Goal: Information Seeking & Learning: Learn about a topic

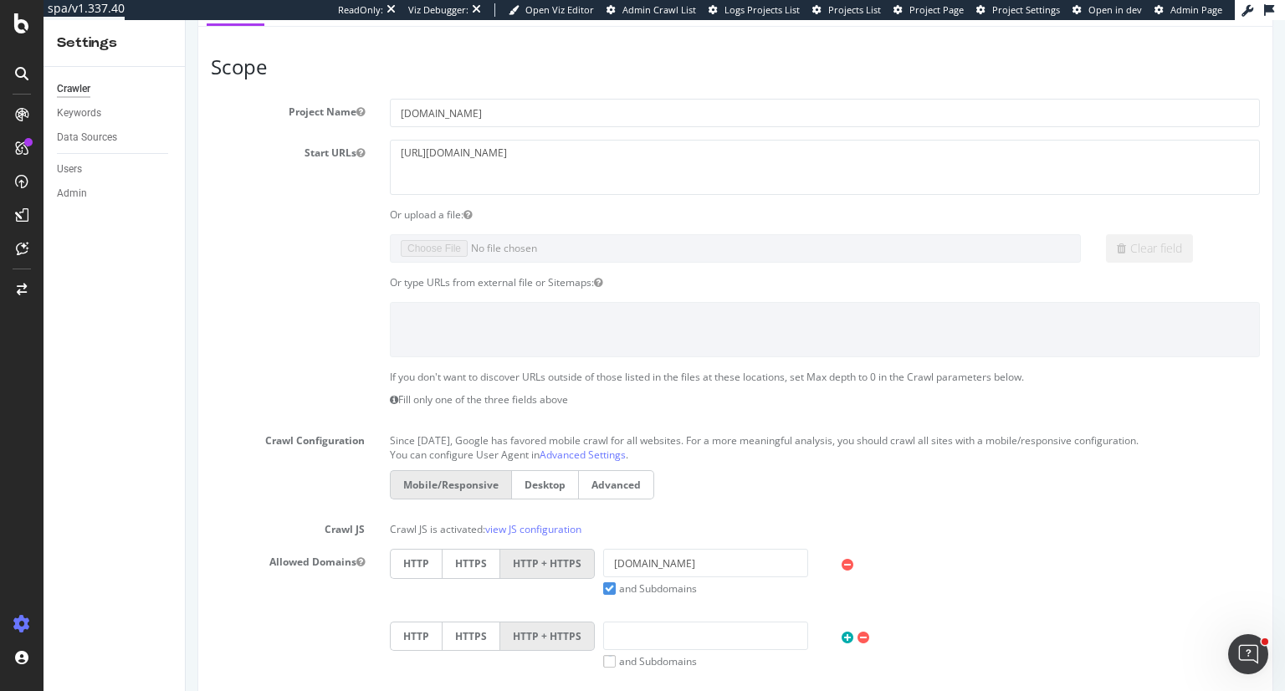
scroll to position [167, 0]
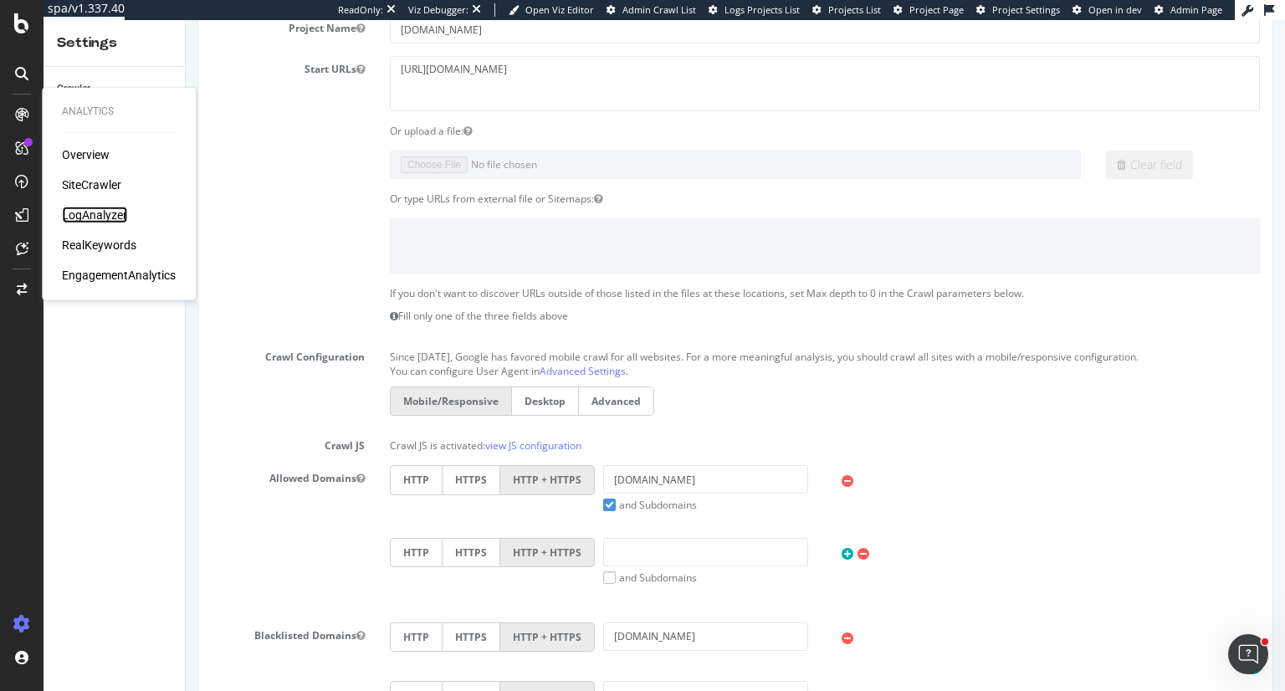
click at [110, 213] on div "LogAnalyzer" at bounding box center [94, 215] width 65 height 17
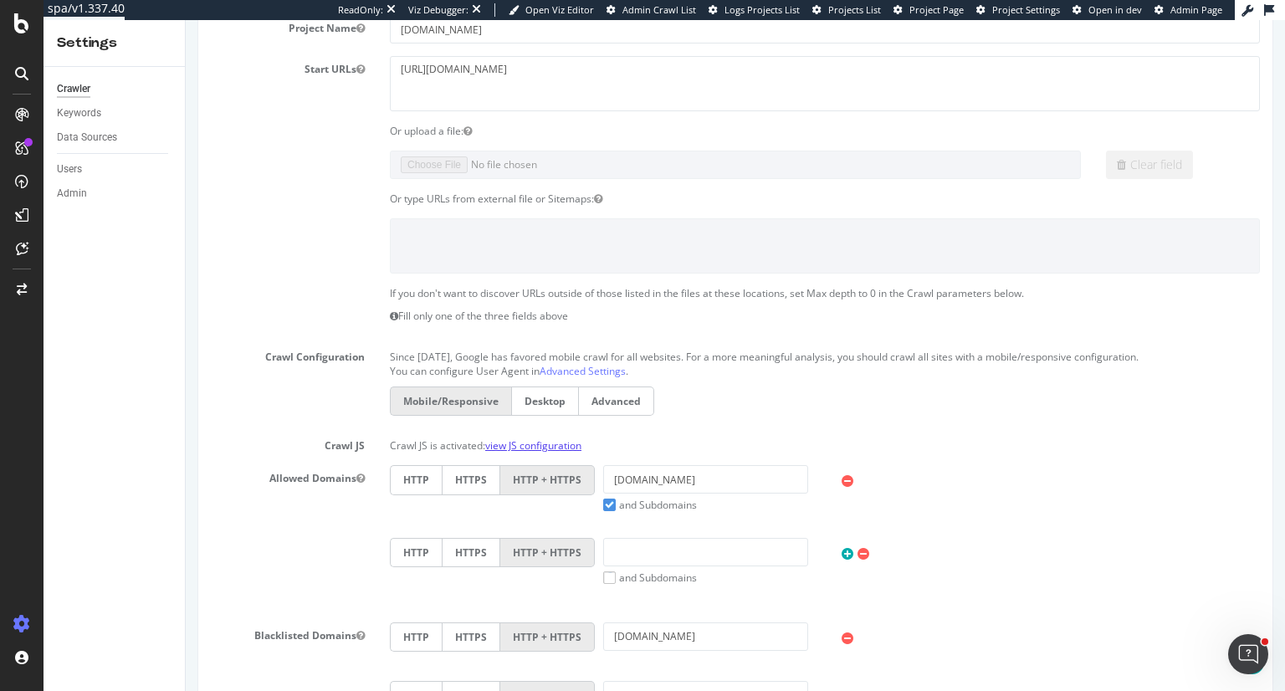
click at [552, 440] on link "view JS configuration" at bounding box center [533, 445] width 96 height 14
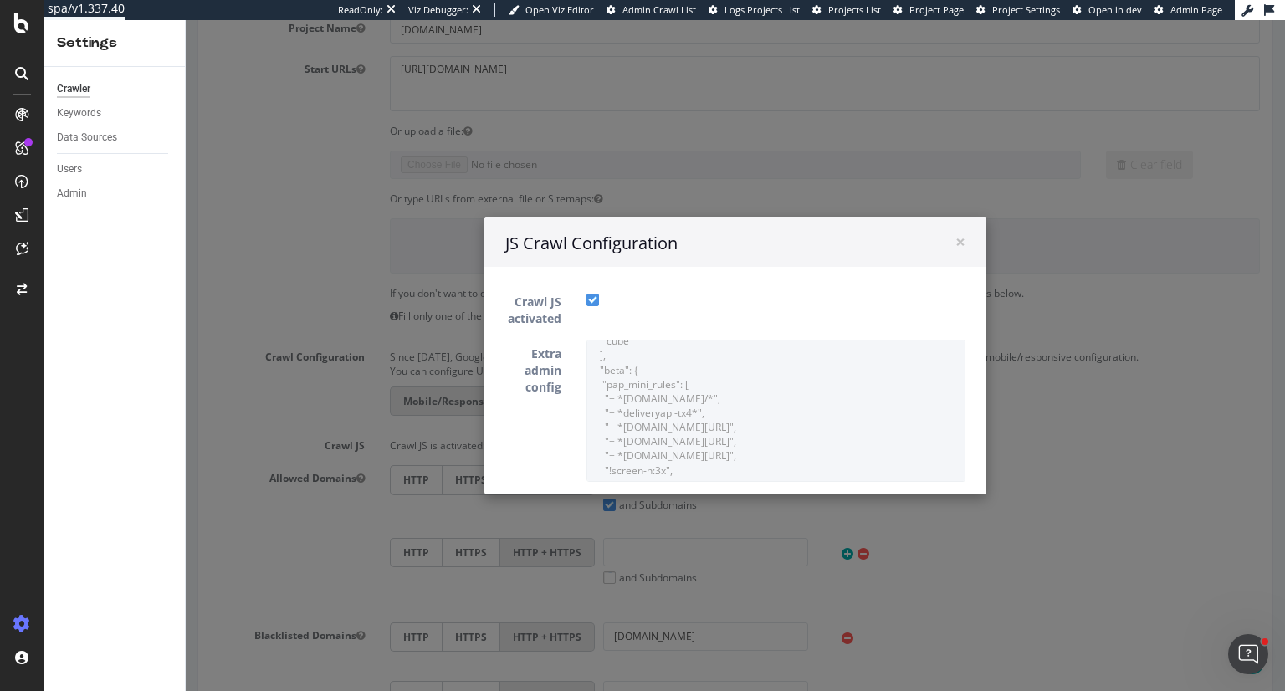
scroll to position [0, 0]
click at [959, 245] on div "× Close JS Crawl Configuration" at bounding box center [735, 242] width 502 height 50
click at [955, 245] on span "×" at bounding box center [960, 241] width 10 height 23
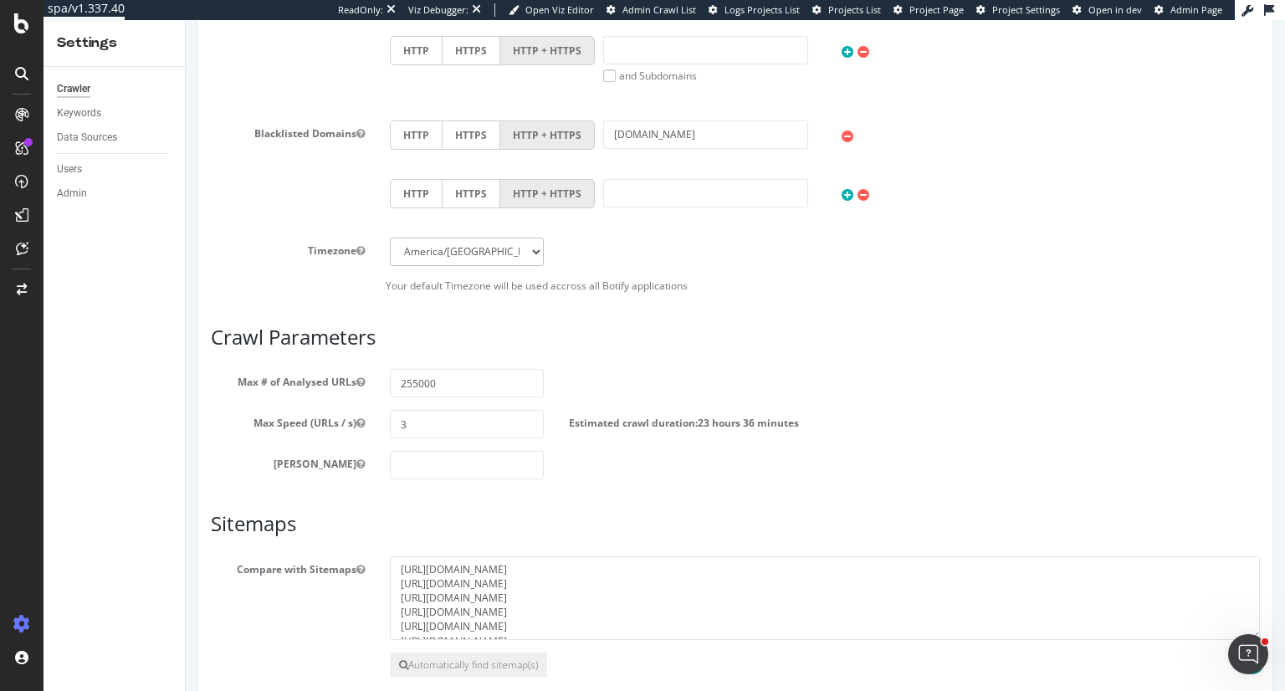
scroll to position [585, 0]
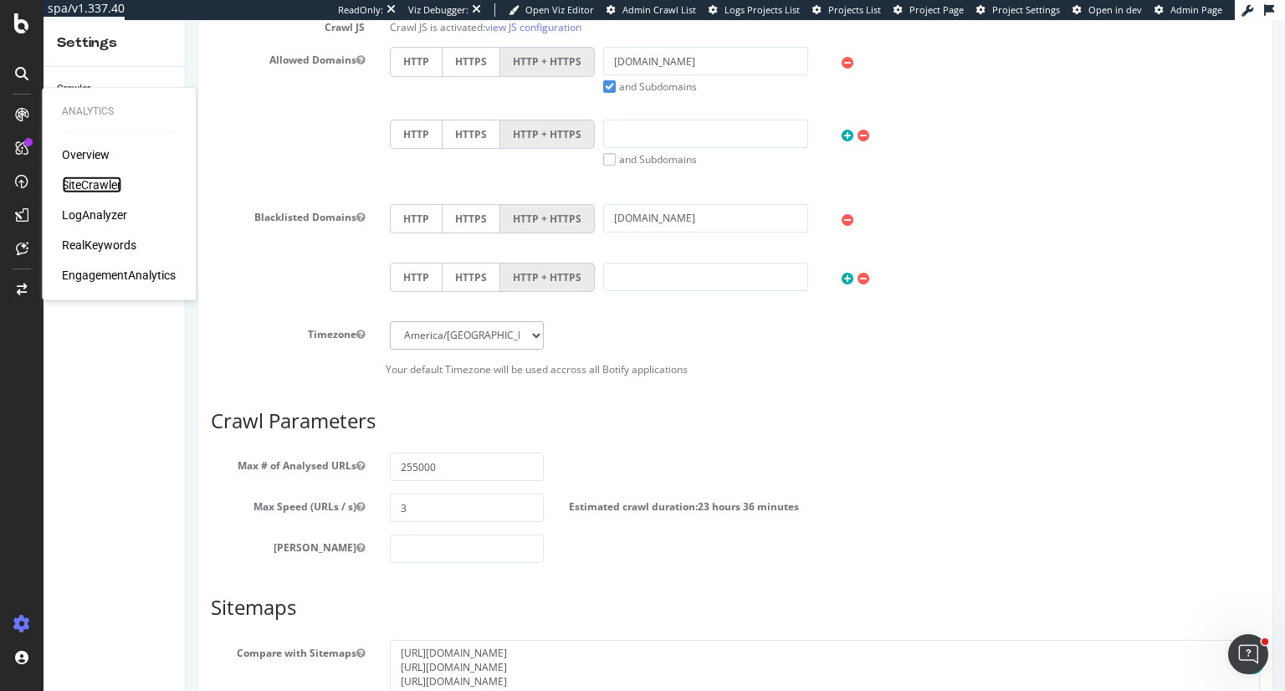
click at [93, 189] on div "SiteCrawler" at bounding box center [91, 184] width 59 height 17
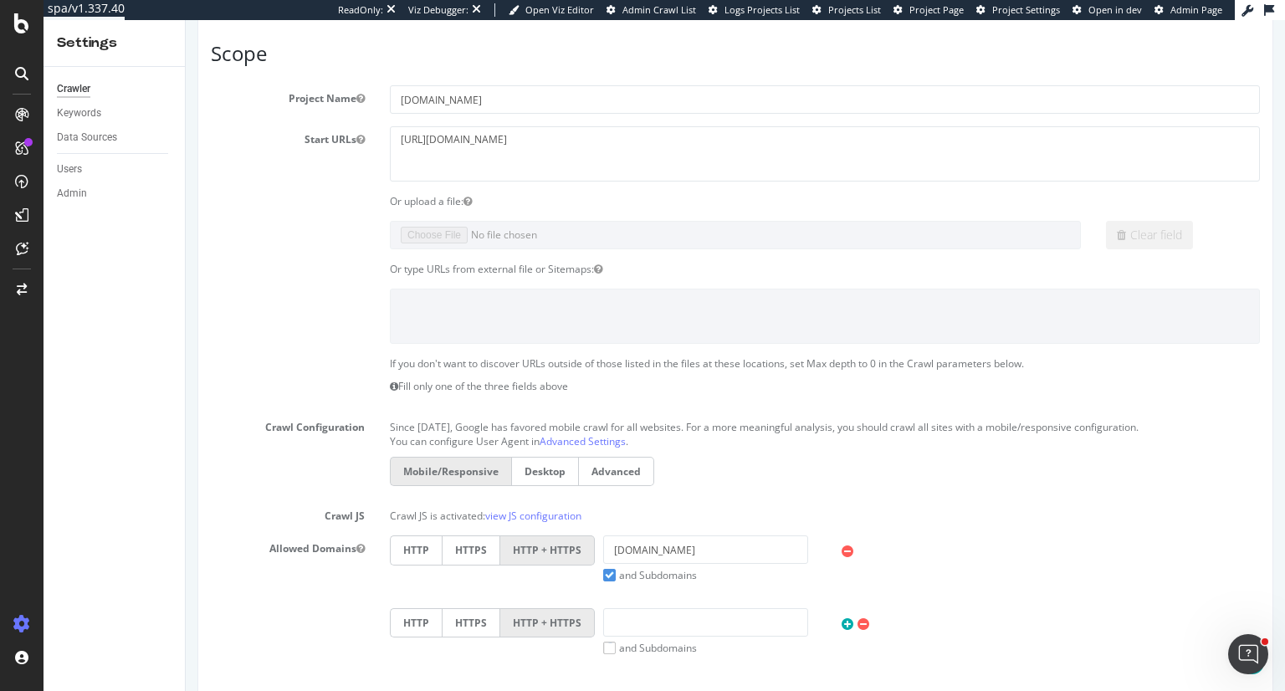
scroll to position [0, 0]
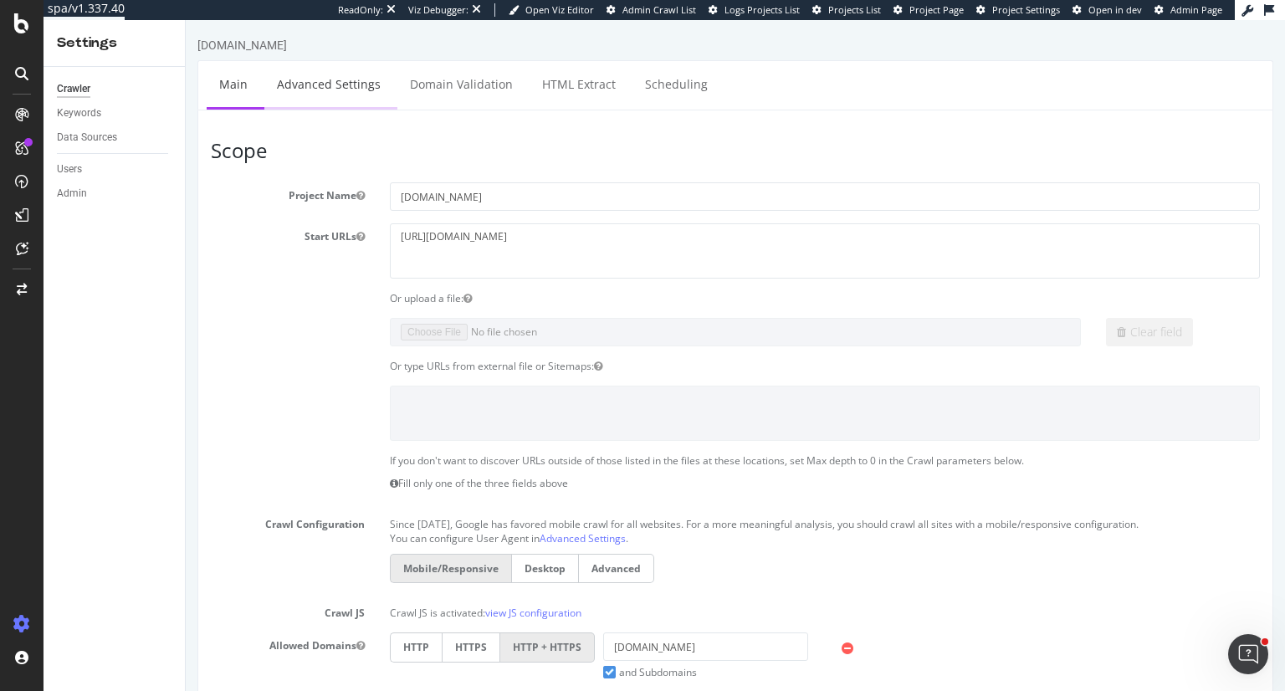
click at [348, 81] on link "Advanced Settings" at bounding box center [328, 84] width 129 height 46
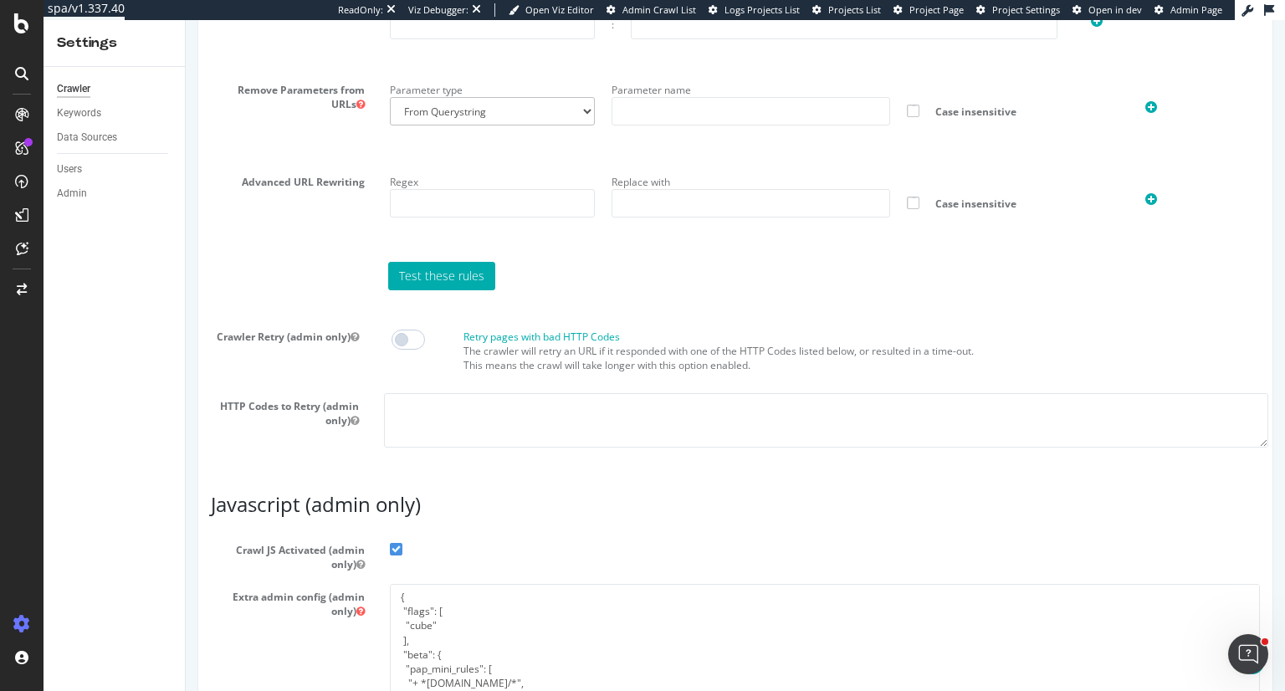
scroll to position [1254, 0]
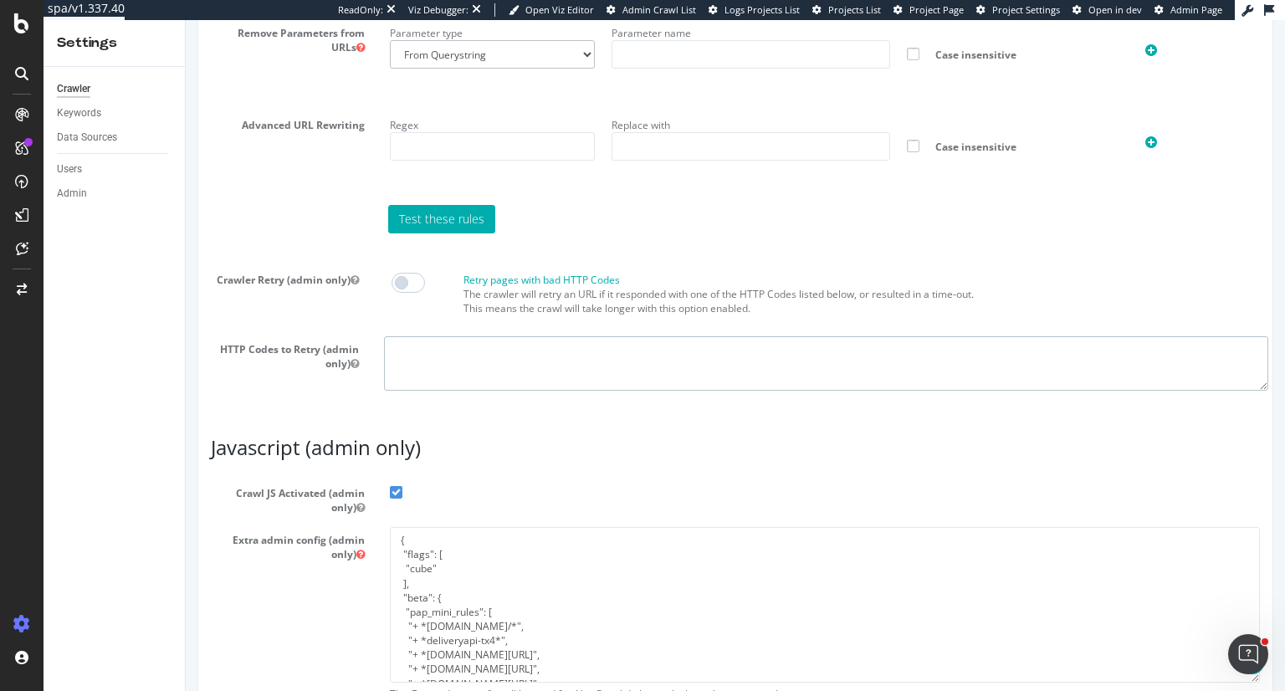
click at [449, 361] on textarea at bounding box center [826, 363] width 884 height 54
click at [830, 243] on section "Virtual Robots.txt Follow rules Respect no-follow rules Follow canonicals Follo…" at bounding box center [735, 34] width 1049 height 737
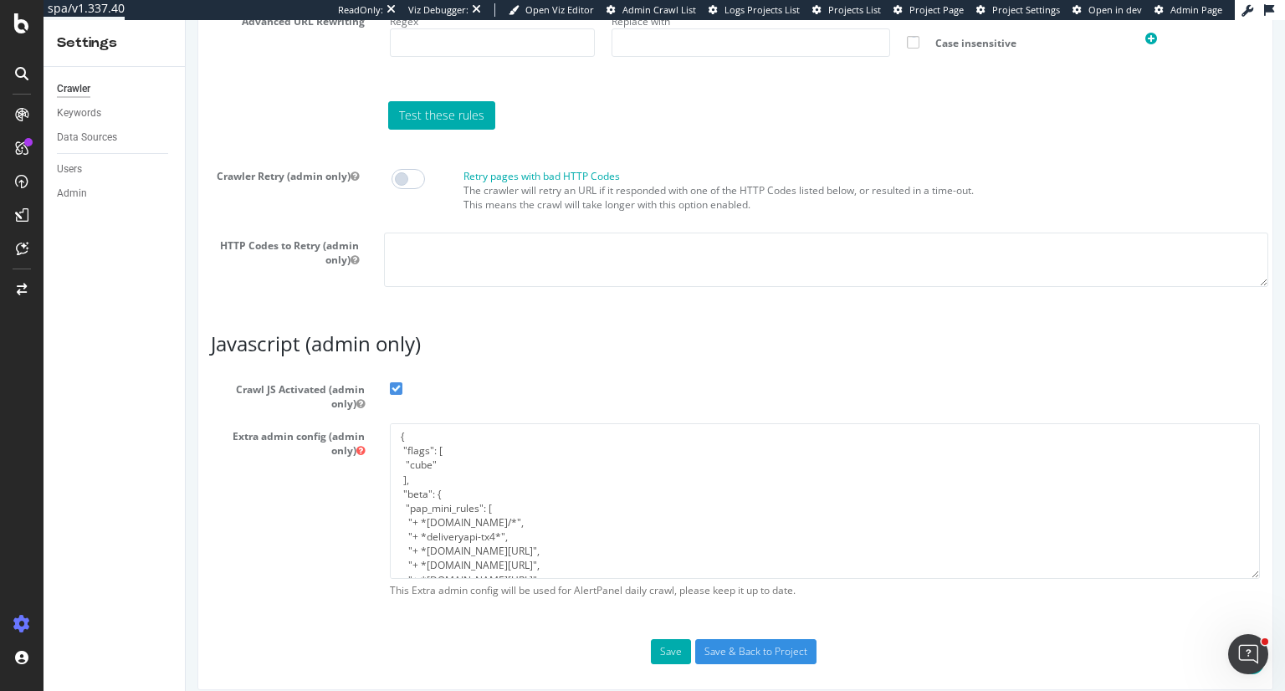
scroll to position [1370, 0]
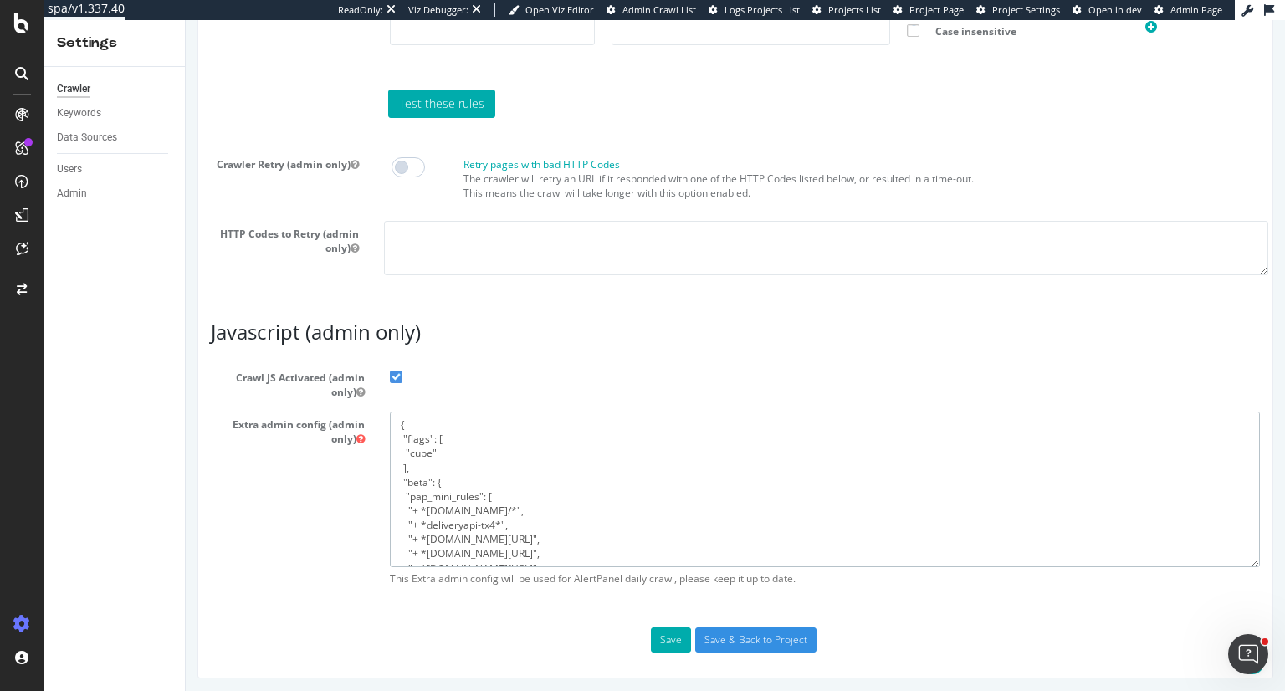
click at [575, 488] on textarea "{ "flags": [ "cube" ], "beta": { "pap_mini_rules": [ "+ *pw.adn.cloud/*", "+ *d…" at bounding box center [825, 488] width 870 height 155
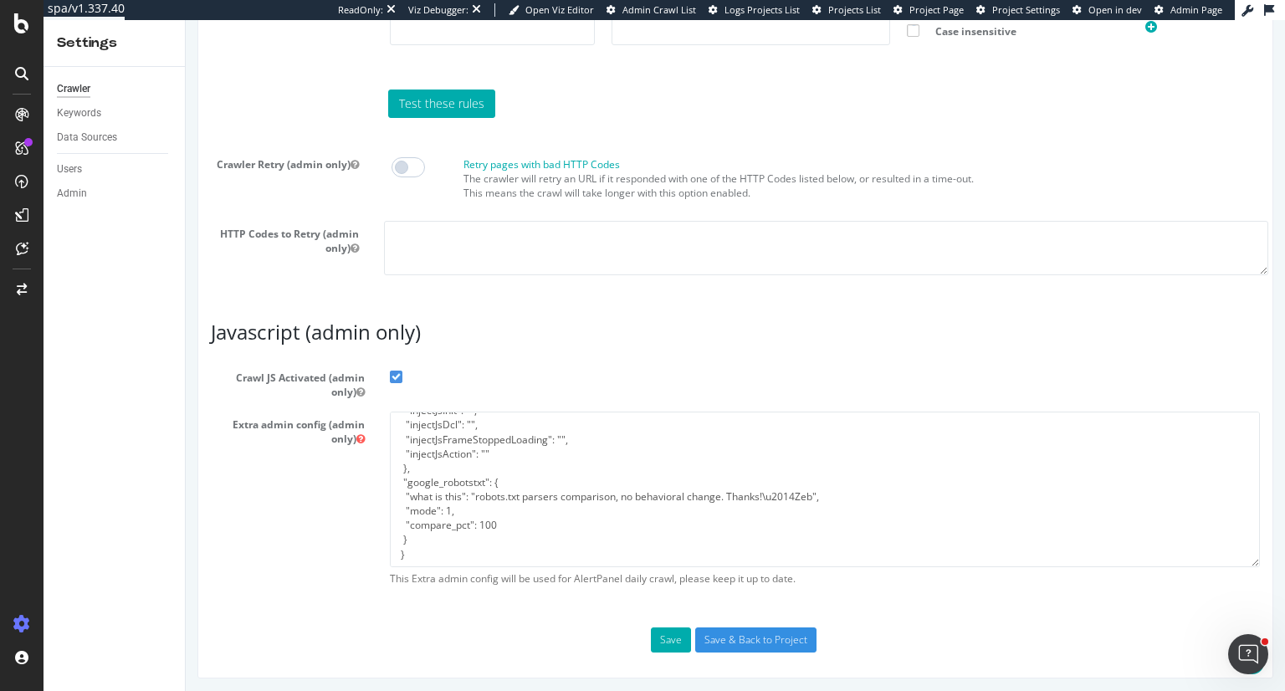
click at [506, 340] on article "Javascript (admin only) Crawl JS Activated (admin only) Extra admin config (adm…" at bounding box center [735, 457] width 1049 height 272
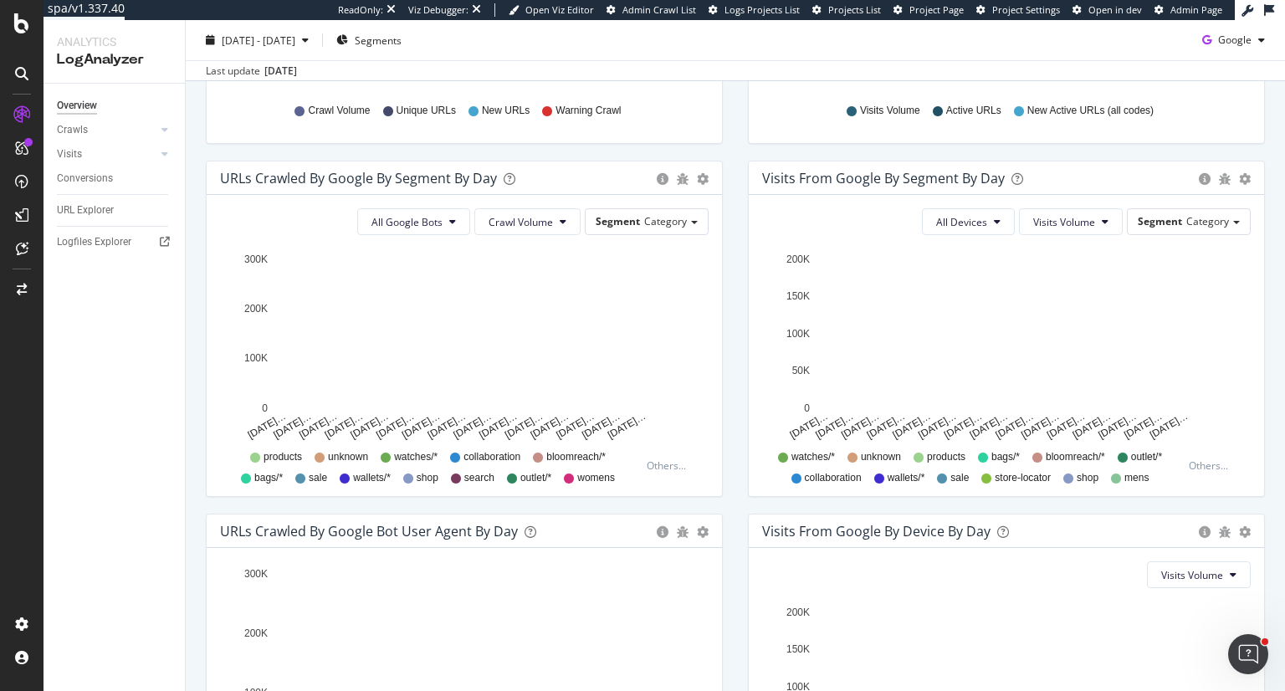
scroll to position [357, 0]
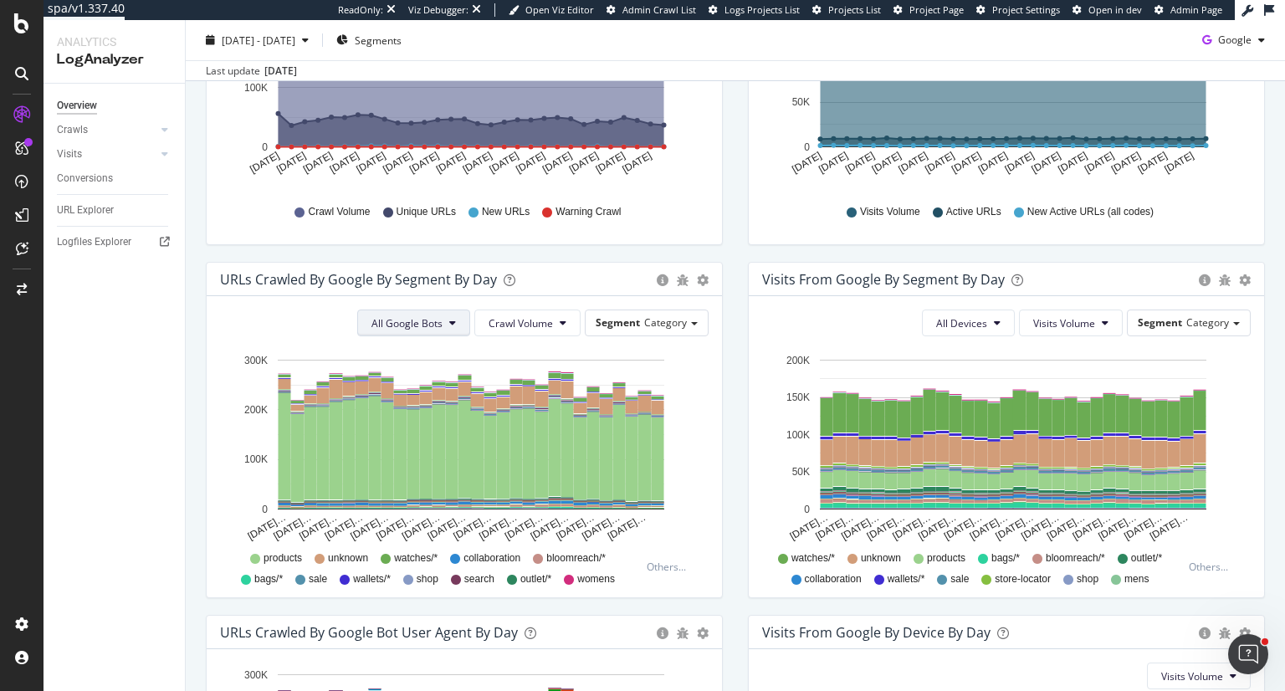
click at [449, 325] on icon at bounding box center [452, 323] width 7 height 10
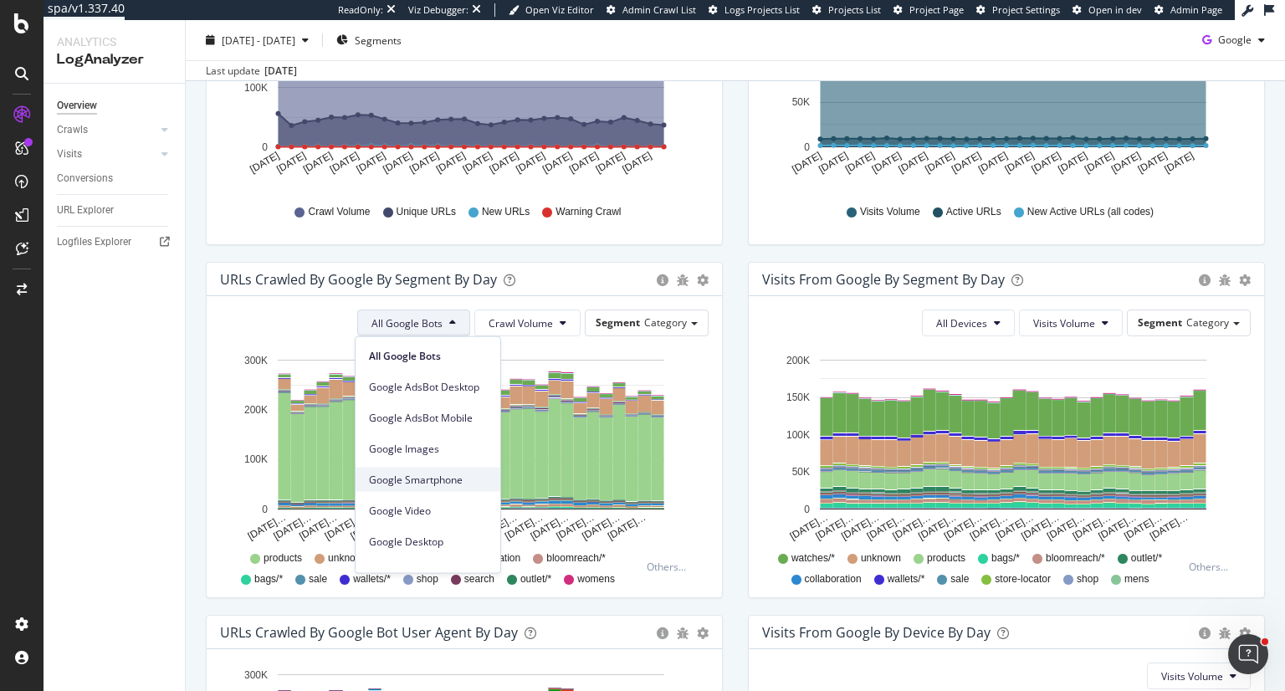
click at [428, 476] on span "Google Smartphone" at bounding box center [428, 479] width 118 height 15
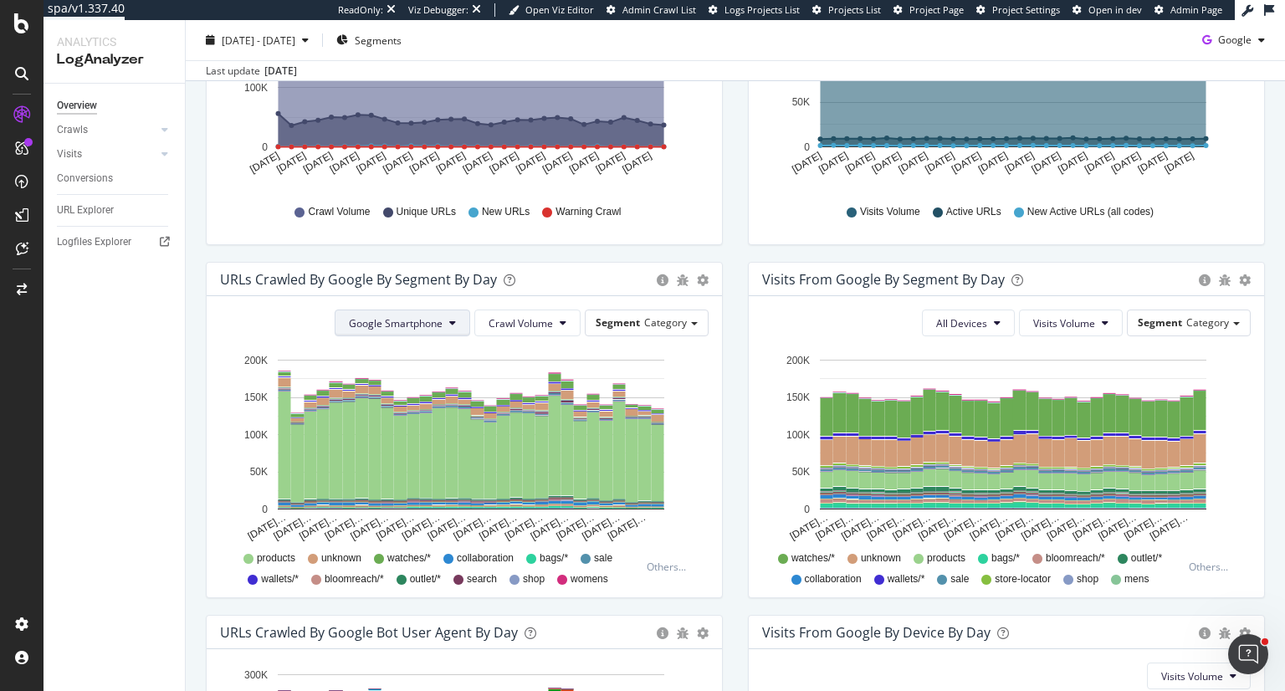
click at [429, 320] on span "Google Smartphone" at bounding box center [396, 323] width 94 height 14
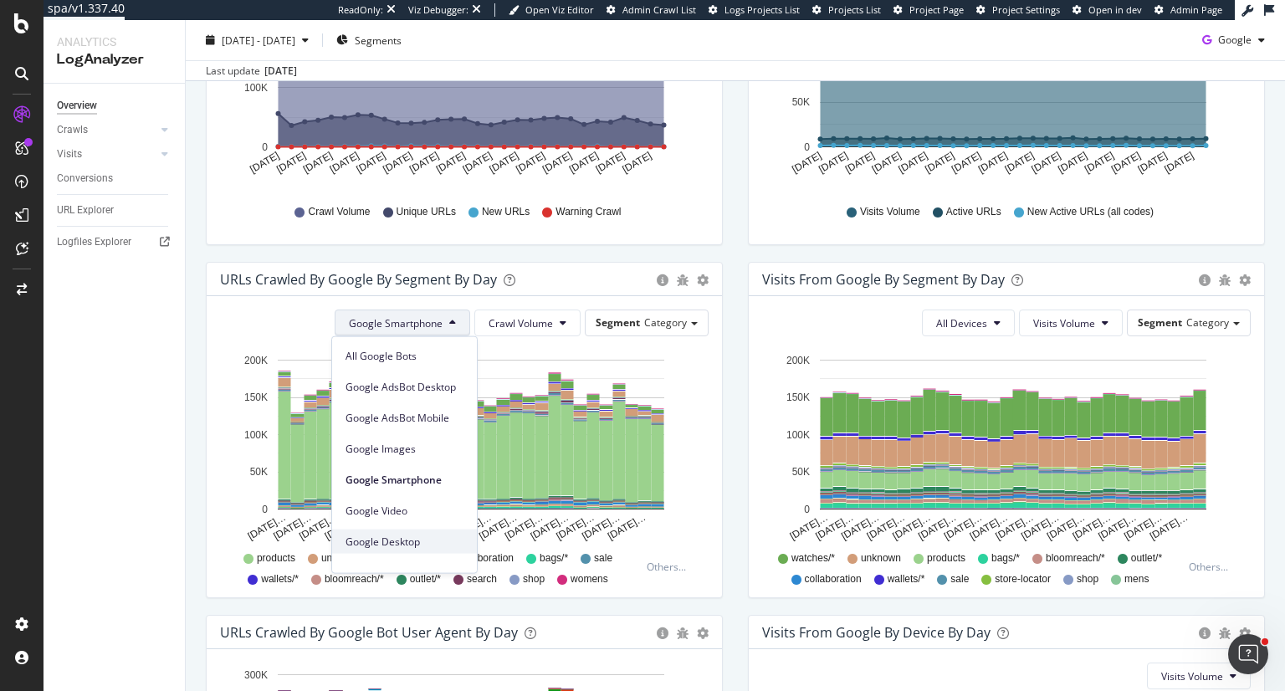
click at [409, 534] on span "Google Desktop" at bounding box center [404, 541] width 118 height 15
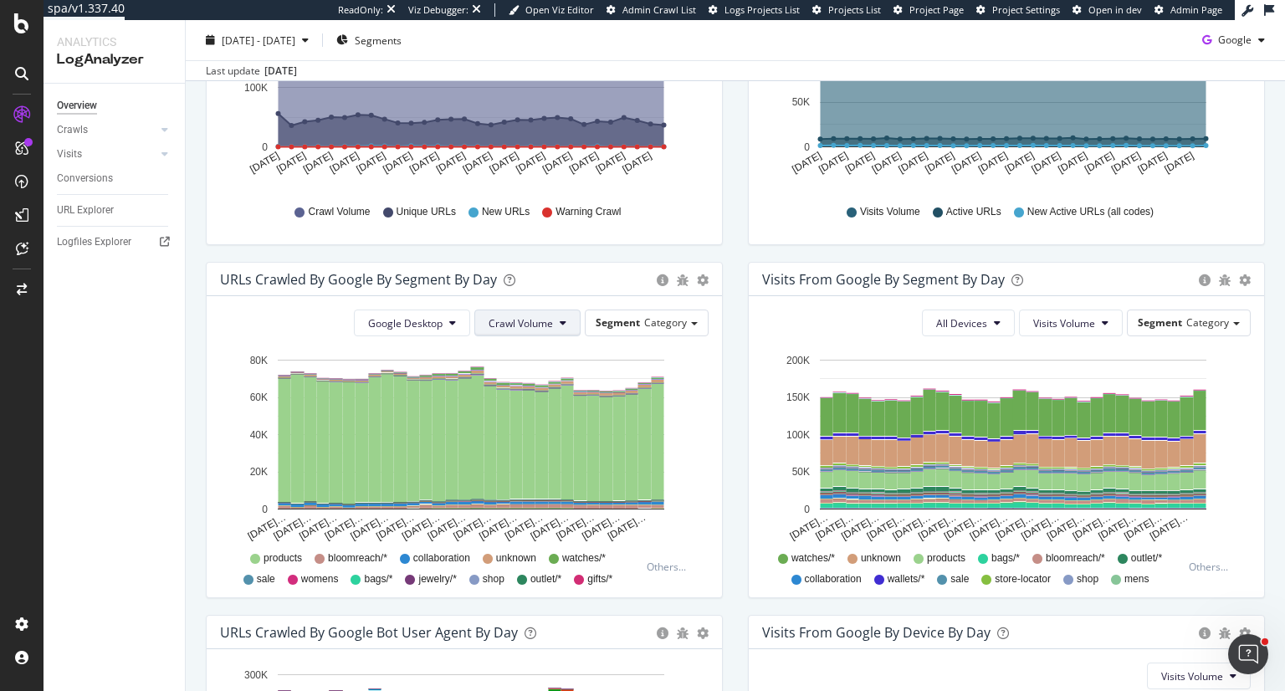
click at [533, 322] on span "Crawl Volume" at bounding box center [520, 323] width 64 height 14
click at [521, 379] on span "Unique URLs" at bounding box center [517, 386] width 66 height 15
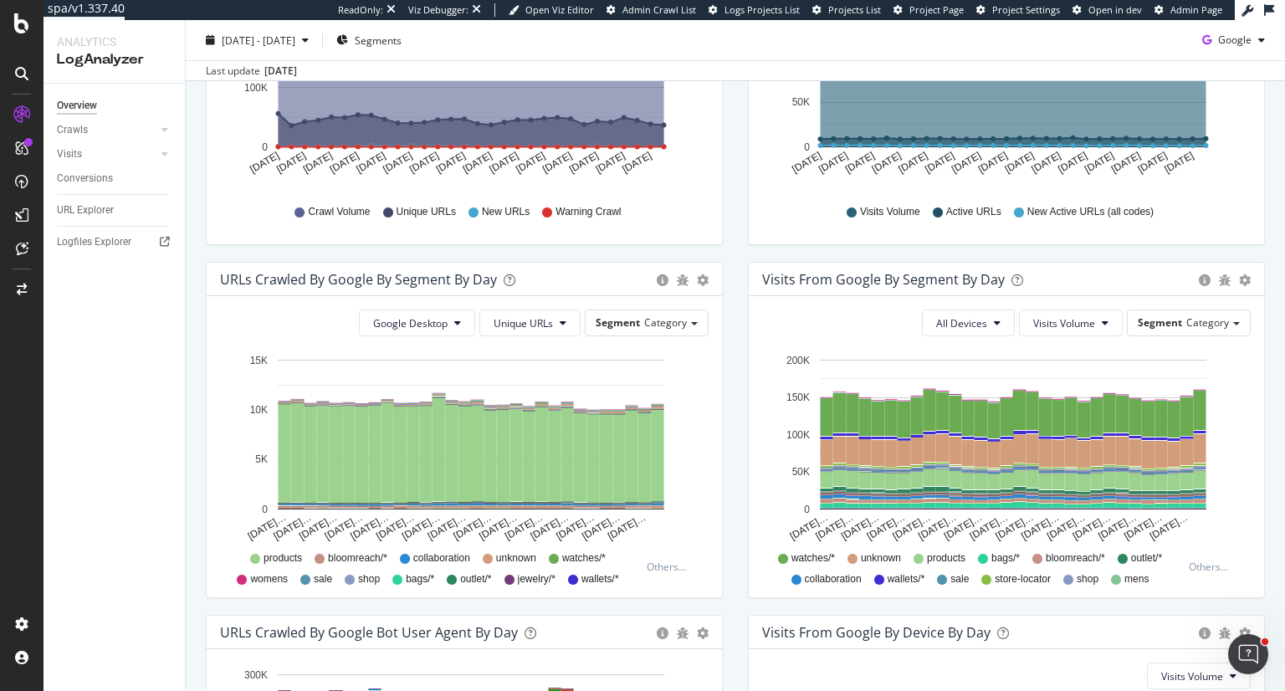
click at [735, 360] on div "Visits from Google By Segment By Day Timeline (by Value) Table All Devices Visi…" at bounding box center [1006, 438] width 542 height 353
click at [1211, 325] on span "Category" at bounding box center [1207, 322] width 43 height 14
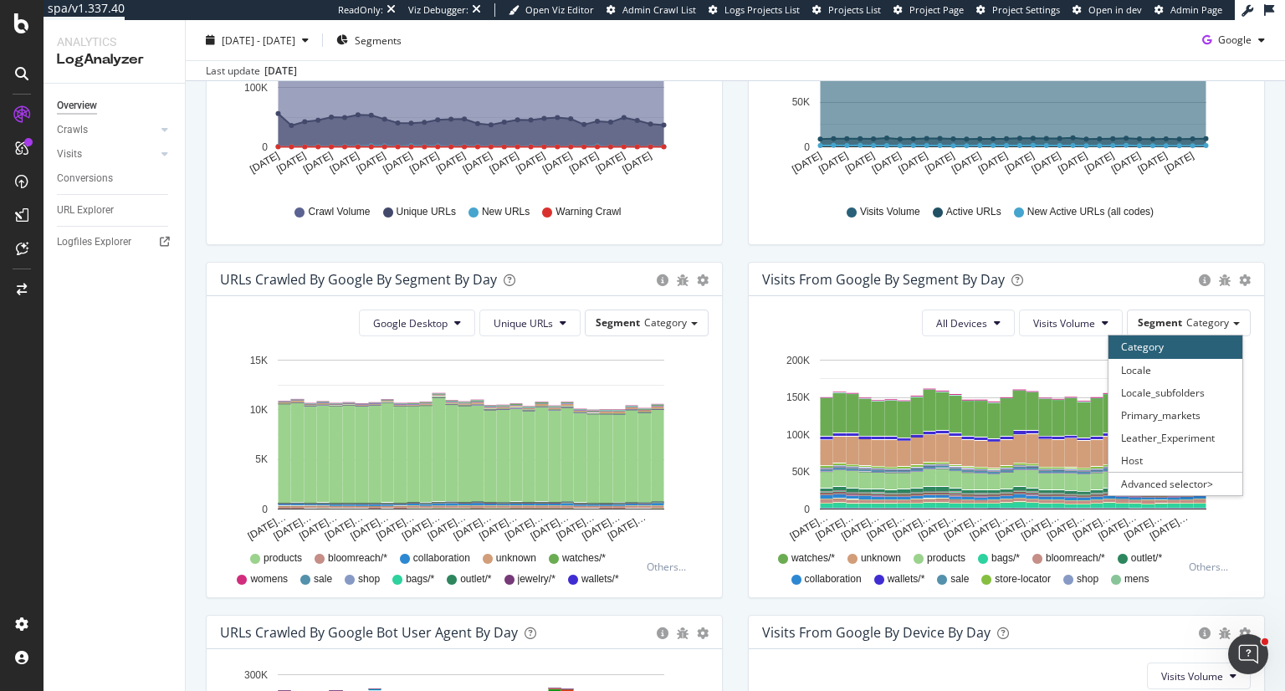
click at [805, 310] on div "All Devices Visits Volume Segment Category Category Locale Locale_subfolders Pr…" at bounding box center [1006, 322] width 488 height 27
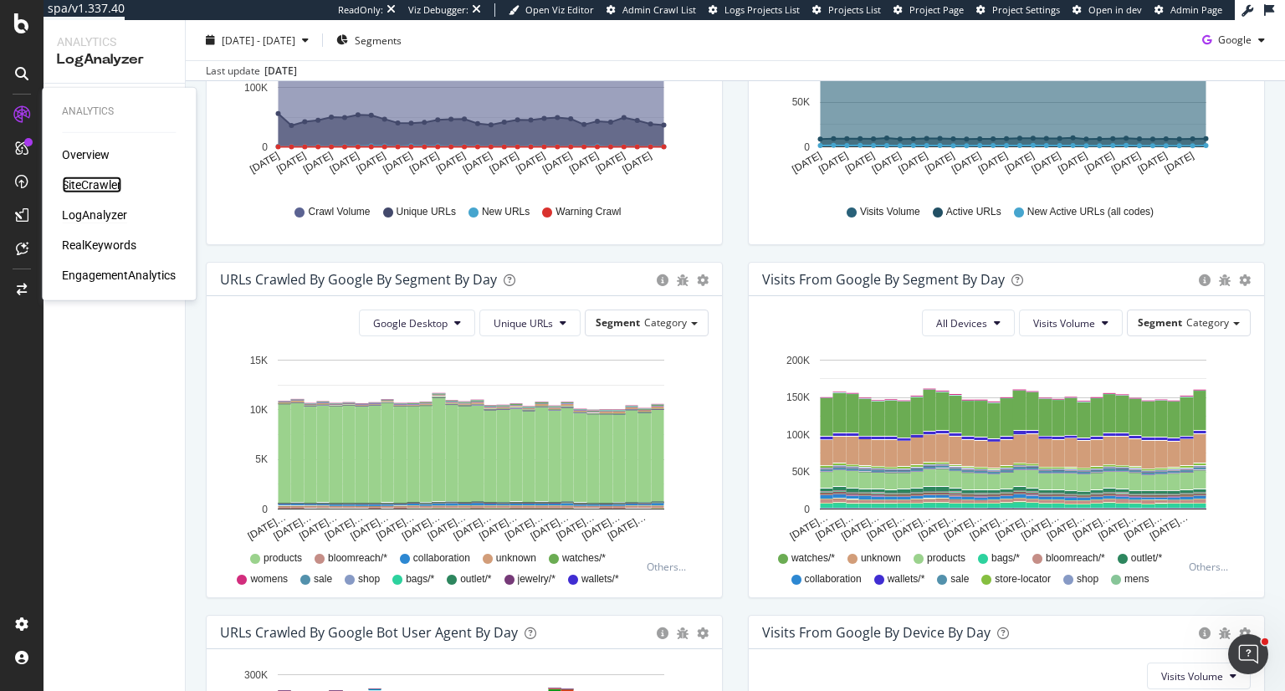
click at [94, 185] on div "SiteCrawler" at bounding box center [91, 184] width 59 height 17
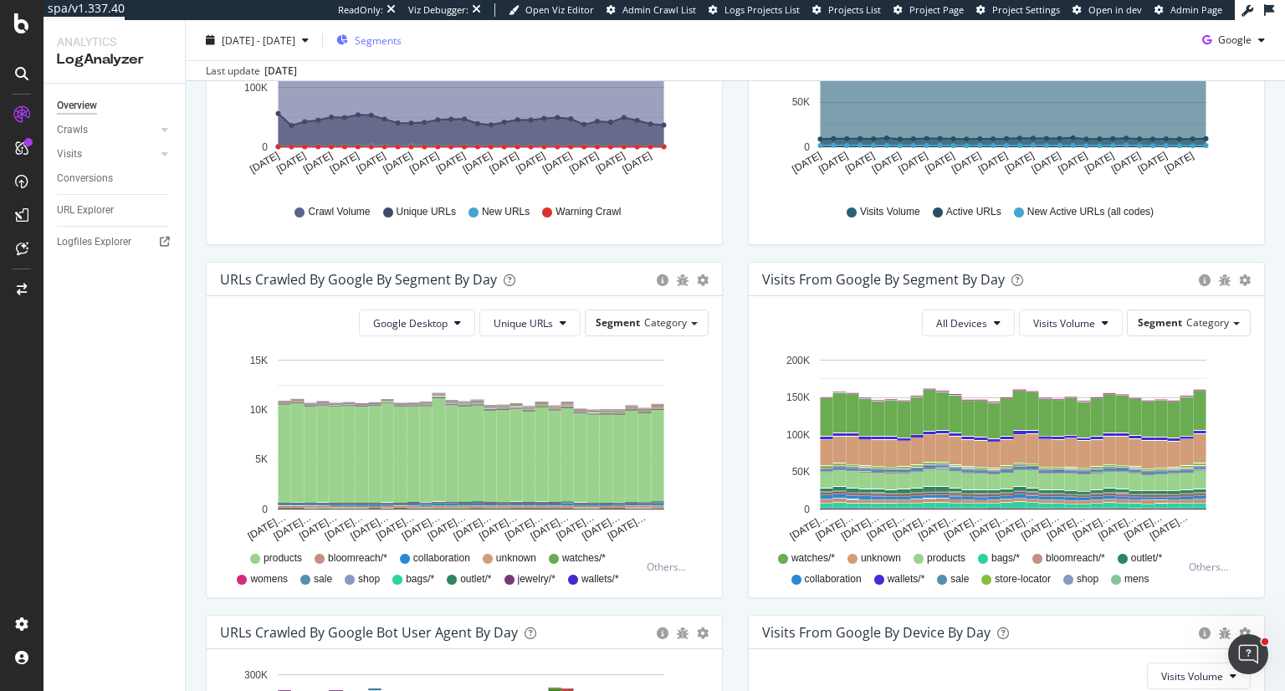
click at [401, 42] on span "Segments" at bounding box center [378, 40] width 47 height 14
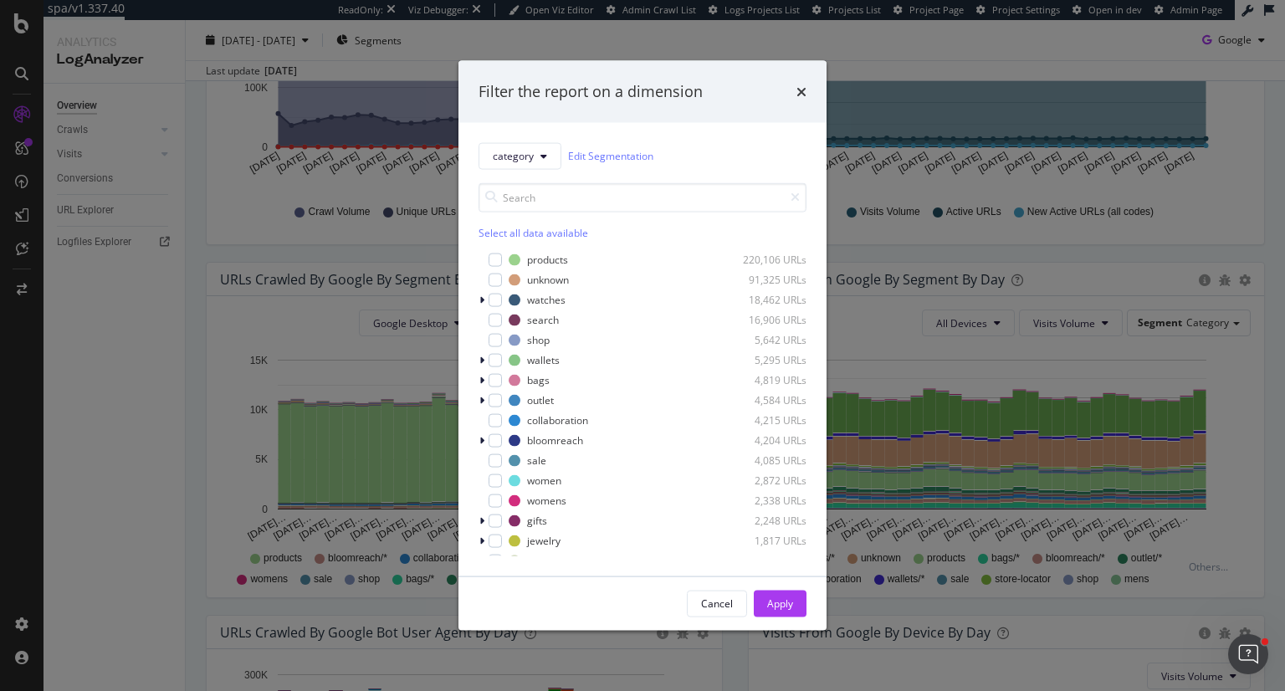
click at [529, 225] on div "Select all data available" at bounding box center [642, 232] width 328 height 14
click at [492, 255] on div "modal" at bounding box center [494, 259] width 13 height 13
click at [776, 610] on div "Apply" at bounding box center [780, 603] width 26 height 14
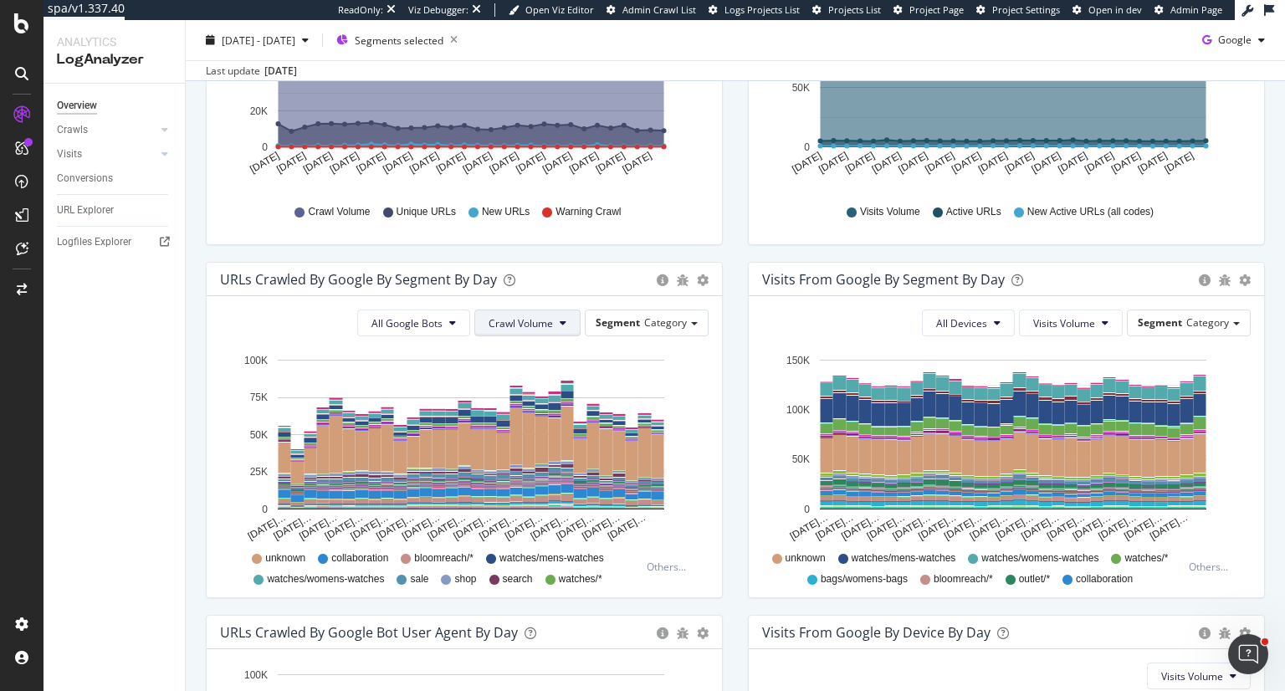
click at [538, 324] on span "Crawl Volume" at bounding box center [520, 323] width 64 height 14
drag, startPoint x: 529, startPoint y: 389, endPoint x: 461, endPoint y: 338, distance: 84.8
click at [529, 389] on span "Unique URLs" at bounding box center [517, 386] width 66 height 15
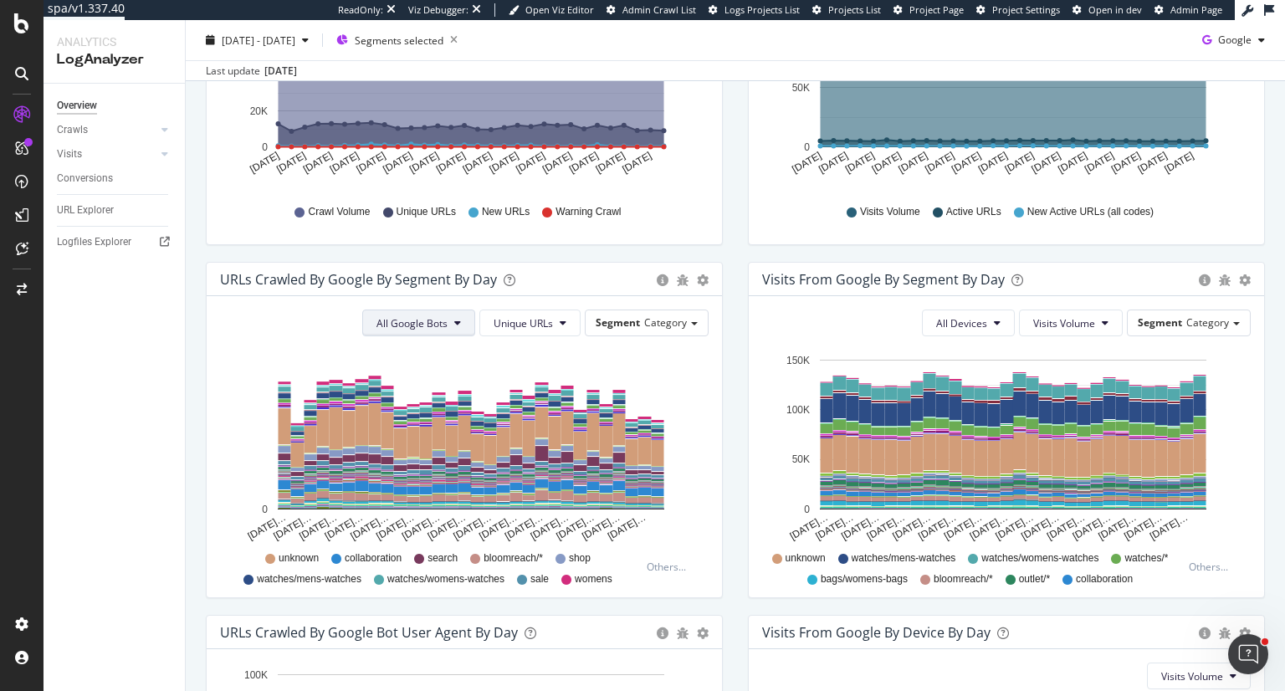
click at [447, 321] on button "All Google Bots" at bounding box center [418, 322] width 113 height 27
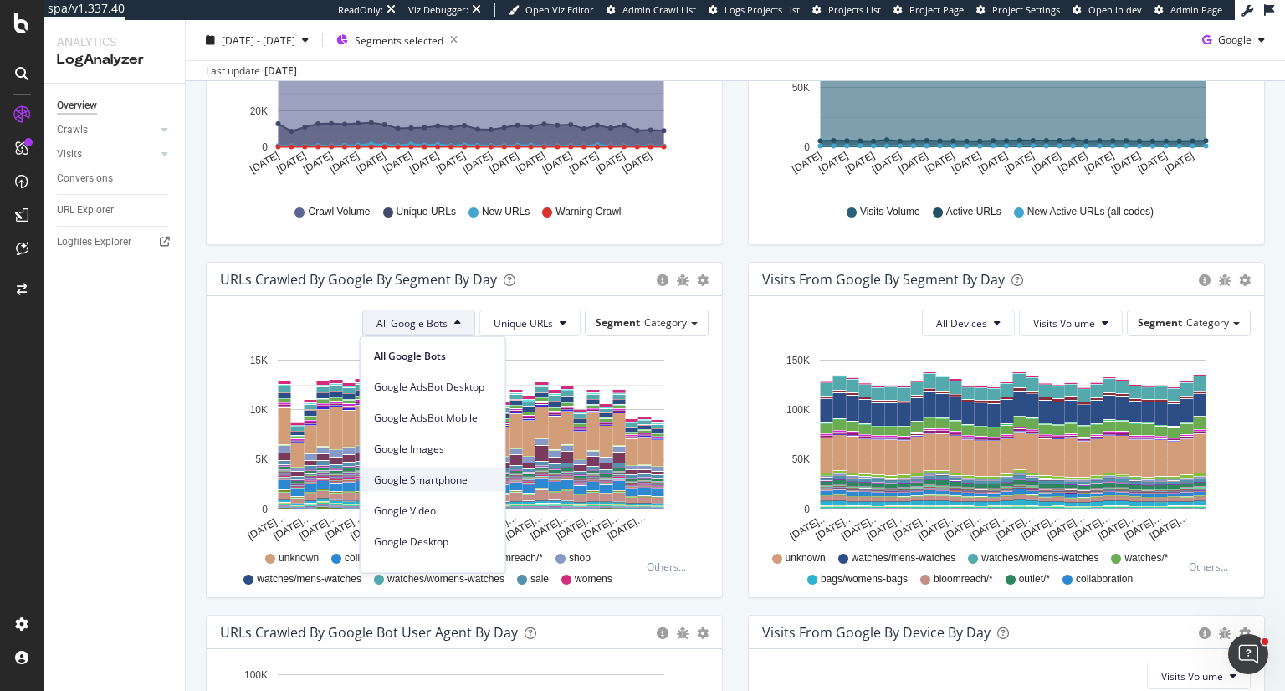
click at [446, 481] on span "Google Smartphone" at bounding box center [433, 479] width 118 height 15
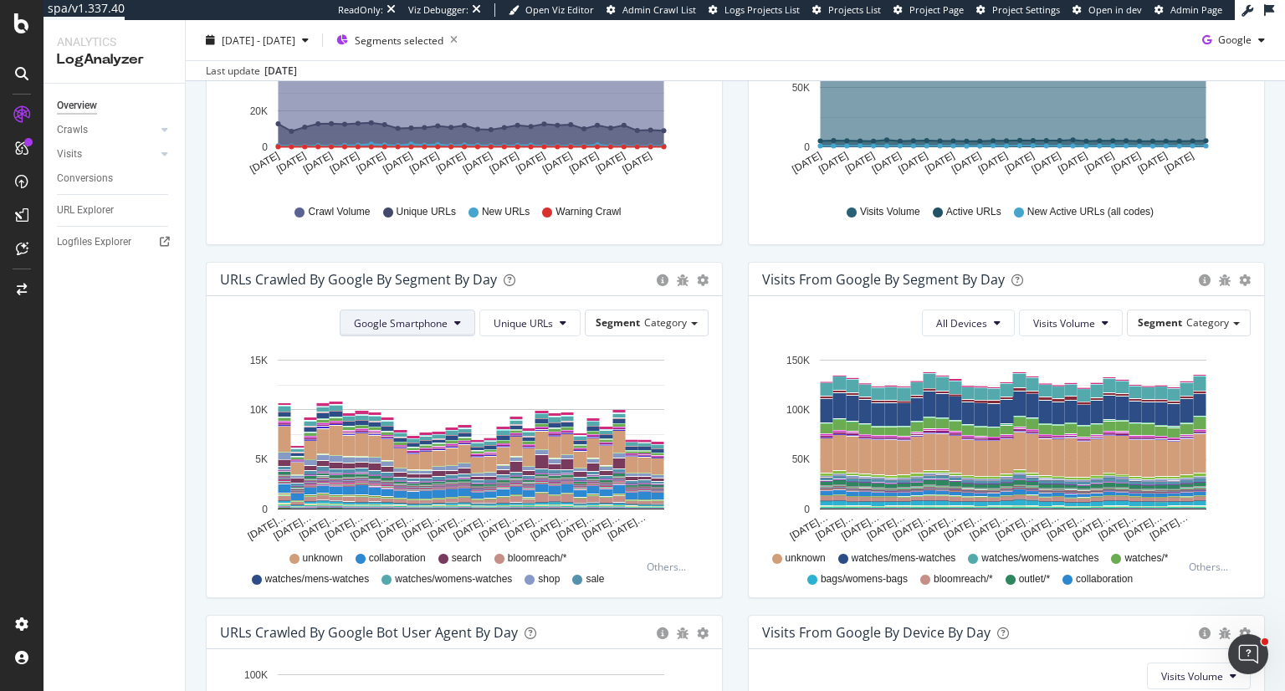
click at [421, 325] on span "Google Smartphone" at bounding box center [401, 323] width 94 height 14
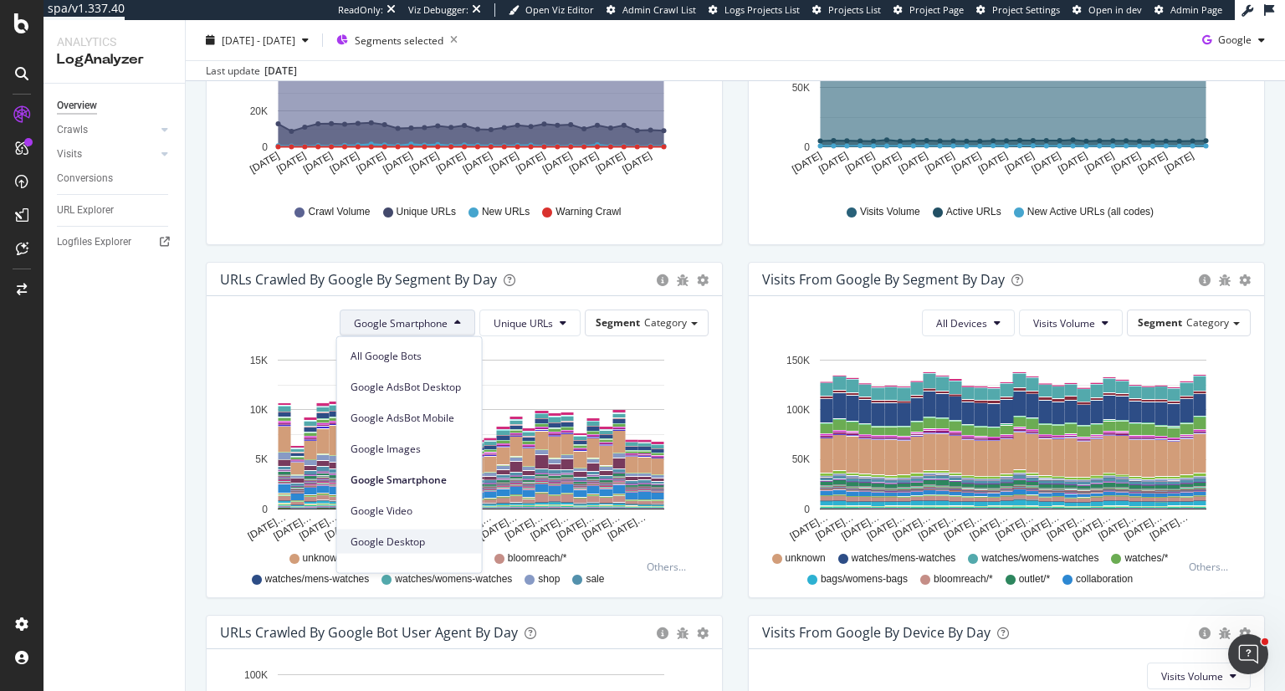
click at [416, 546] on span "Google Desktop" at bounding box center [409, 541] width 118 height 15
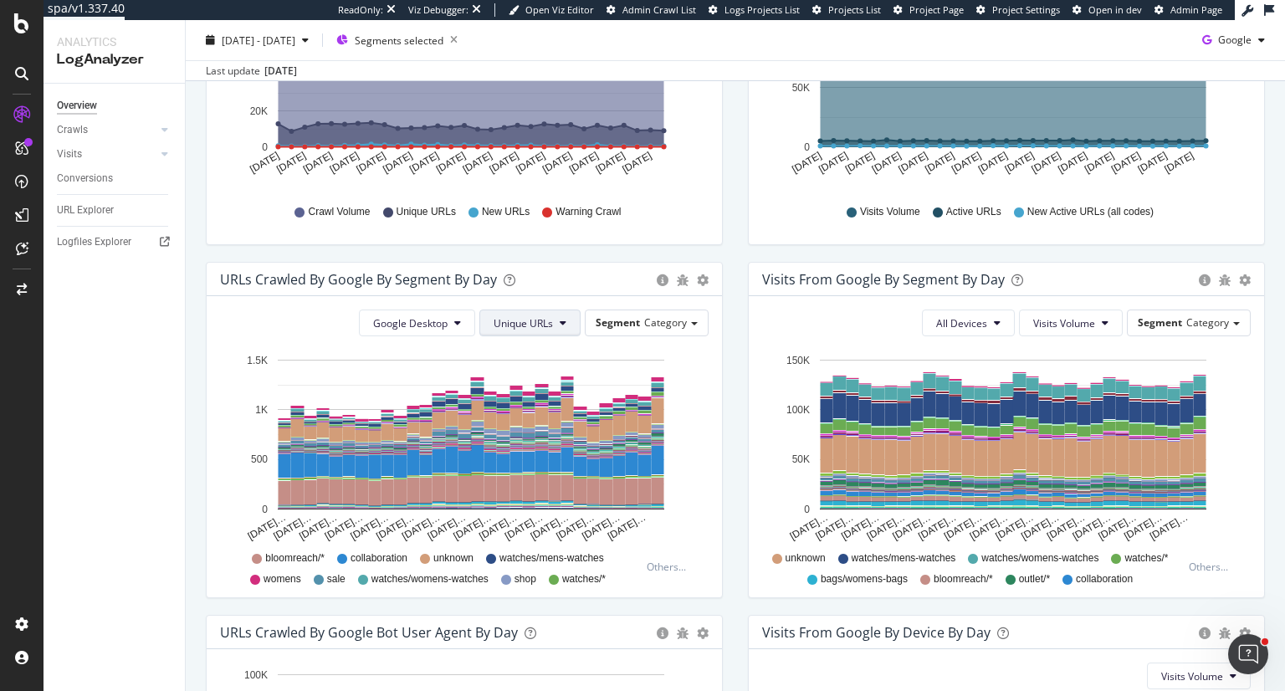
click at [544, 322] on span "Unique URLs" at bounding box center [522, 323] width 59 height 14
click at [516, 420] on span "New URLs" at bounding box center [521, 417] width 64 height 15
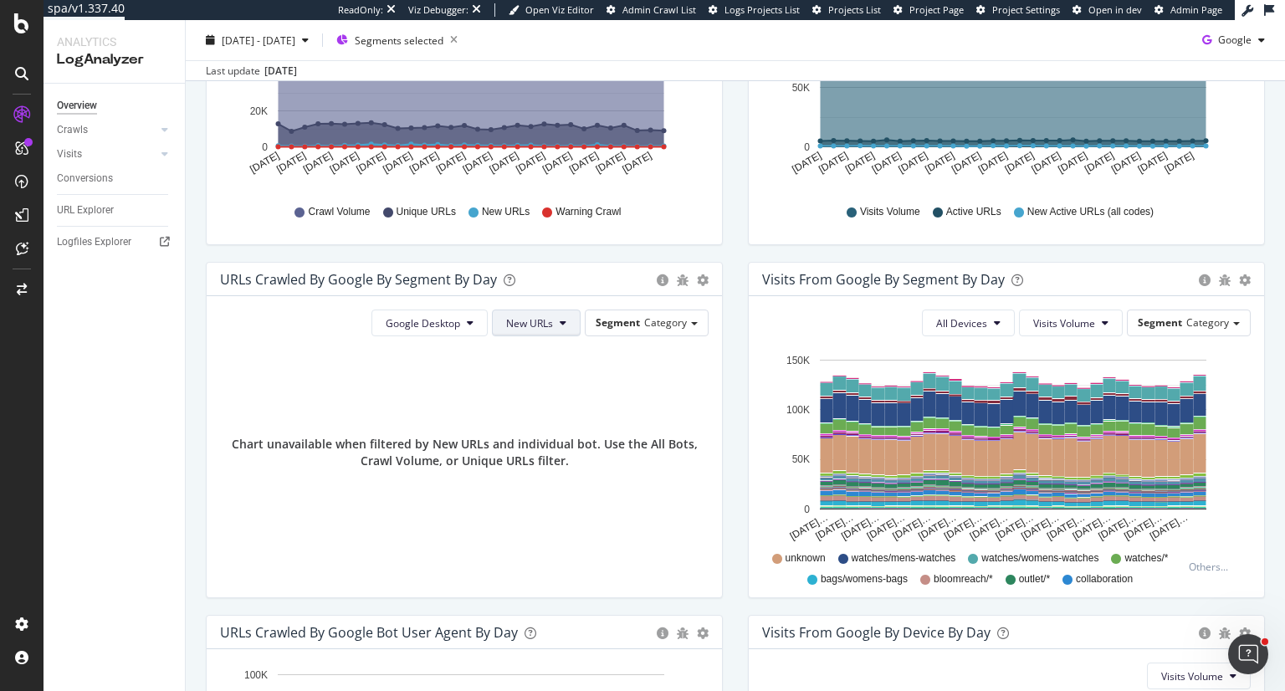
click at [553, 319] on button "New URLs" at bounding box center [536, 322] width 89 height 27
click at [547, 382] on span "Unique URLs" at bounding box center [534, 386] width 64 height 15
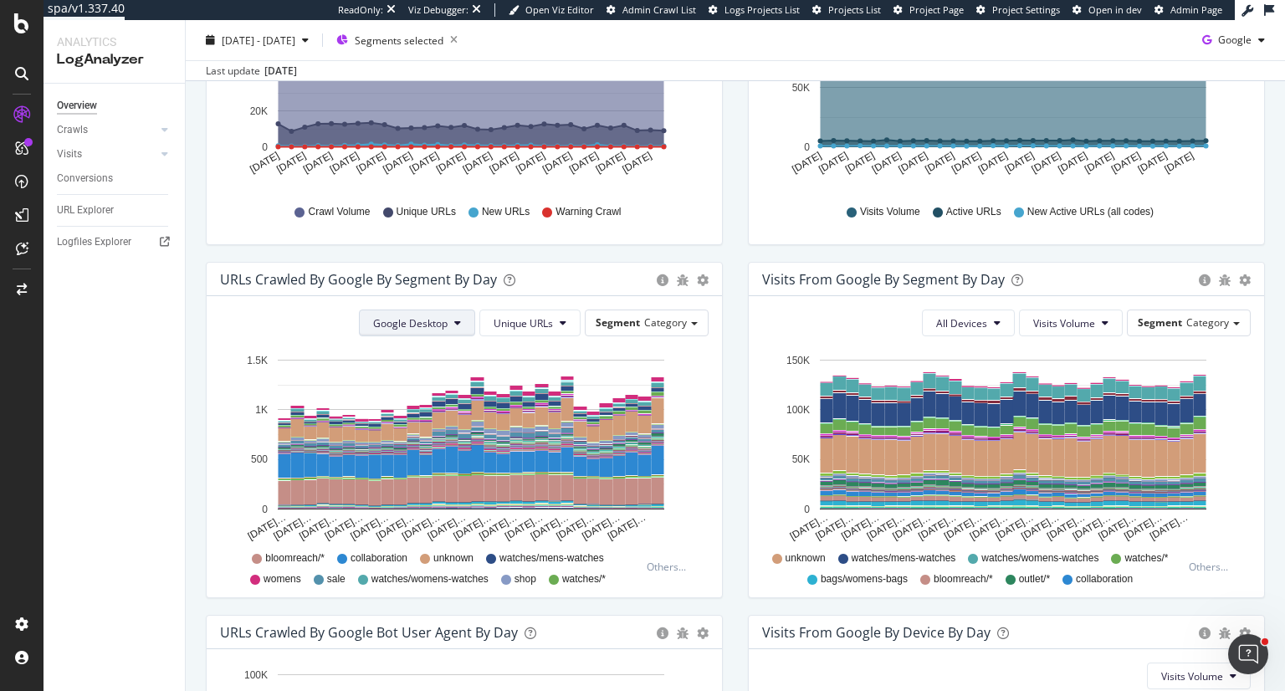
click at [454, 318] on icon at bounding box center [457, 323] width 7 height 10
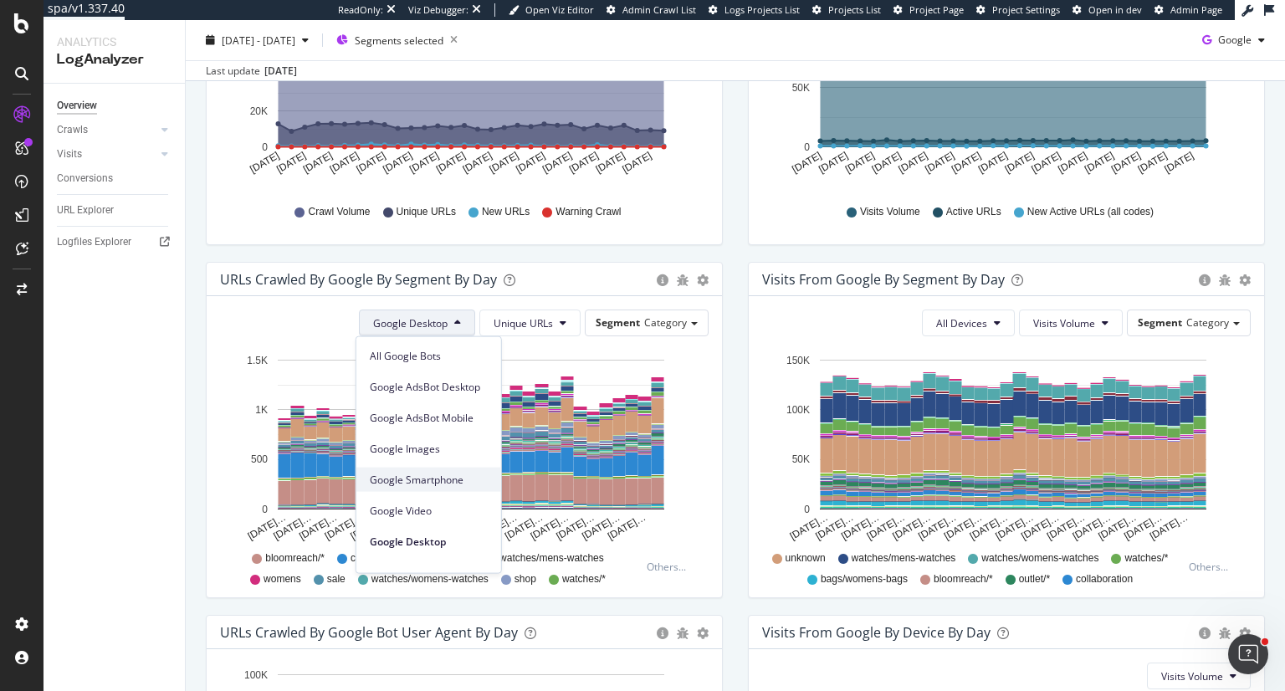
click at [418, 477] on span "Google Smartphone" at bounding box center [429, 479] width 118 height 15
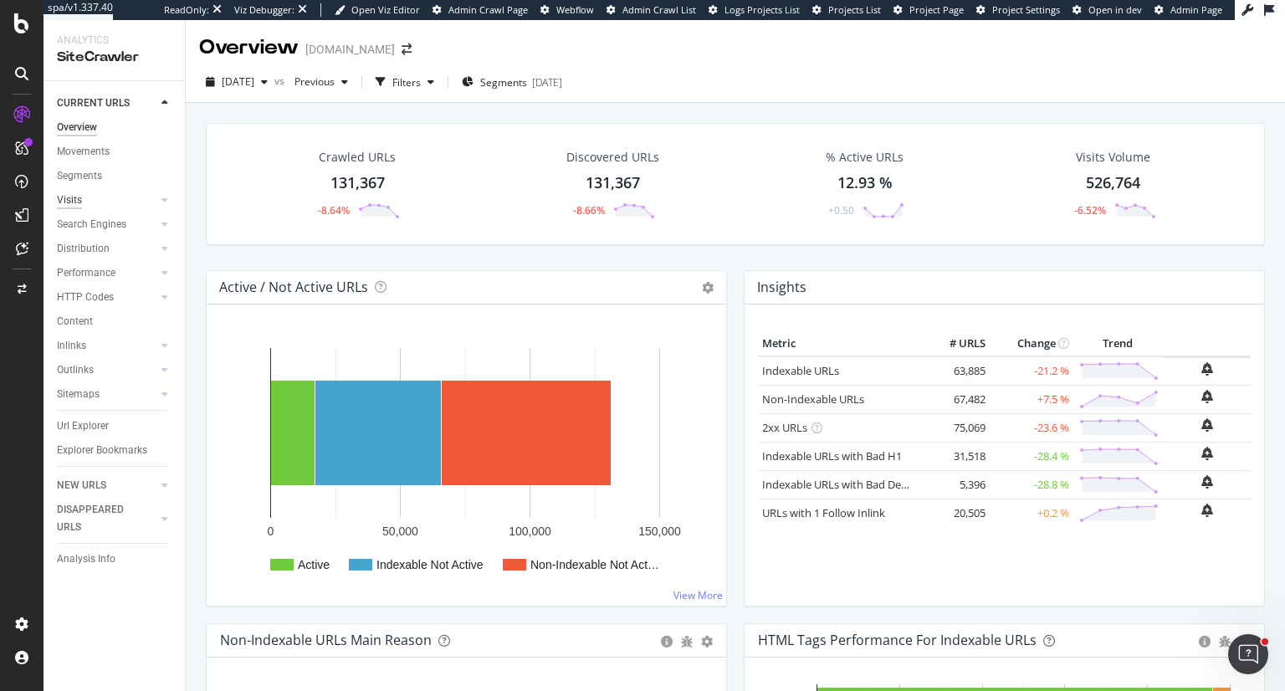
click at [78, 194] on div "Visits" at bounding box center [69, 201] width 25 height 18
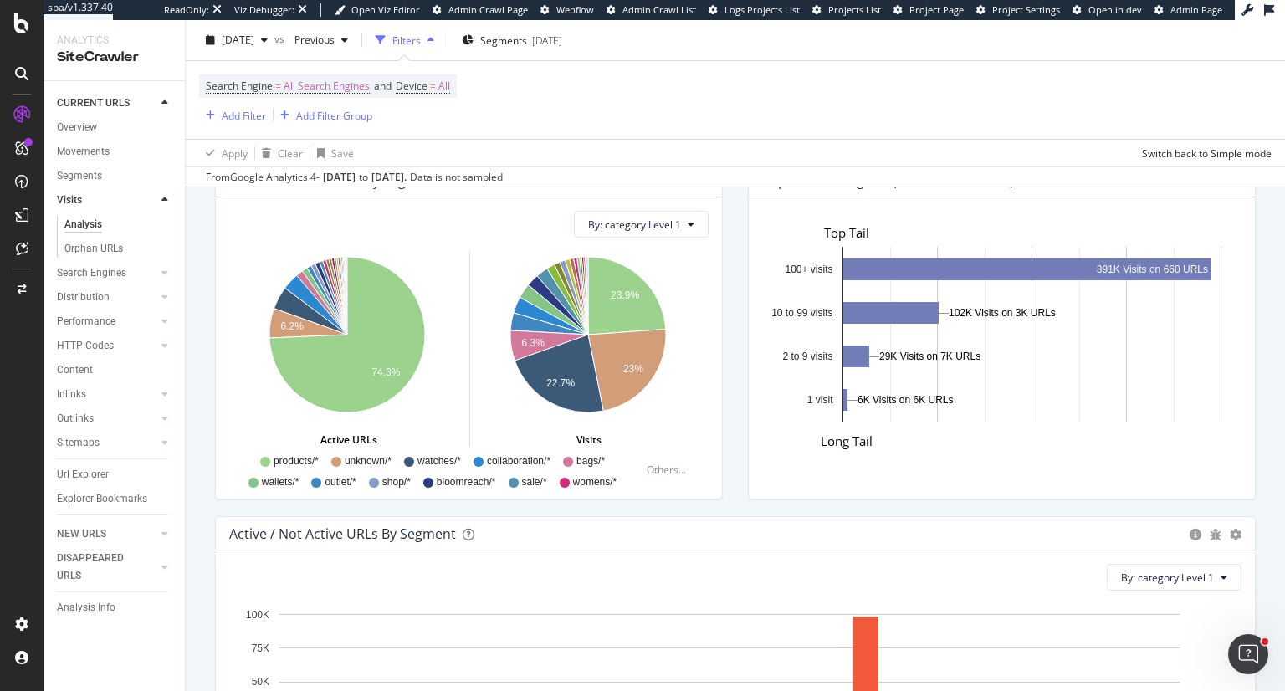
scroll to position [1307, 0]
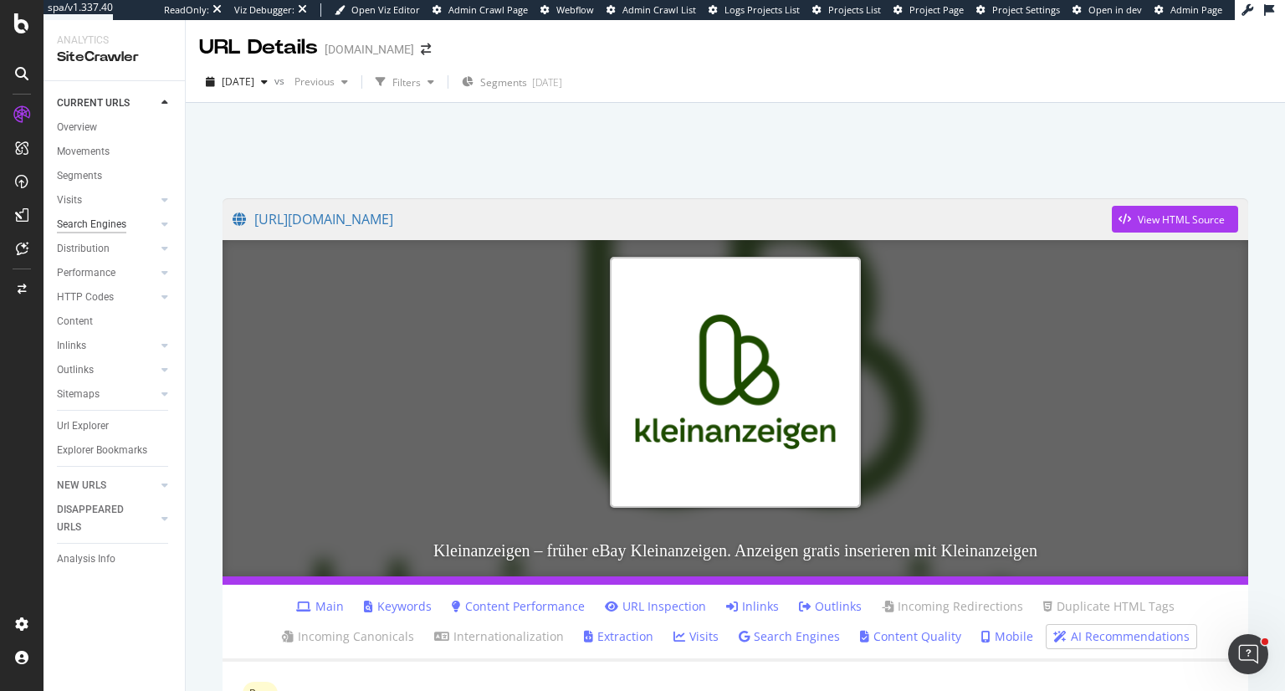
click at [94, 222] on div "Search Engines" at bounding box center [91, 225] width 69 height 18
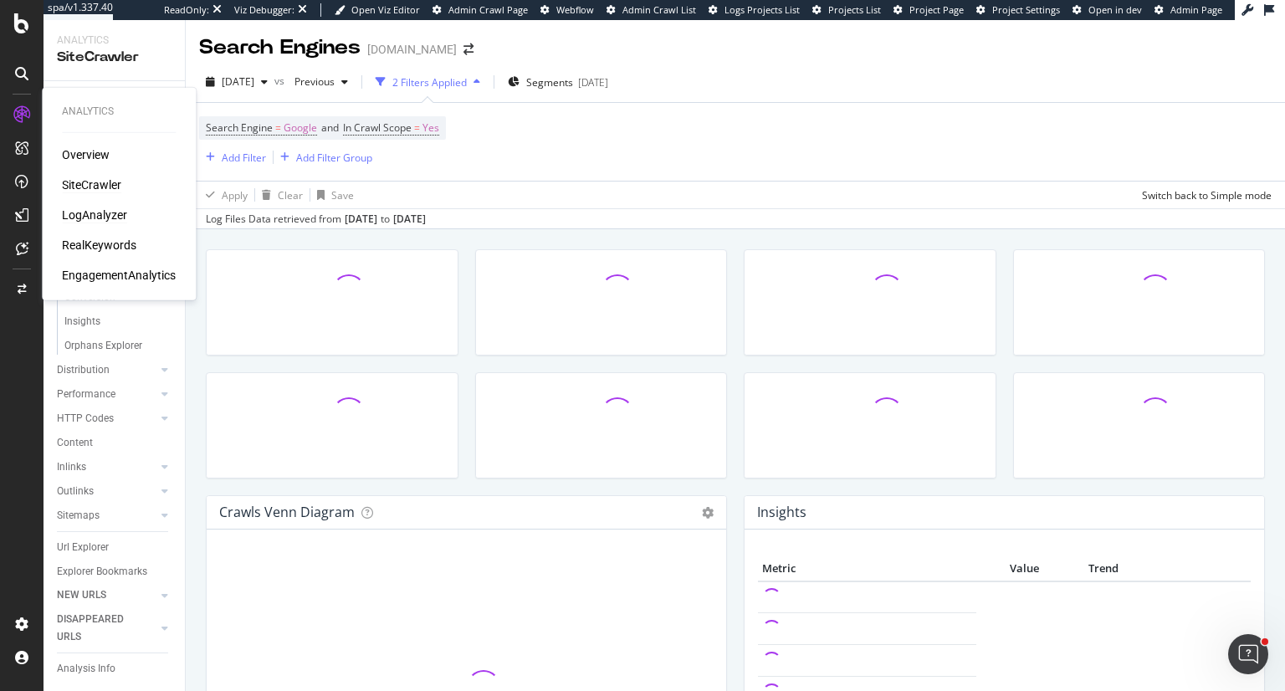
click at [87, 211] on div "LogAnalyzer" at bounding box center [94, 215] width 65 height 17
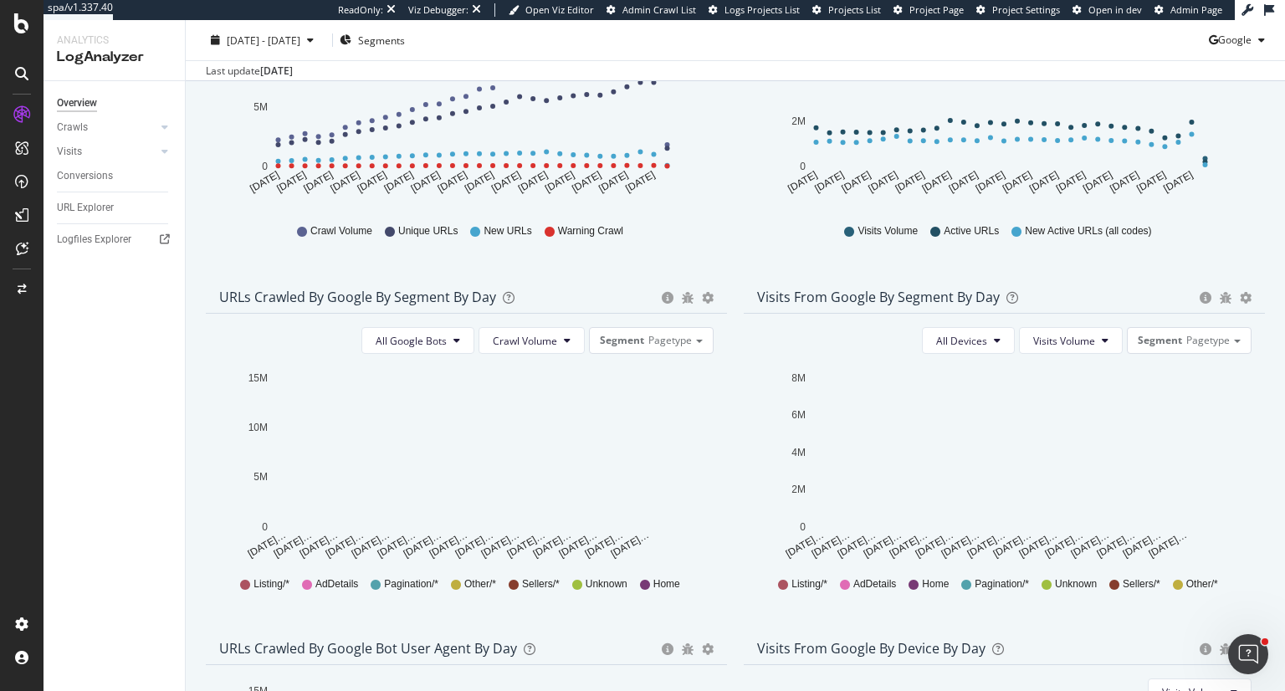
scroll to position [335, 0]
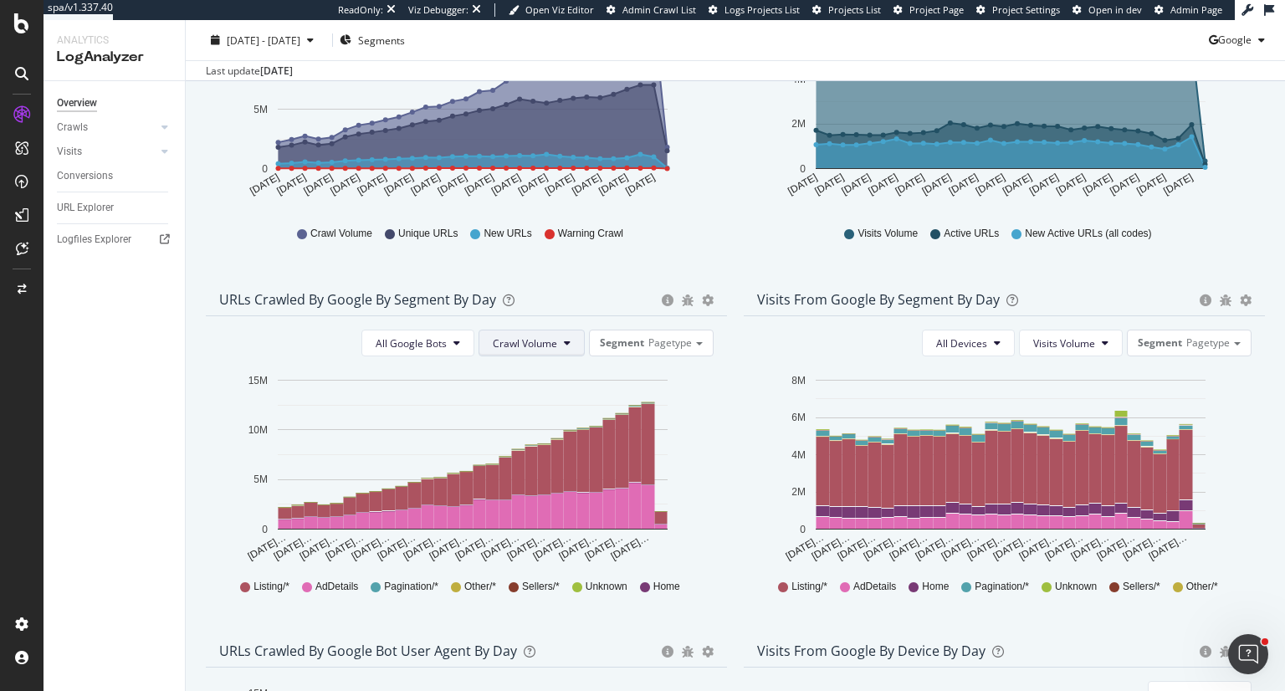
click at [519, 340] on span "Crawl Volume" at bounding box center [525, 343] width 64 height 14
click at [522, 411] on span "Unique URLs" at bounding box center [521, 408] width 66 height 15
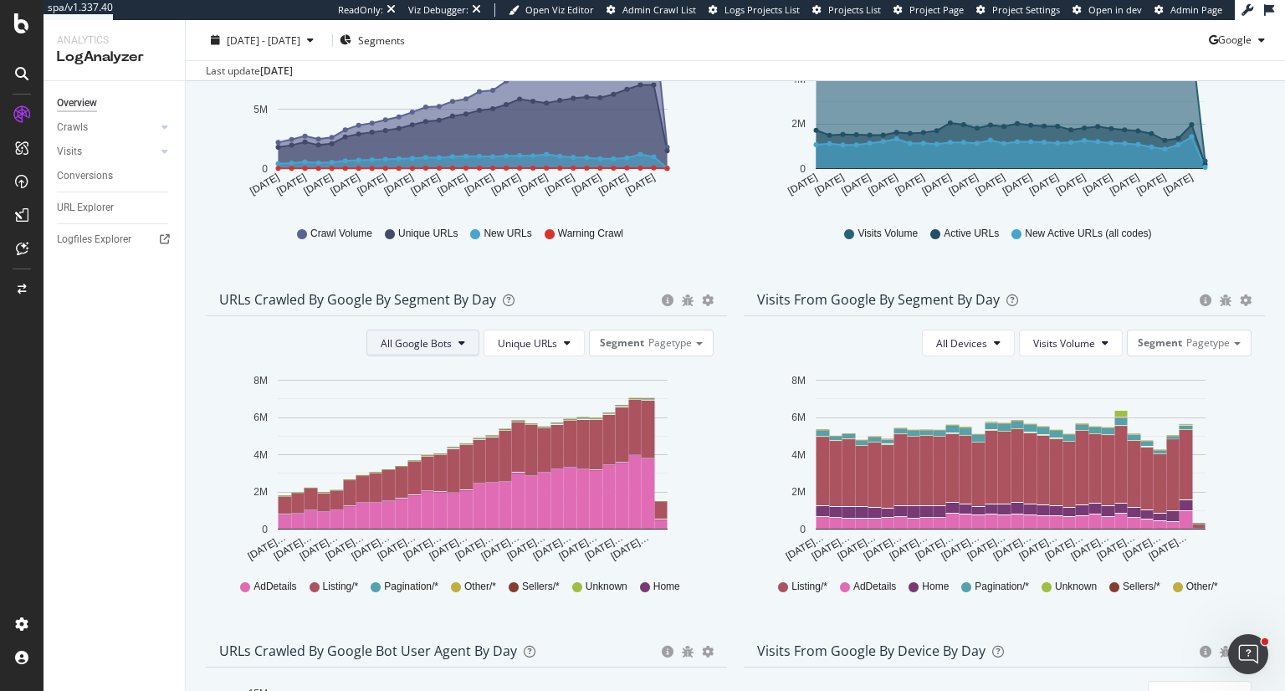
click at [452, 345] on button "All Google Bots" at bounding box center [422, 343] width 113 height 27
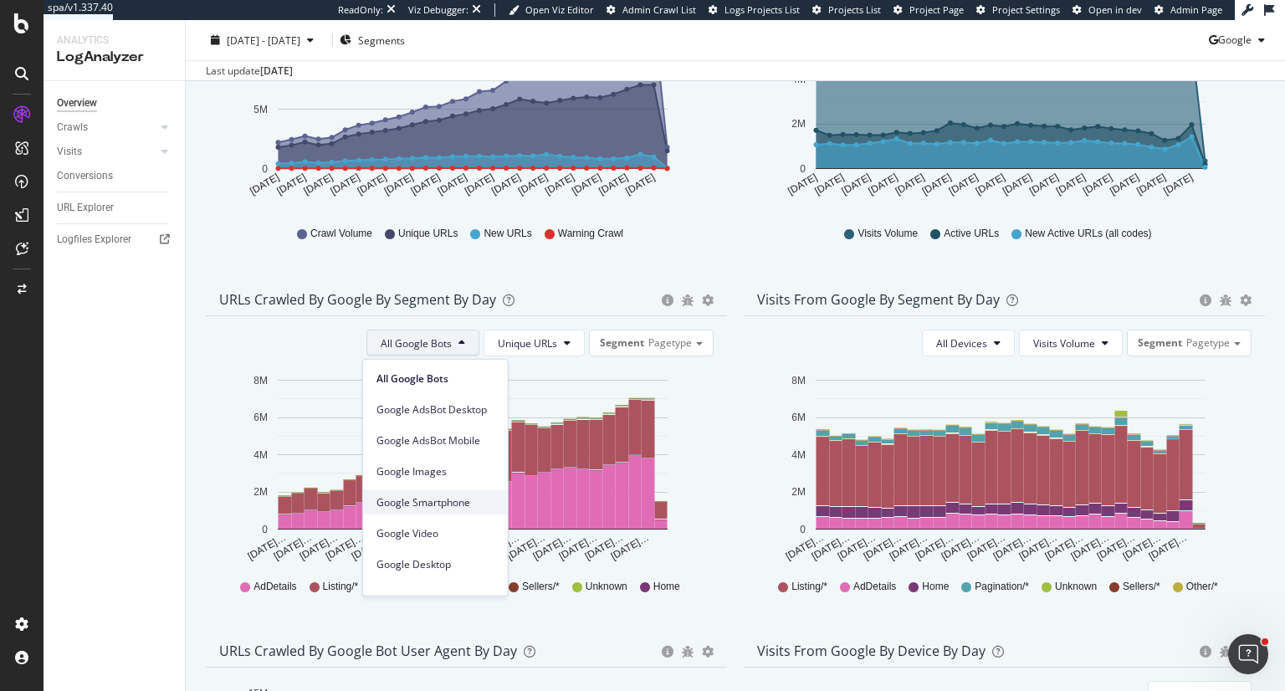
click at [428, 498] on span "Google Smartphone" at bounding box center [435, 501] width 118 height 15
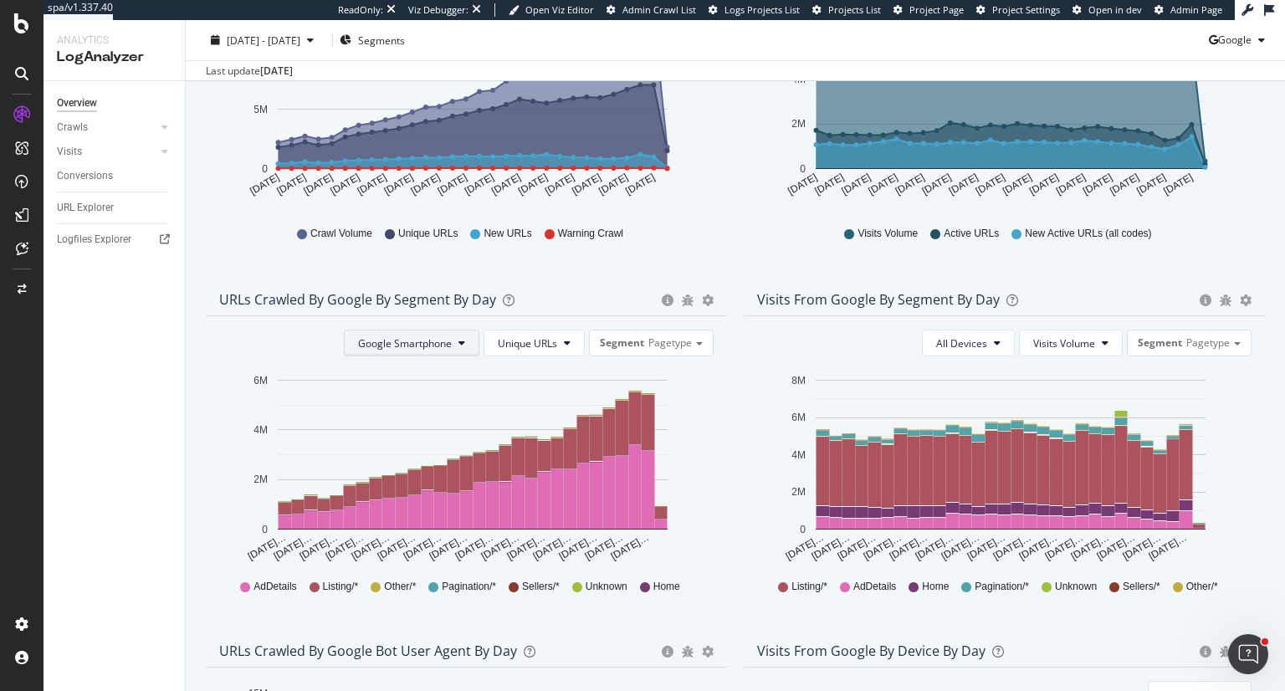
click at [446, 345] on span "Google Smartphone" at bounding box center [405, 343] width 94 height 14
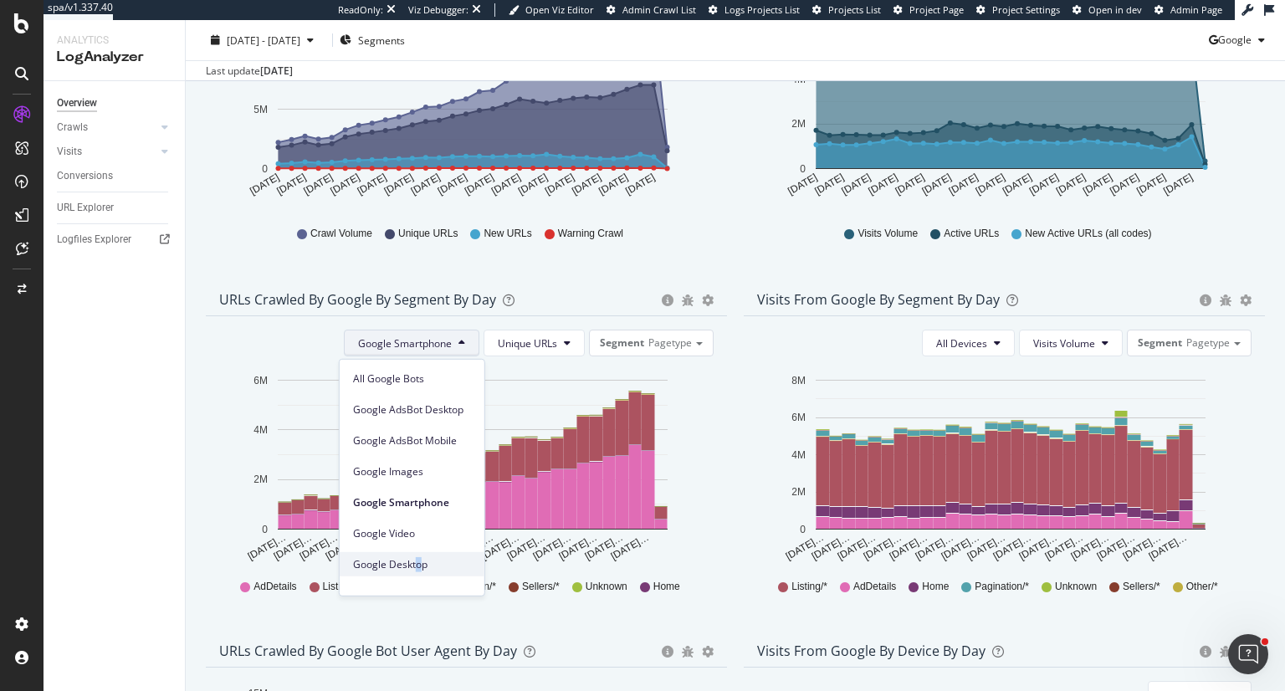
click at [418, 559] on span "Google Desktop" at bounding box center [412, 563] width 118 height 15
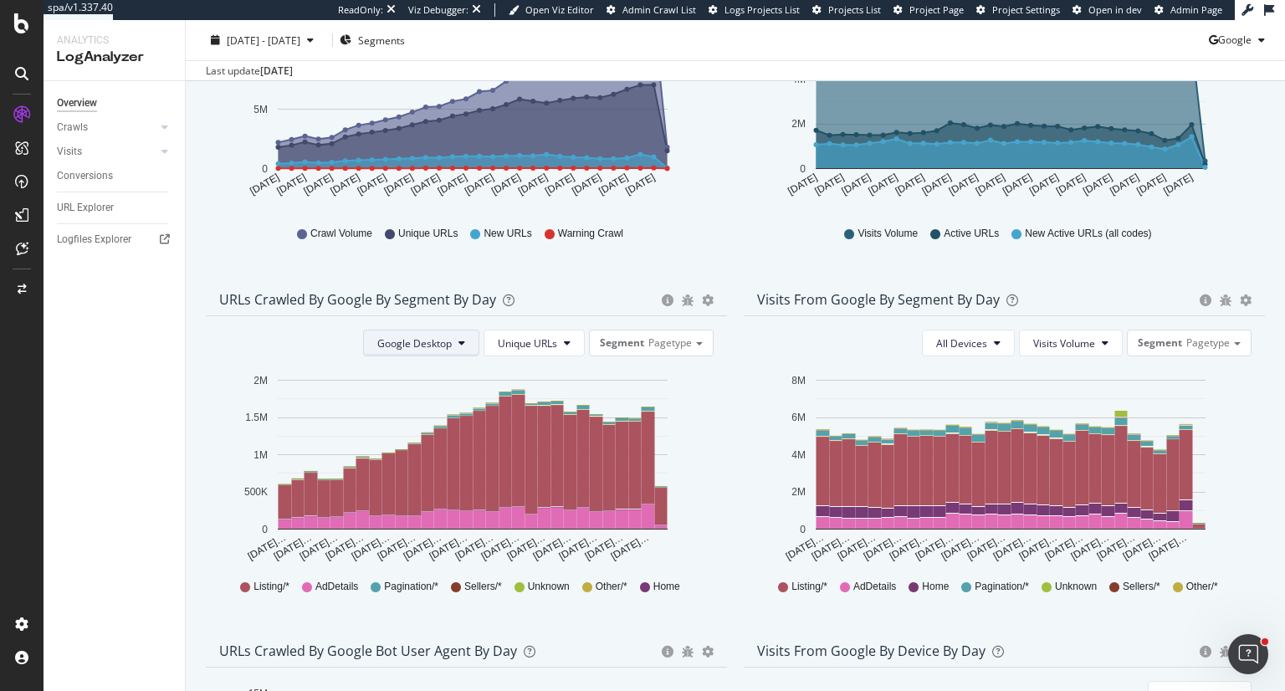
click at [458, 340] on icon at bounding box center [461, 343] width 7 height 10
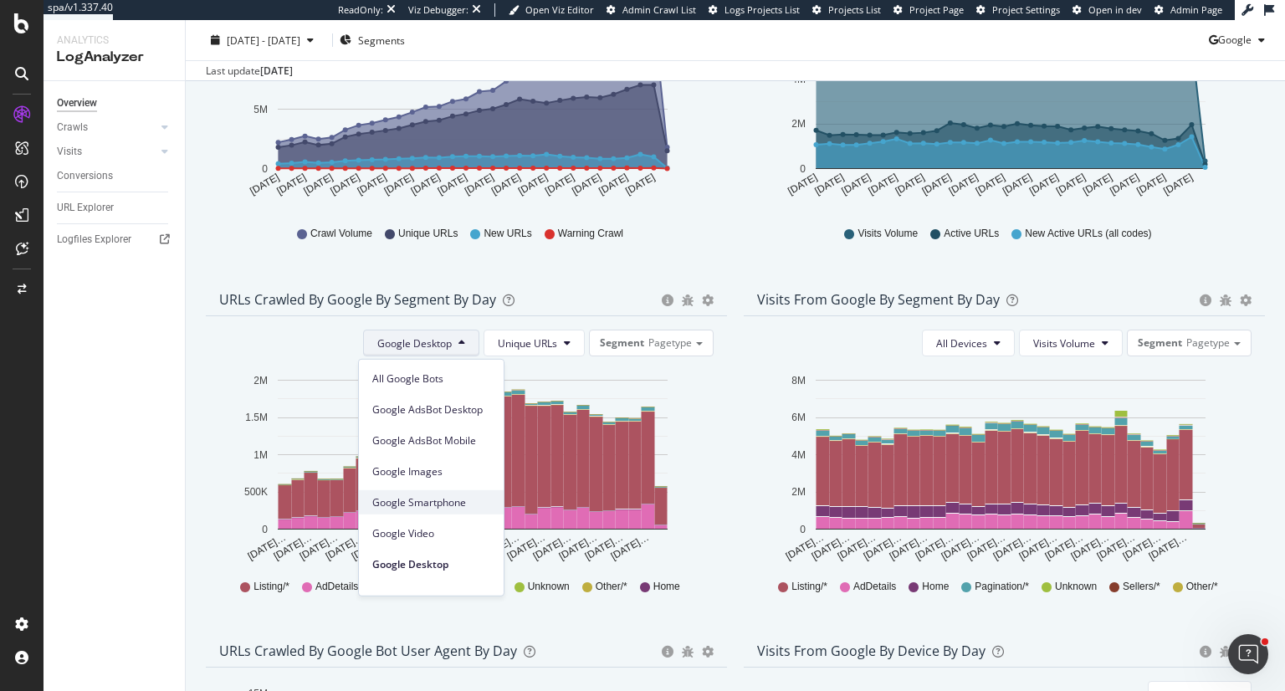
click at [452, 496] on span "Google Smartphone" at bounding box center [431, 501] width 118 height 15
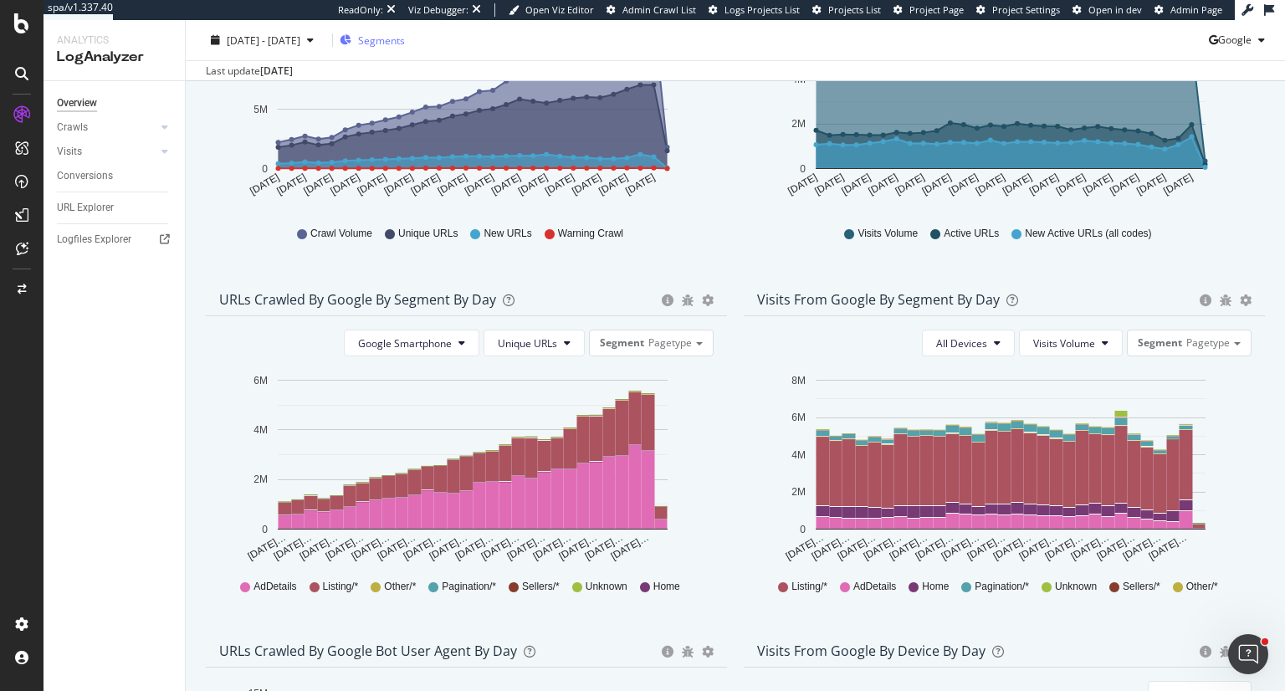
click at [405, 38] on span "Segments" at bounding box center [381, 40] width 47 height 14
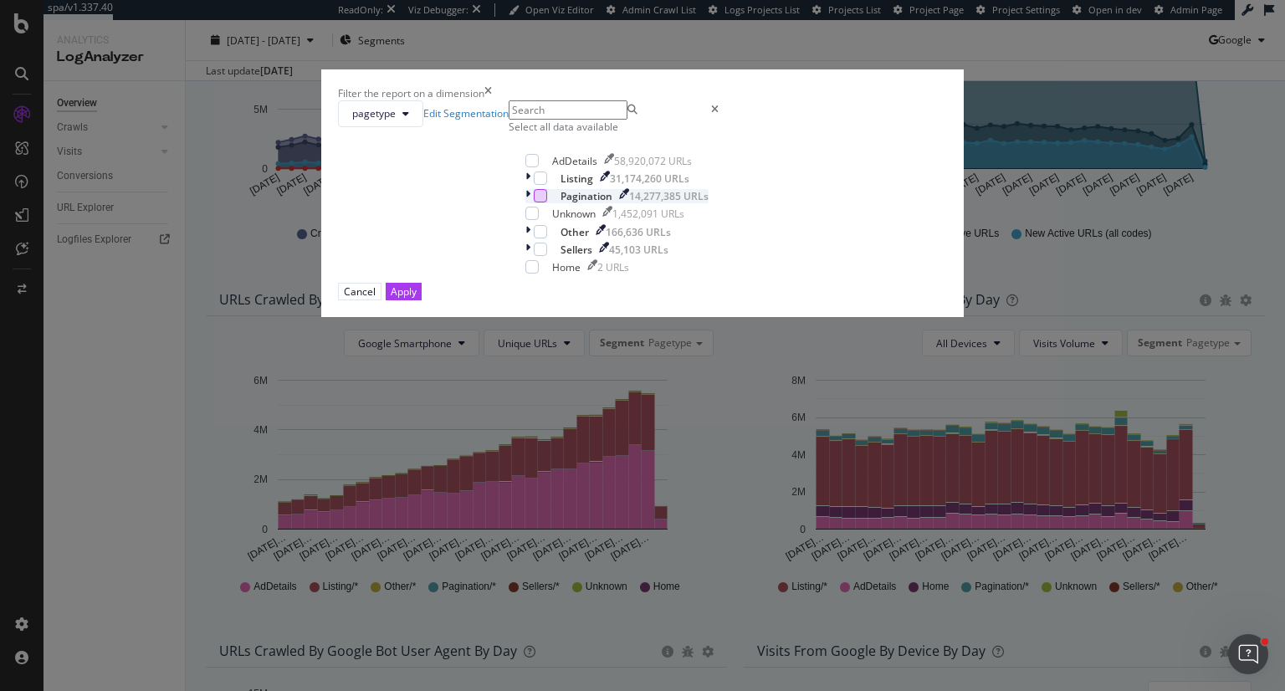
click at [534, 202] on div "modal" at bounding box center [540, 195] width 13 height 13
click at [416, 299] on div "Apply" at bounding box center [404, 291] width 26 height 14
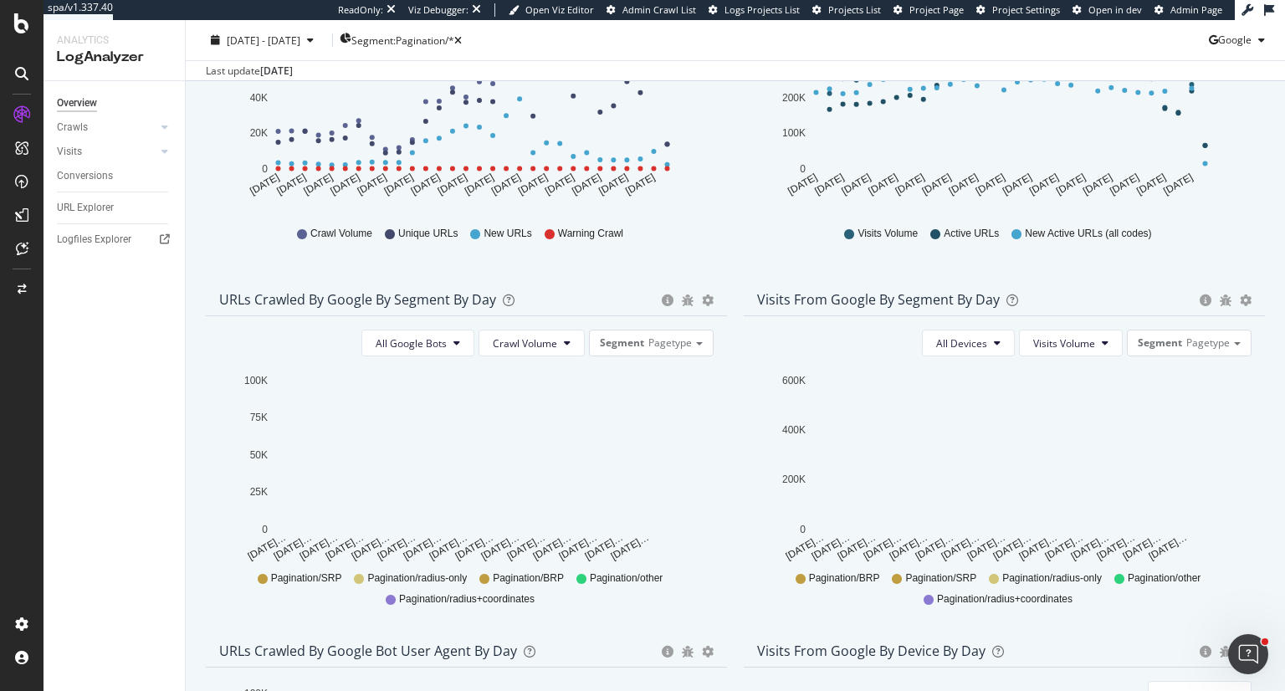
scroll to position [418, 0]
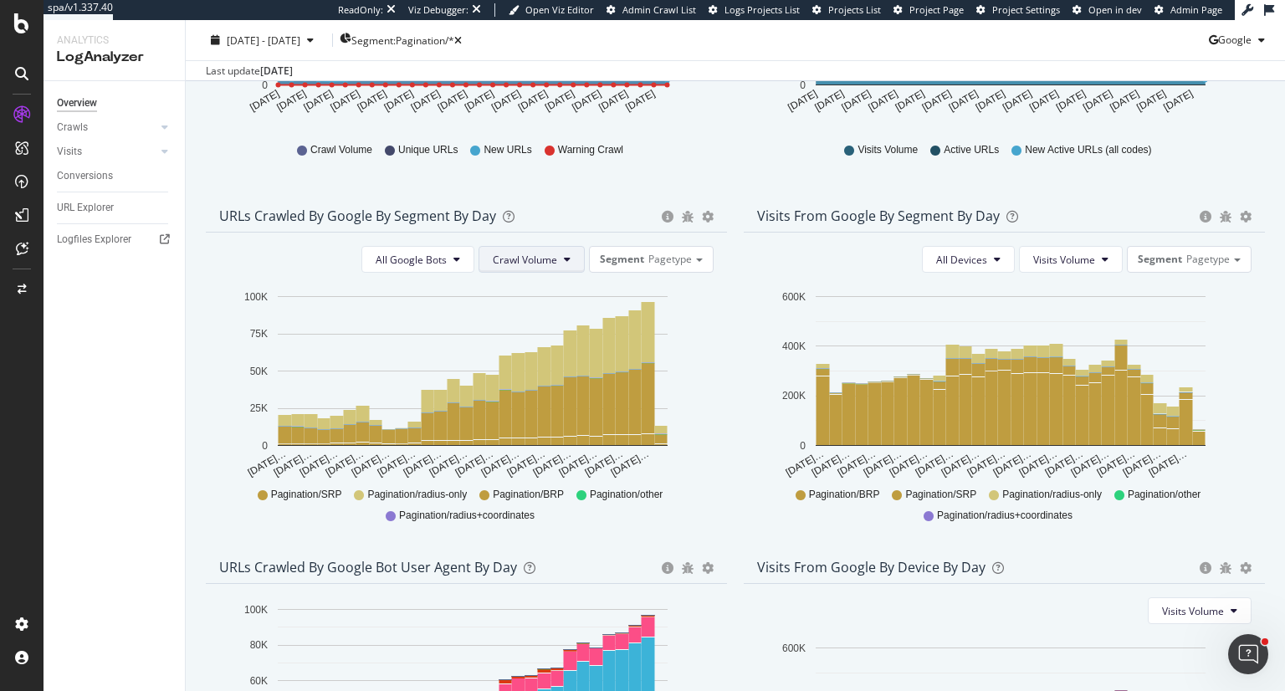
click at [526, 267] on span "Crawl Volume" at bounding box center [525, 260] width 64 height 14
click at [529, 328] on span "Unique URLs" at bounding box center [521, 325] width 66 height 15
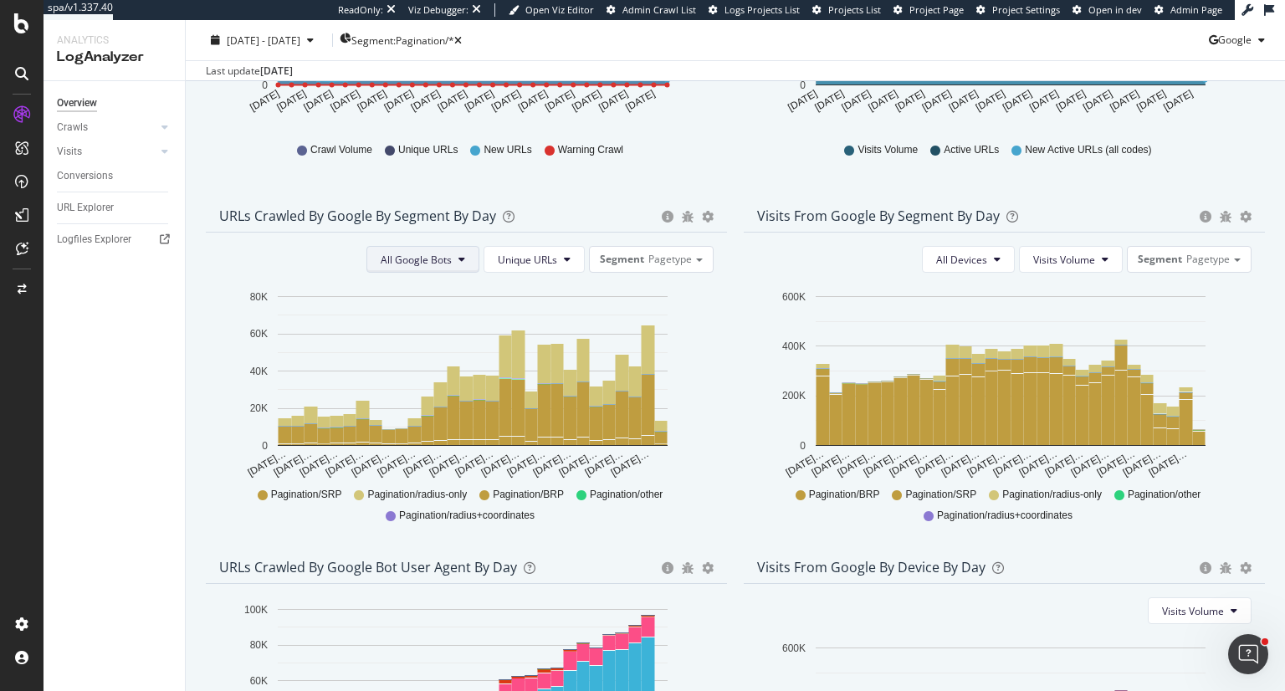
click at [413, 263] on span "All Google Bots" at bounding box center [416, 260] width 71 height 14
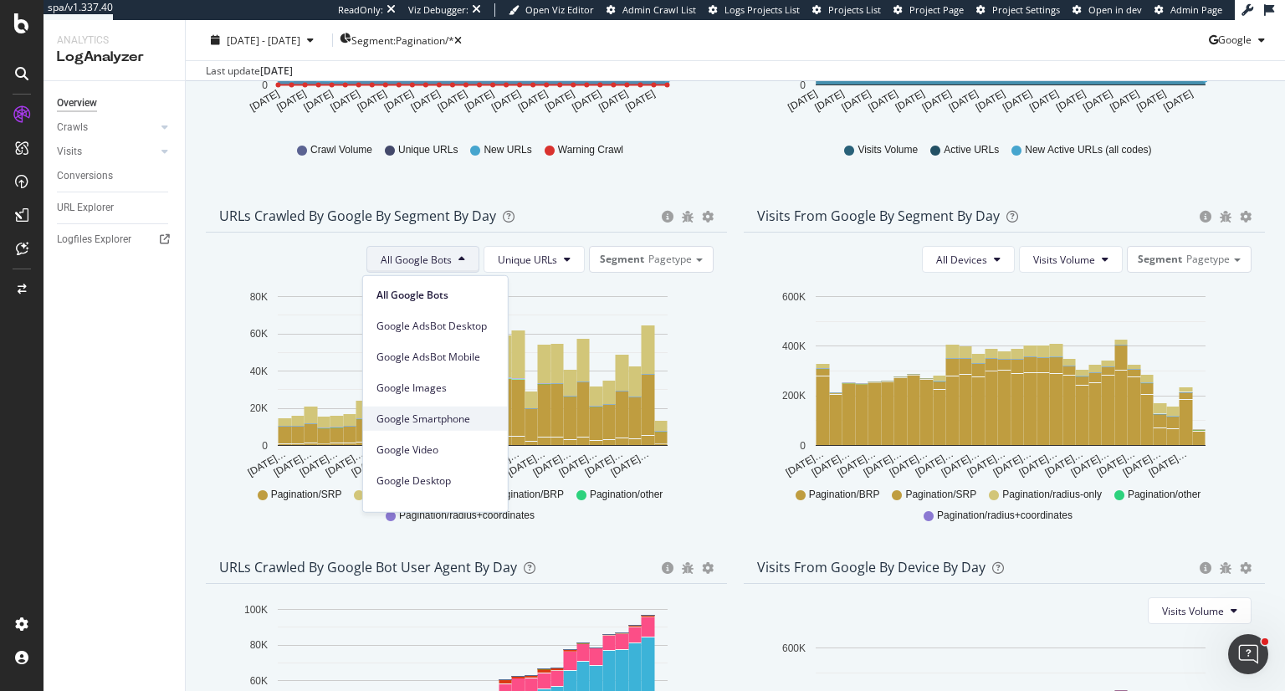
click at [438, 418] on span "Google Smartphone" at bounding box center [435, 418] width 118 height 15
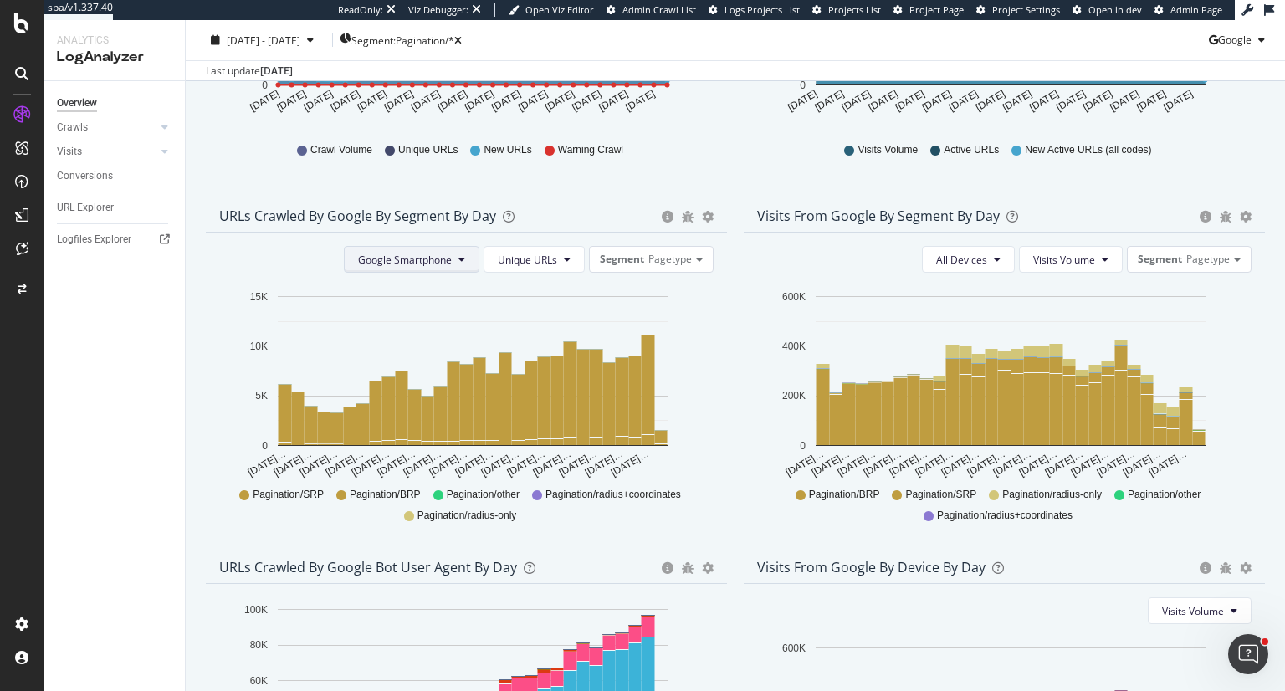
click at [450, 260] on button "Google Smartphone" at bounding box center [411, 259] width 135 height 27
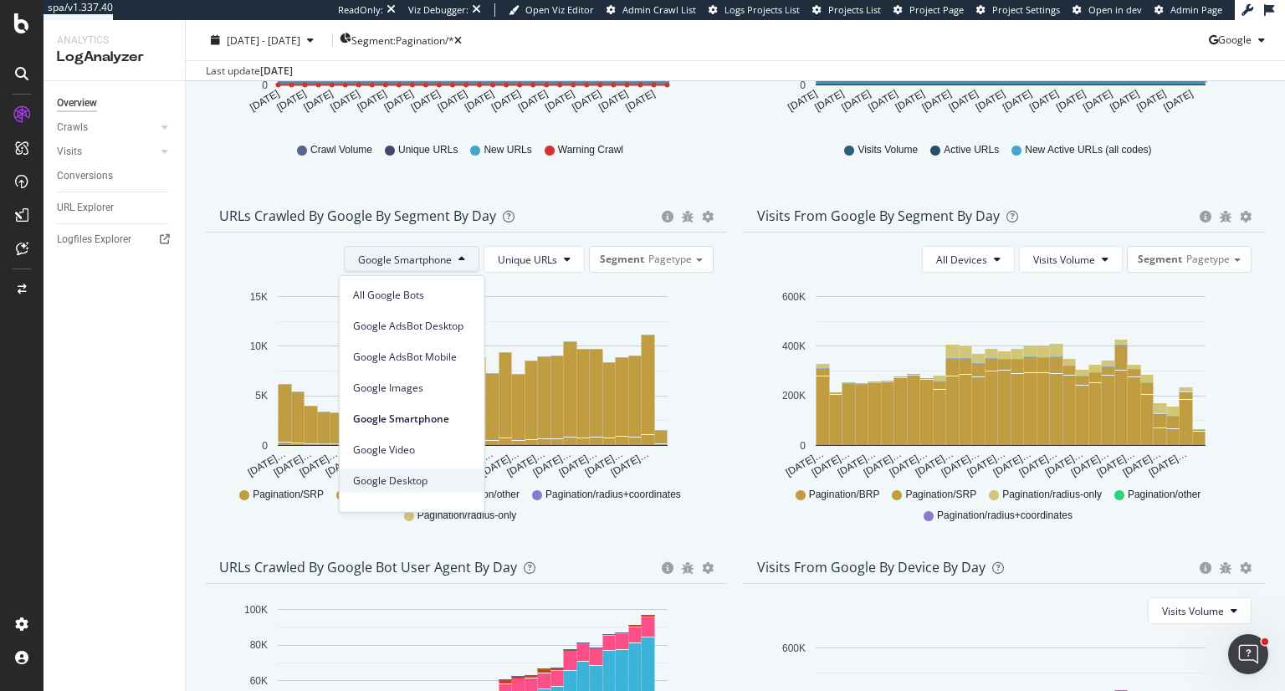
click at [432, 480] on span "Google Desktop" at bounding box center [412, 480] width 118 height 15
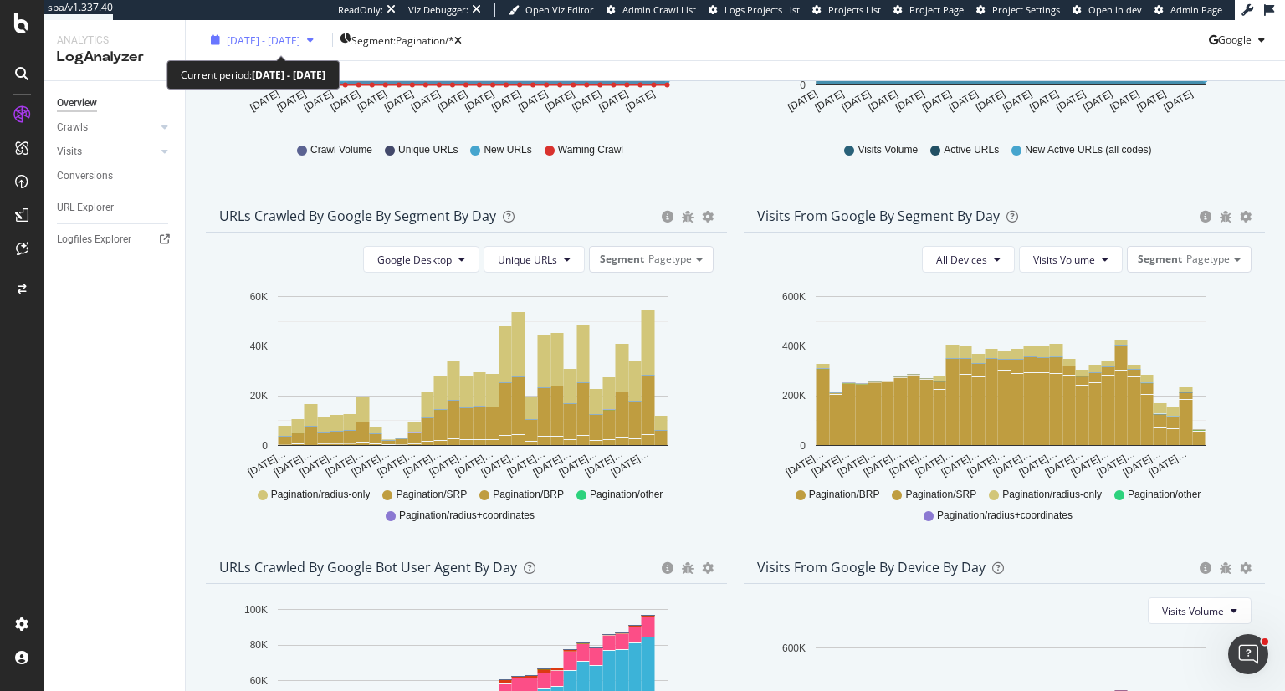
click at [294, 33] on div "2025 Aug. 25th - Sep. 23rd" at bounding box center [262, 40] width 116 height 14
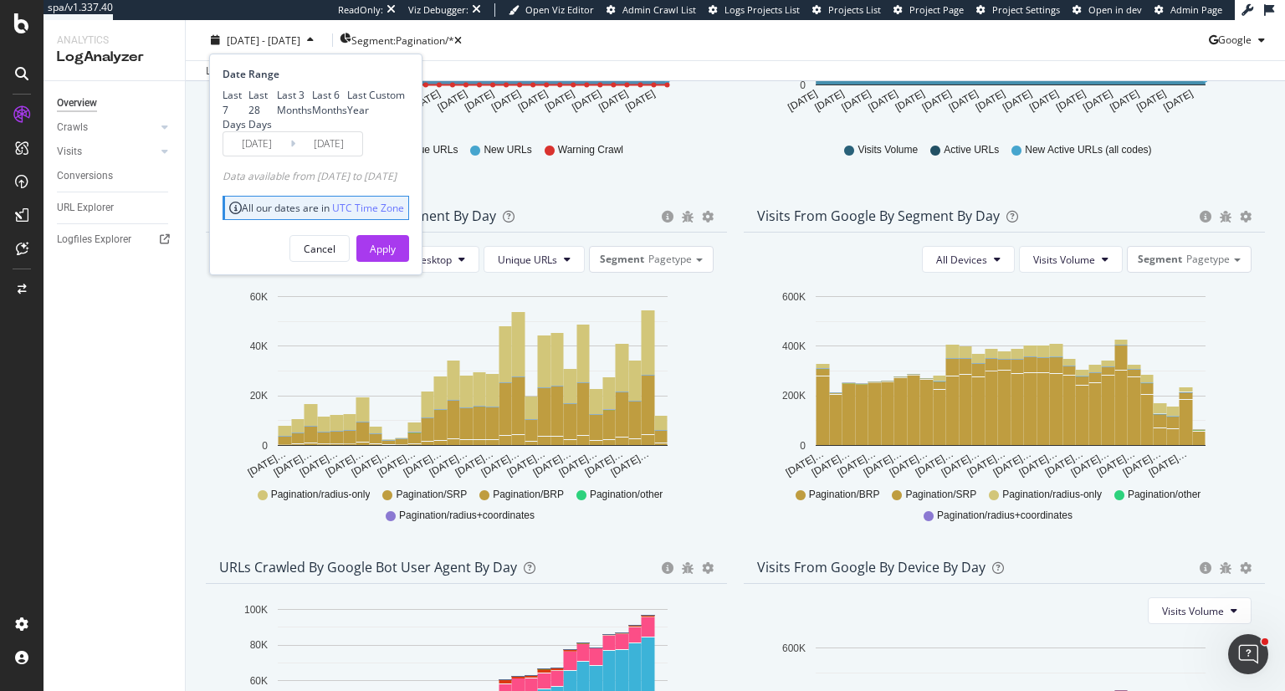
click at [277, 116] on div "Last 3 Months" at bounding box center [294, 102] width 35 height 28
type input "2025/06/24"
click at [396, 255] on div "Apply" at bounding box center [383, 248] width 26 height 14
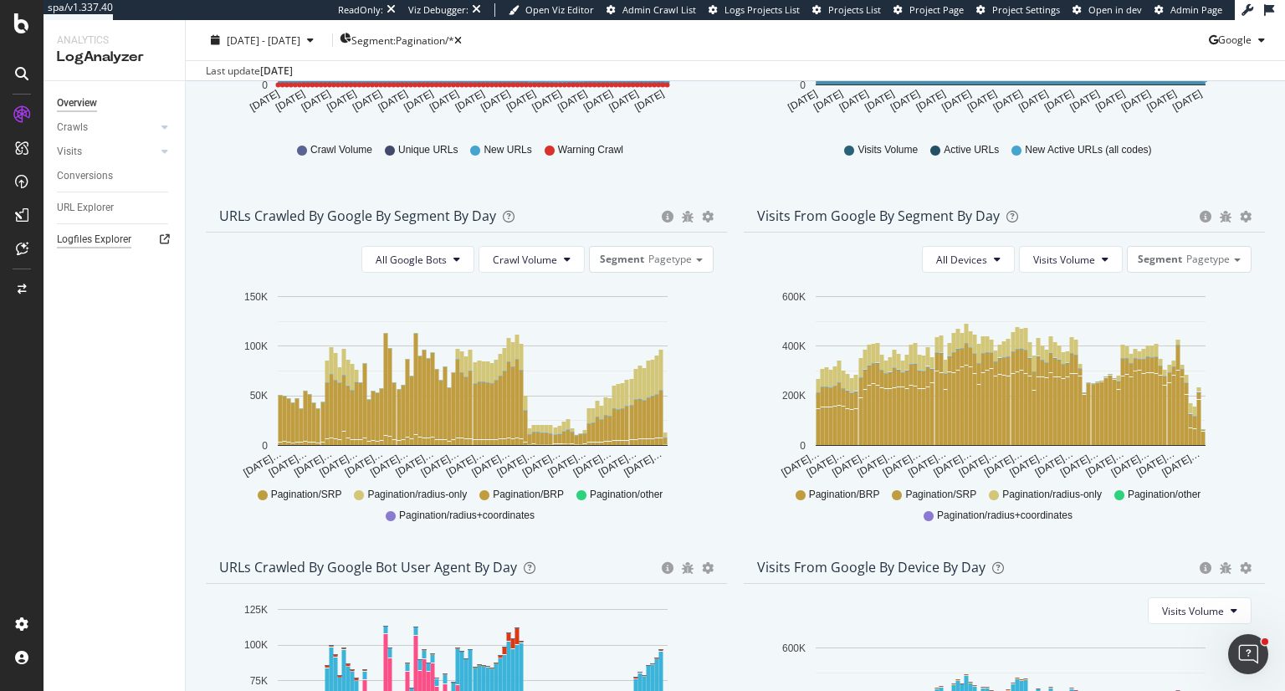
click at [85, 242] on div "Logfiles Explorer" at bounding box center [94, 240] width 74 height 18
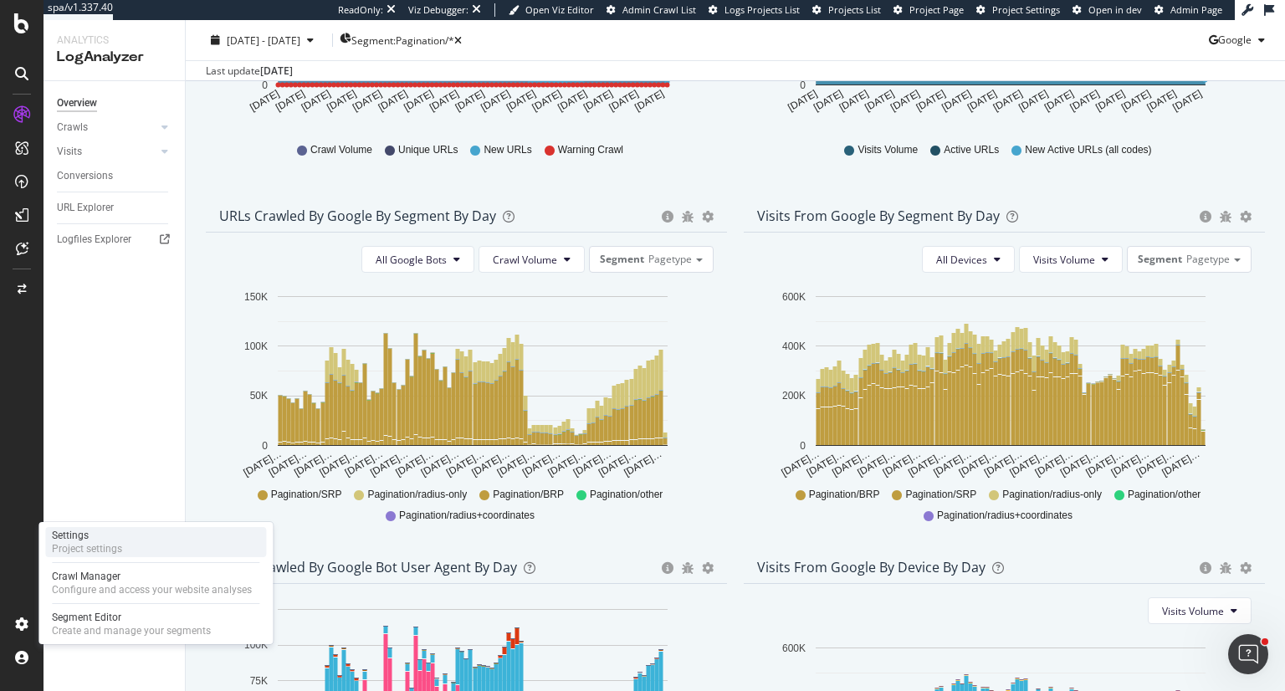
click at [137, 543] on div "Settings Project settings" at bounding box center [155, 542] width 221 height 30
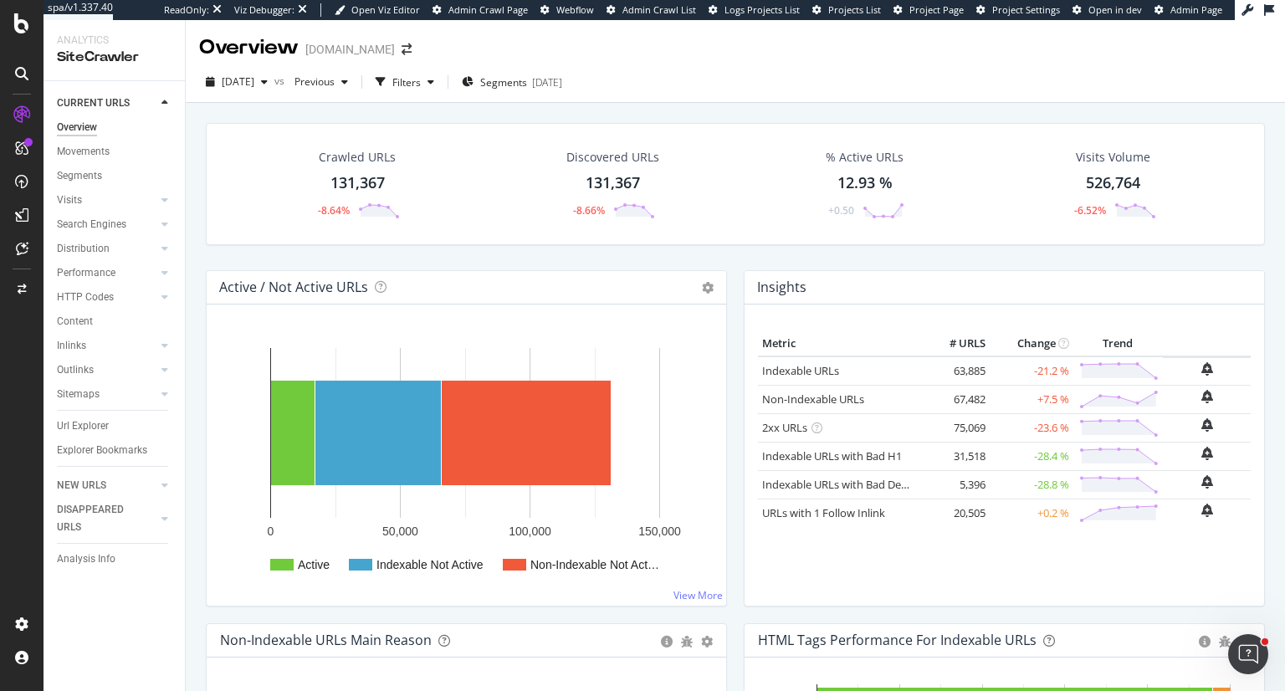
drag, startPoint x: 100, startPoint y: 551, endPoint x: 344, endPoint y: 519, distance: 245.5
click at [100, 551] on div "Analysis Info" at bounding box center [86, 559] width 59 height 18
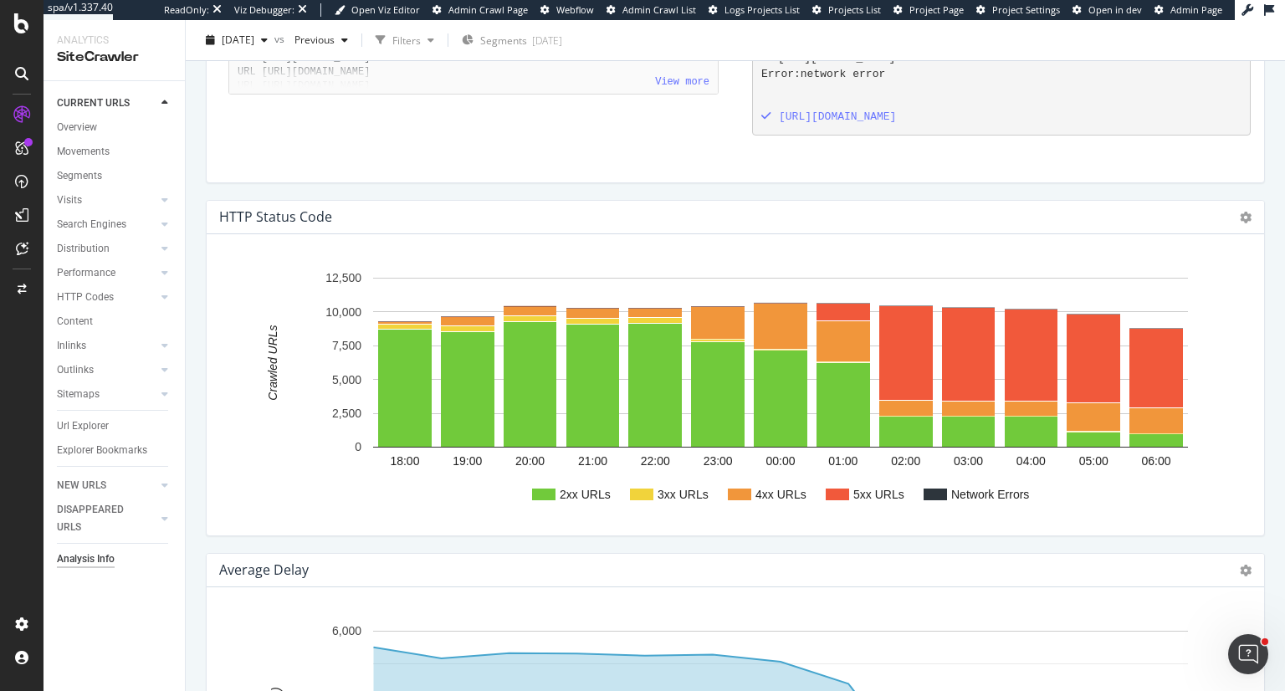
scroll to position [1956, 0]
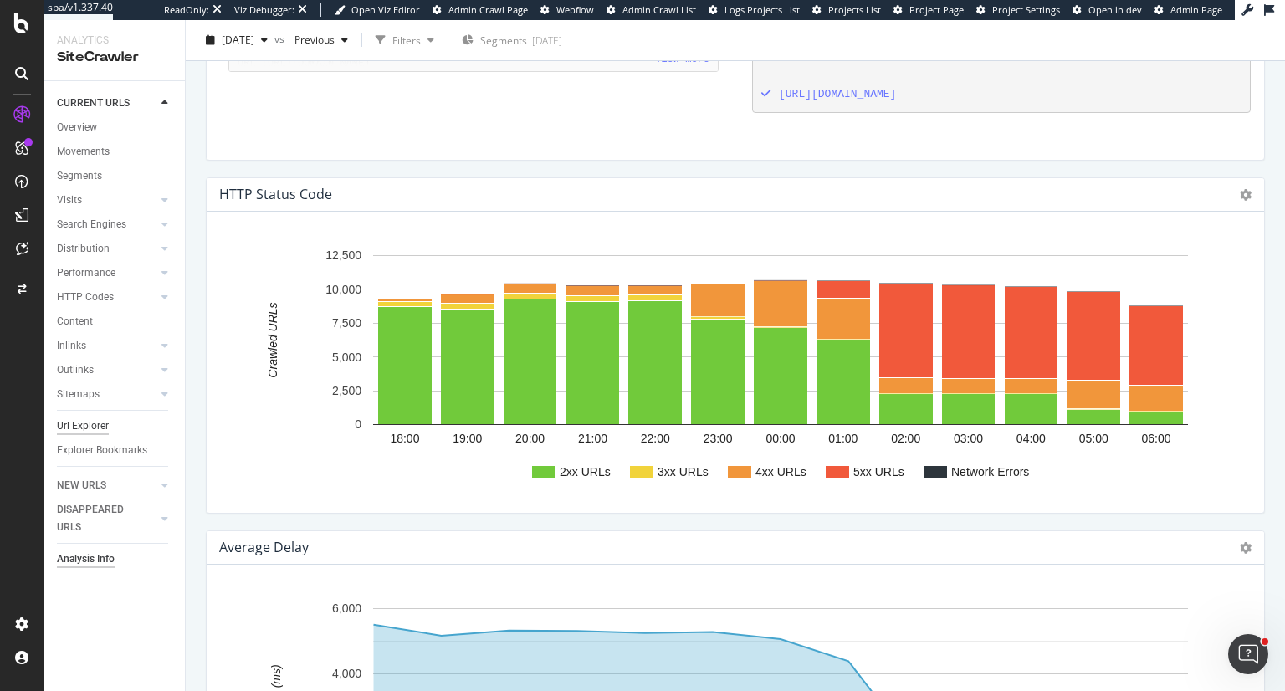
click at [93, 427] on div "Url Explorer" at bounding box center [83, 426] width 52 height 18
click at [239, 38] on span "[DATE]" at bounding box center [238, 40] width 33 height 14
click at [98, 301] on div "HTTP Codes" at bounding box center [85, 298] width 57 height 18
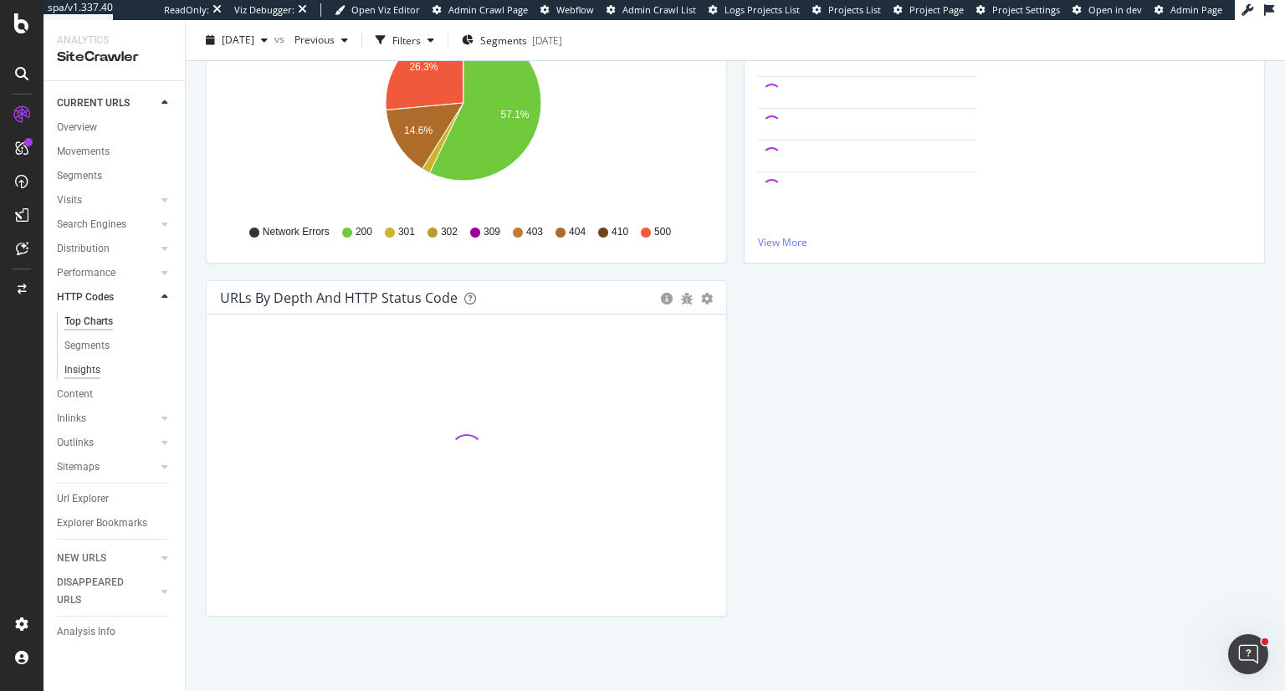
click at [96, 370] on div "Insights" at bounding box center [82, 370] width 36 height 18
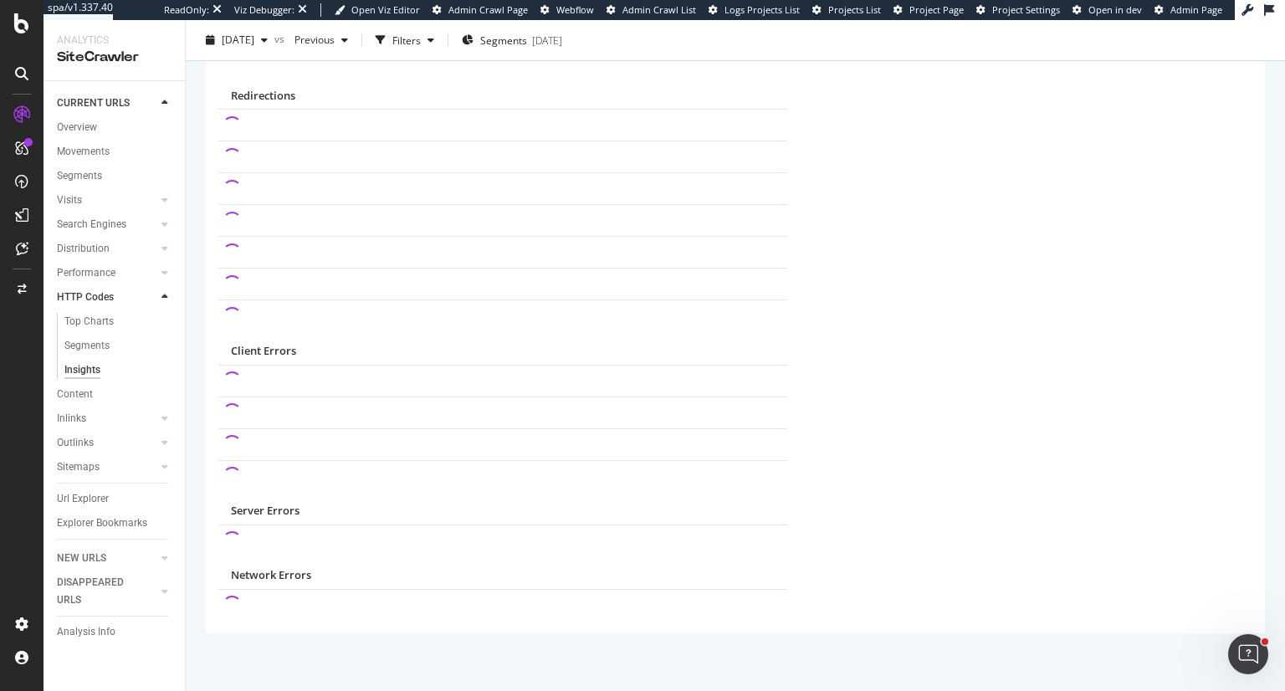
scroll to position [141, 0]
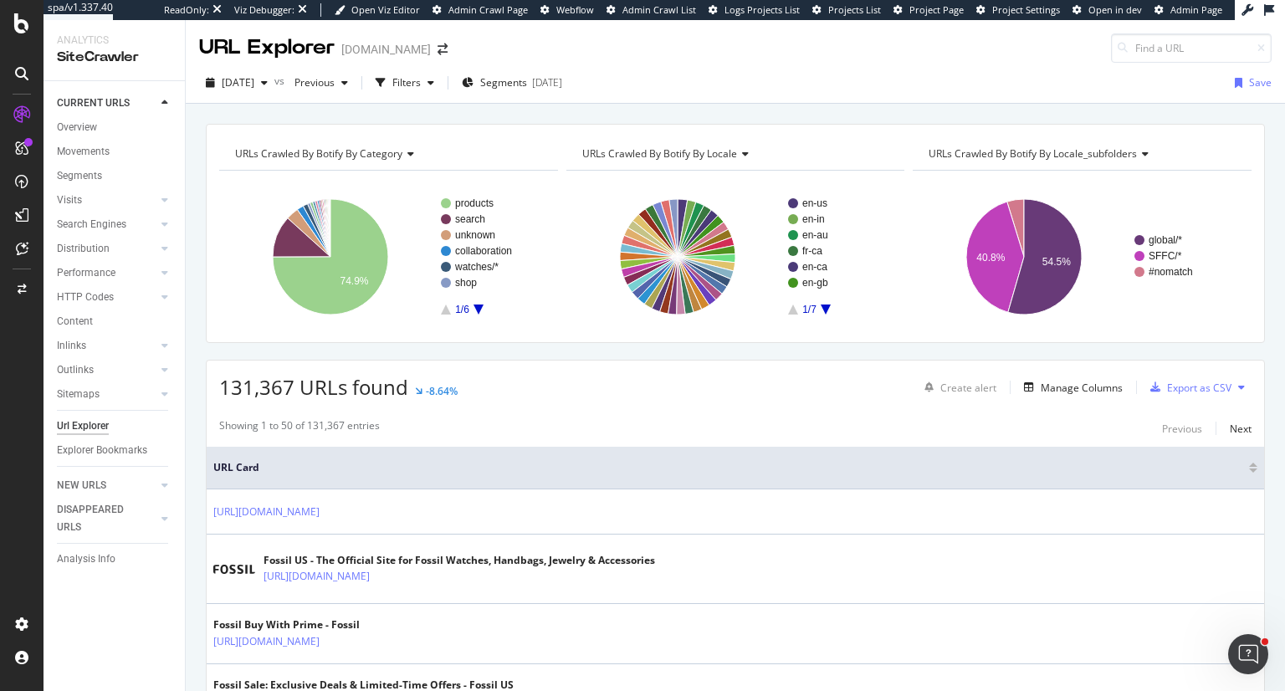
click at [631, 156] on span "URLs Crawled By Botify By locale" at bounding box center [659, 153] width 155 height 14
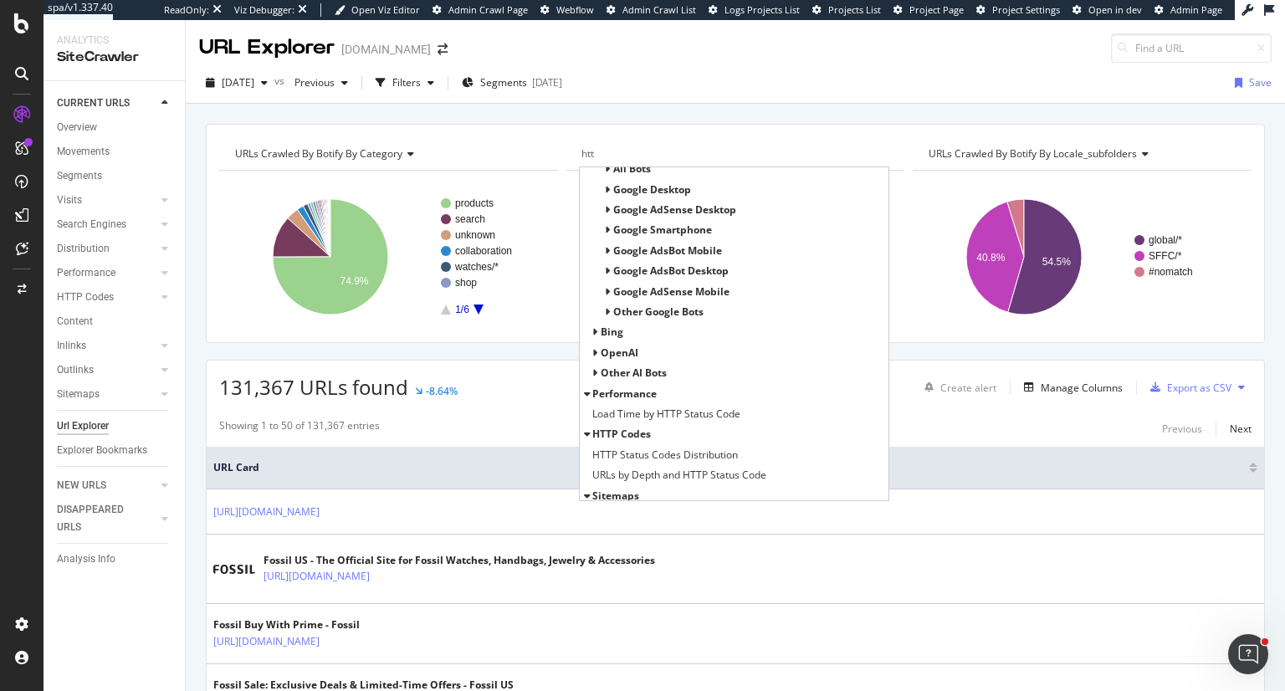
scroll to position [74, 0]
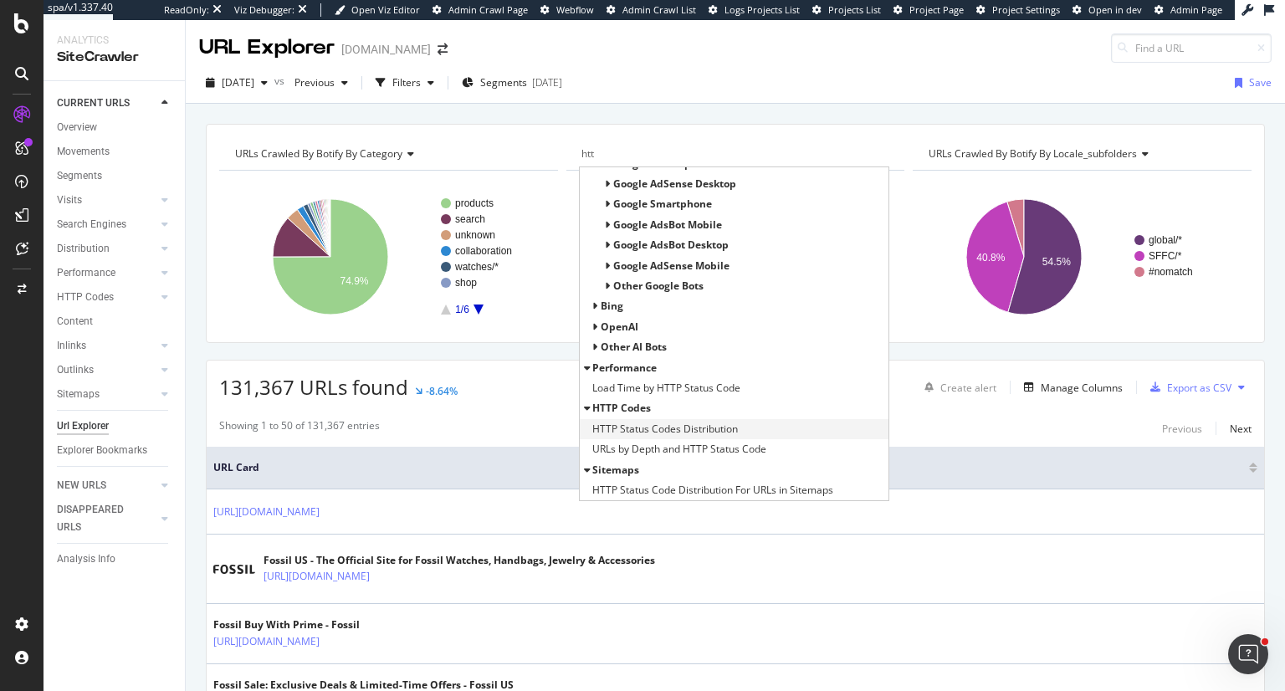
type input "htt"
click at [642, 432] on span "HTTP Status Codes Distribution" at bounding box center [665, 429] width 146 height 17
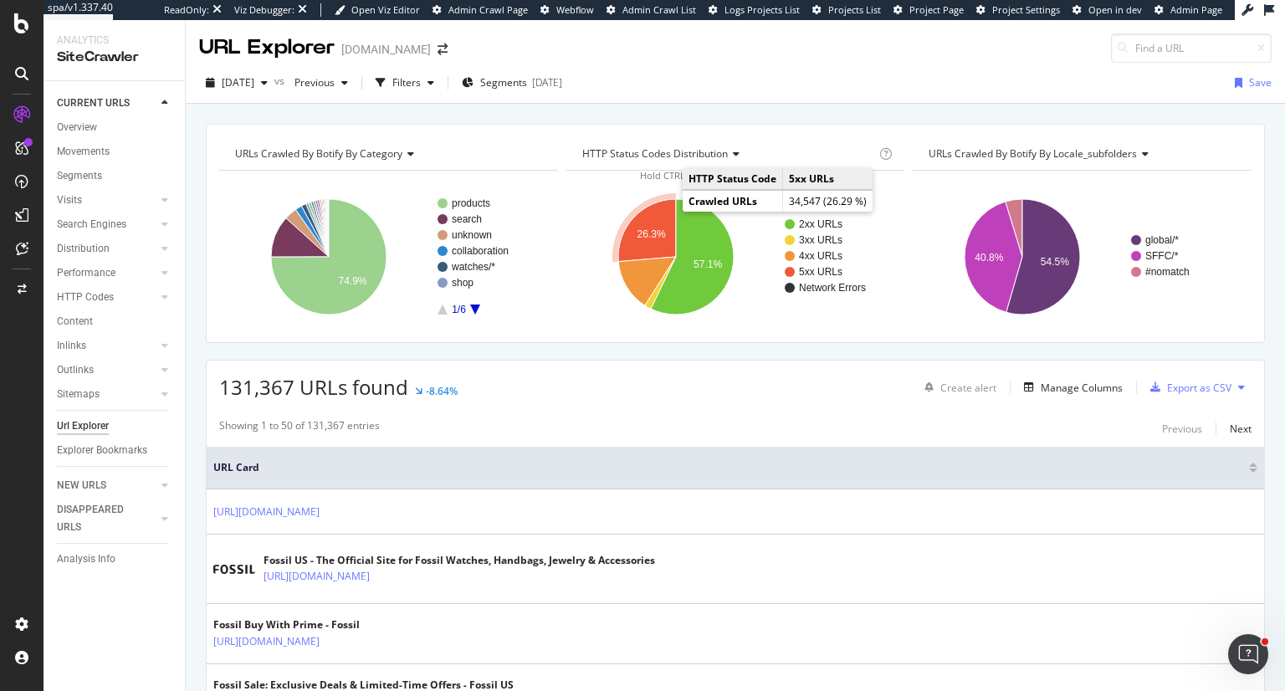
click at [652, 231] on text "26.3%" at bounding box center [650, 234] width 28 height 12
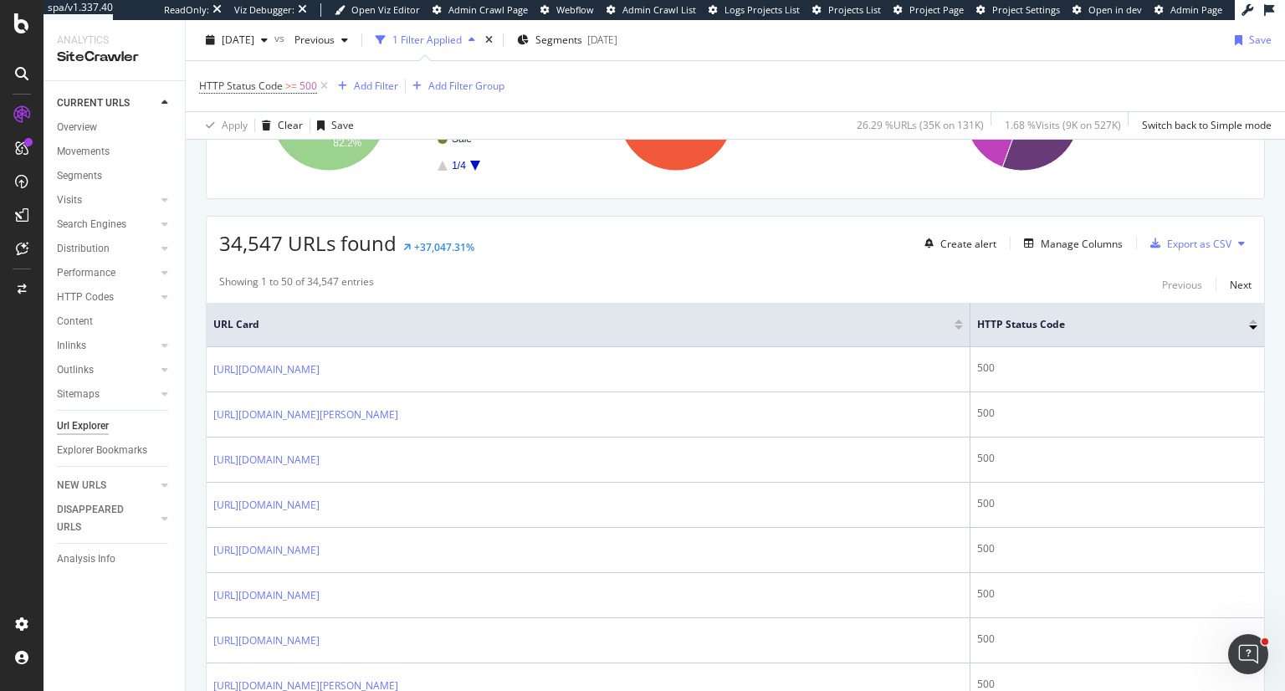
scroll to position [335, 0]
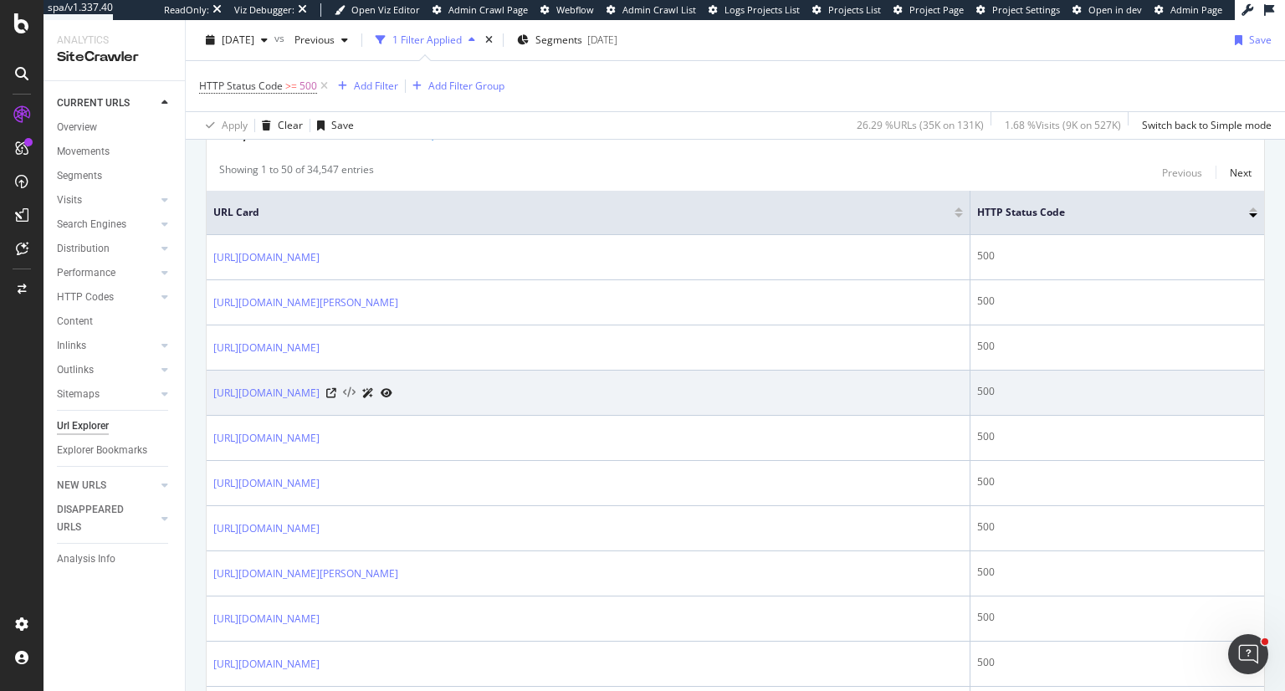
click at [355, 394] on icon at bounding box center [349, 393] width 13 height 12
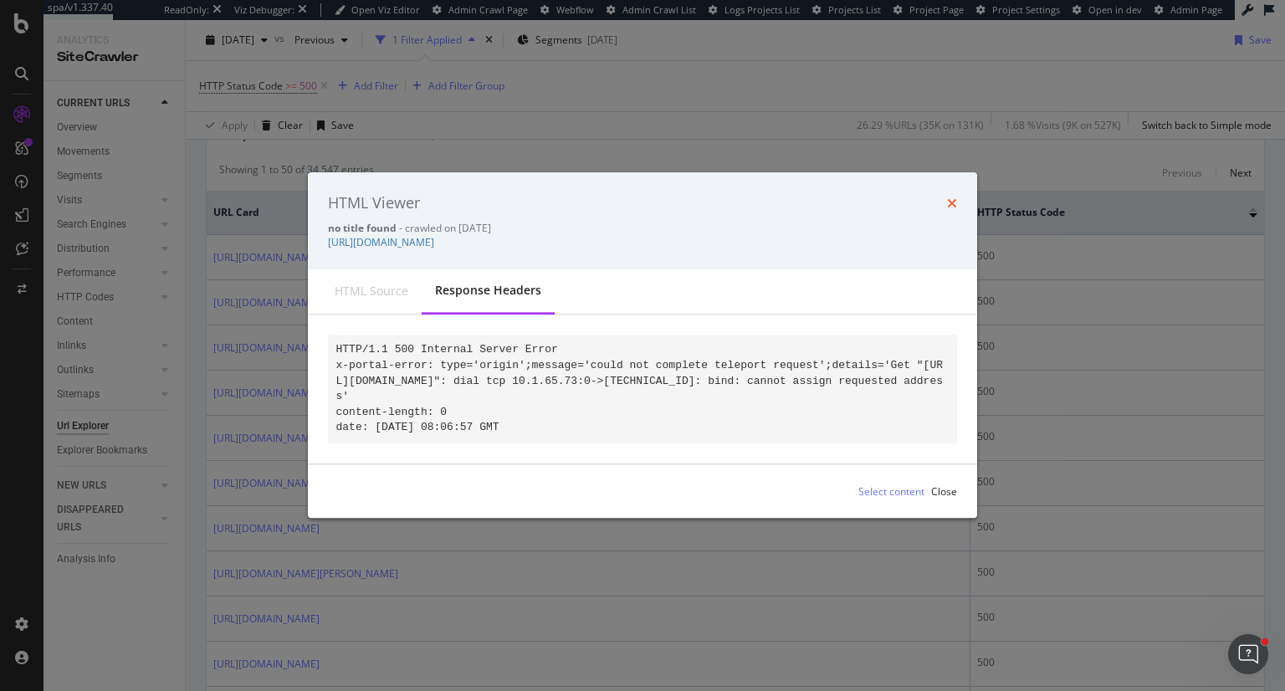
click at [954, 197] on icon "times" at bounding box center [952, 203] width 10 height 13
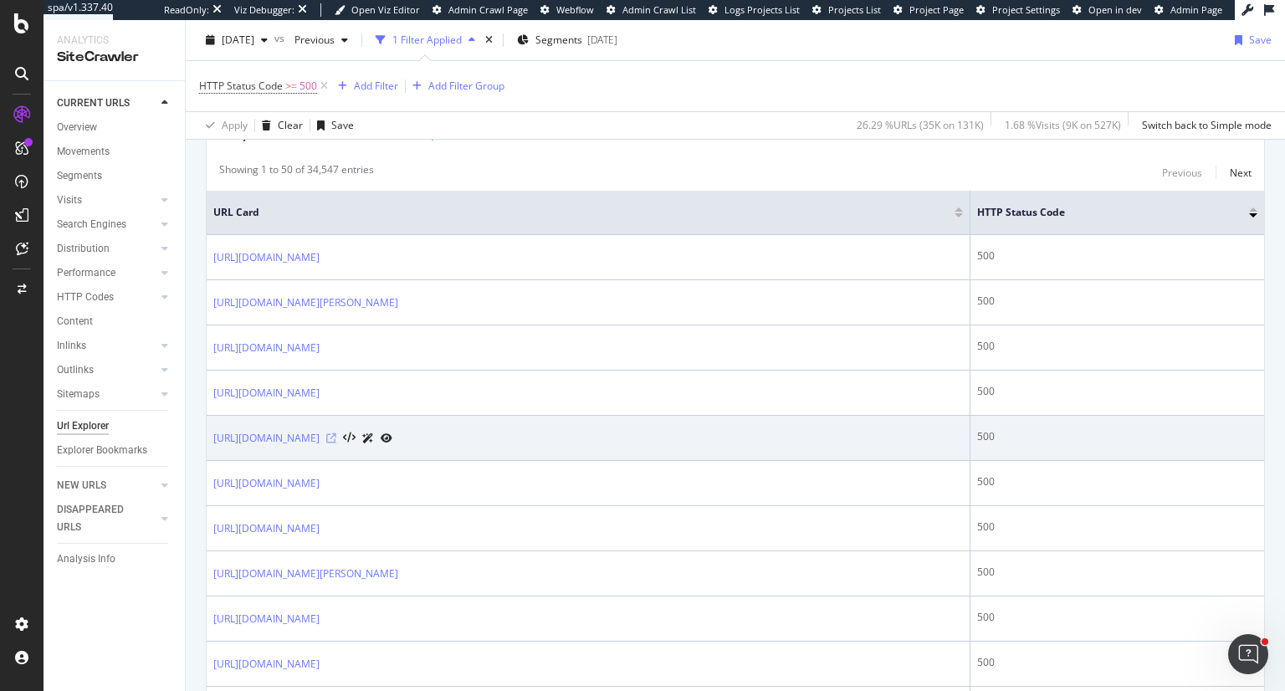
click at [336, 433] on icon at bounding box center [331, 438] width 10 height 10
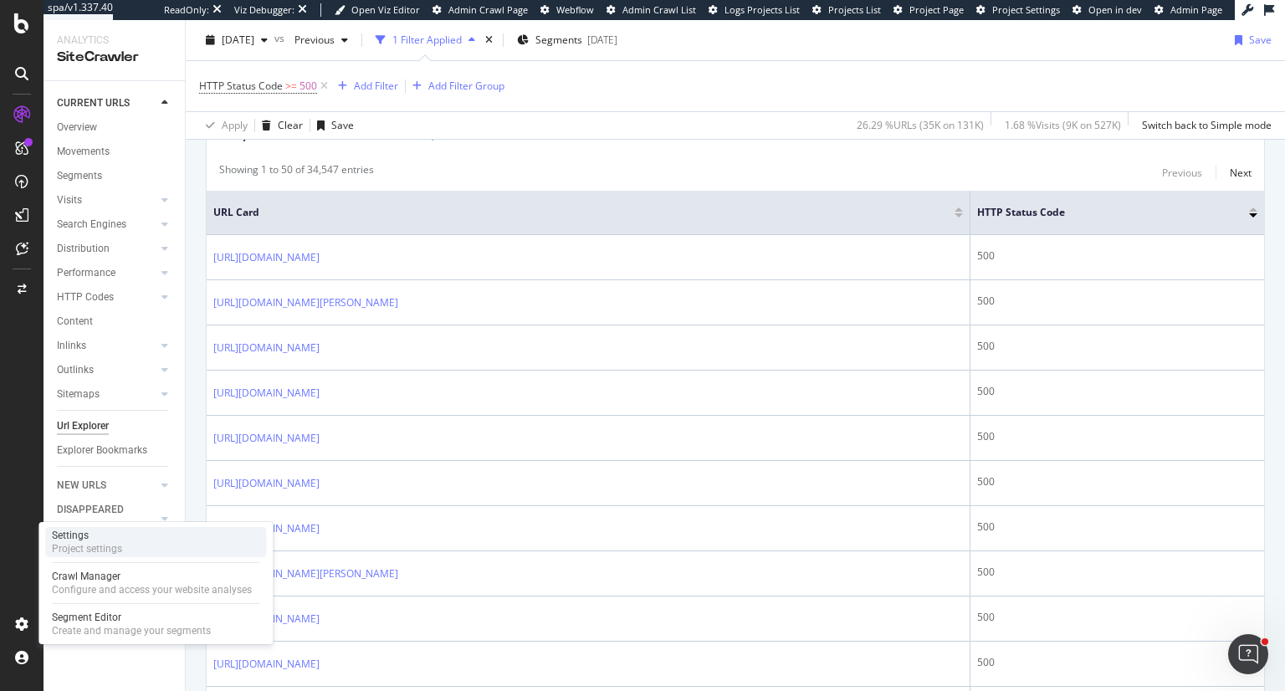
click at [97, 542] on div "Project settings" at bounding box center [87, 548] width 70 height 13
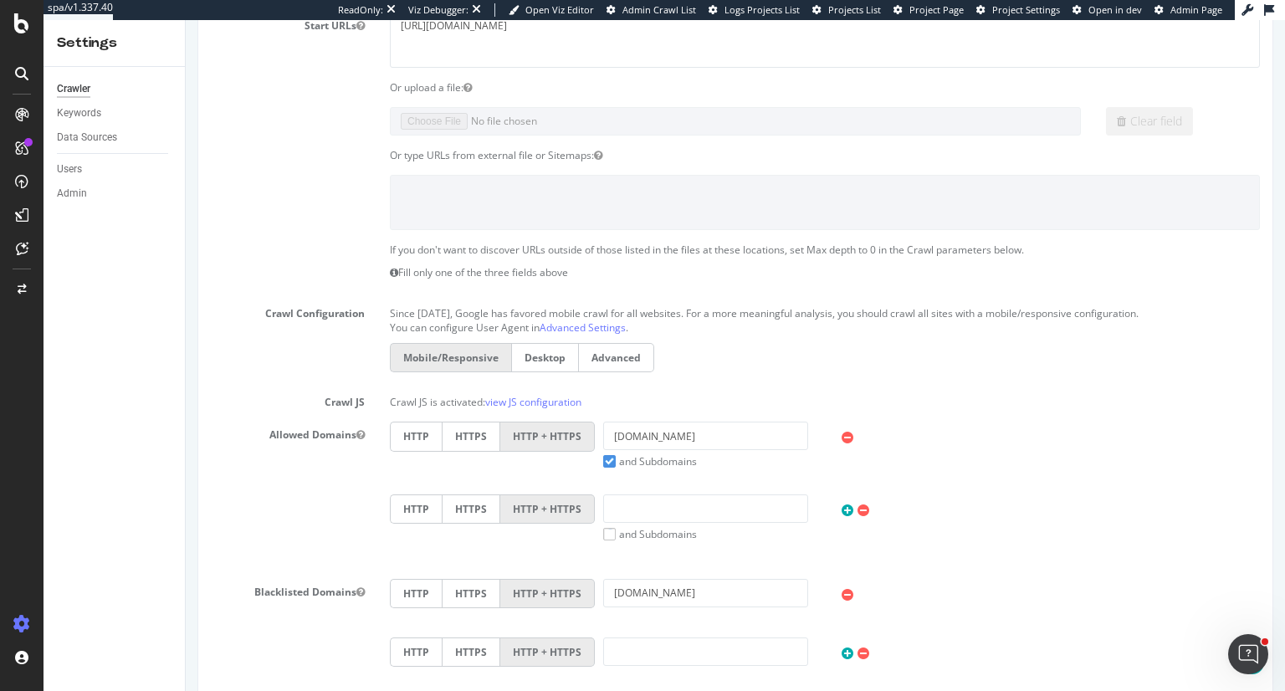
scroll to position [251, 0]
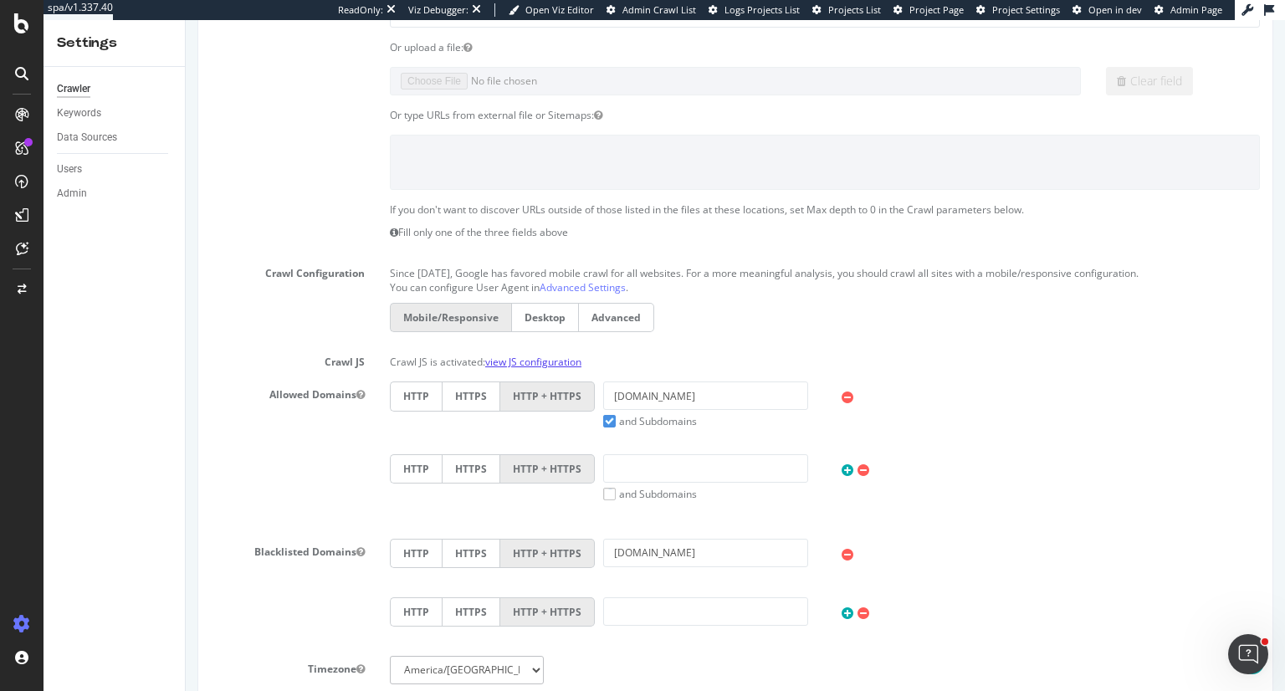
click at [559, 355] on link "view JS configuration" at bounding box center [533, 362] width 96 height 14
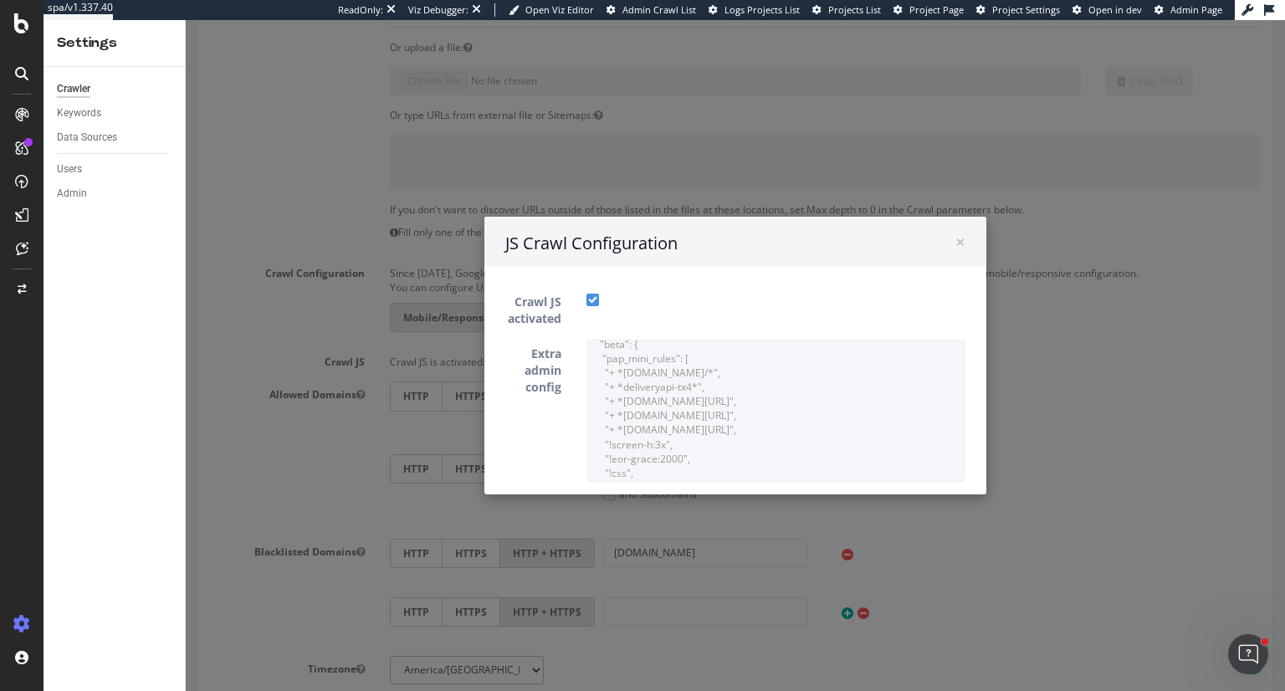
scroll to position [0, 0]
click at [956, 239] on span "×" at bounding box center [960, 241] width 10 height 23
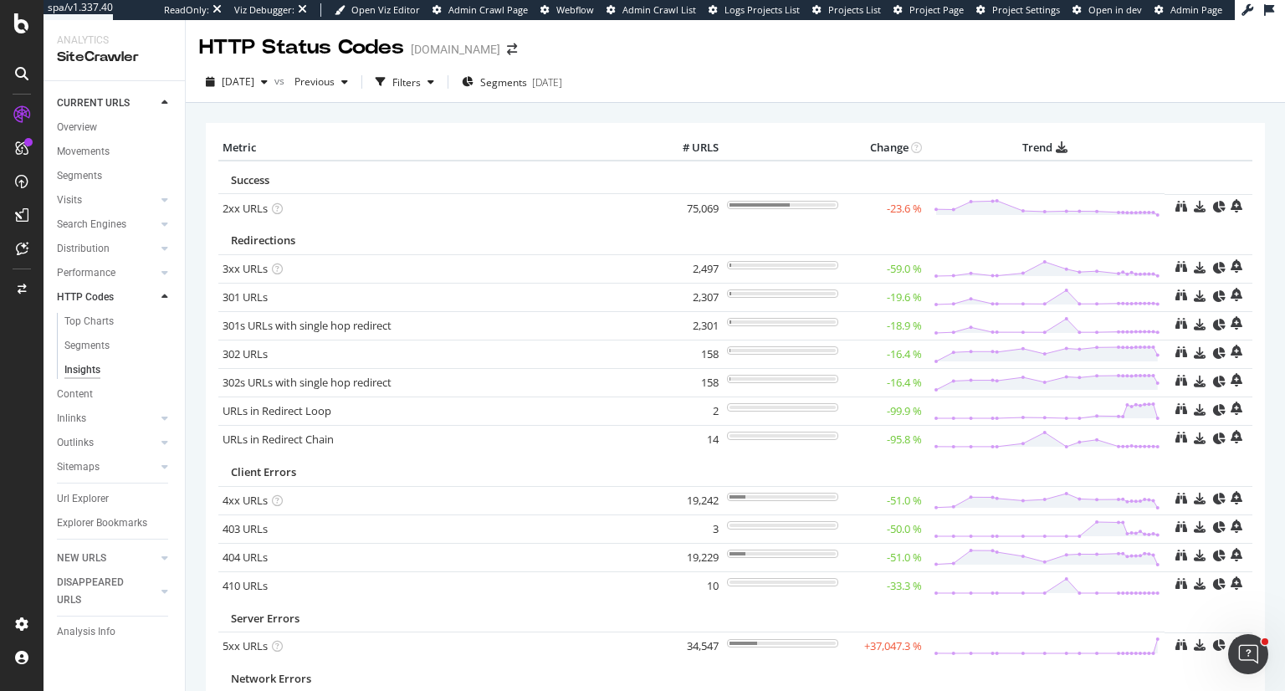
scroll to position [98, 0]
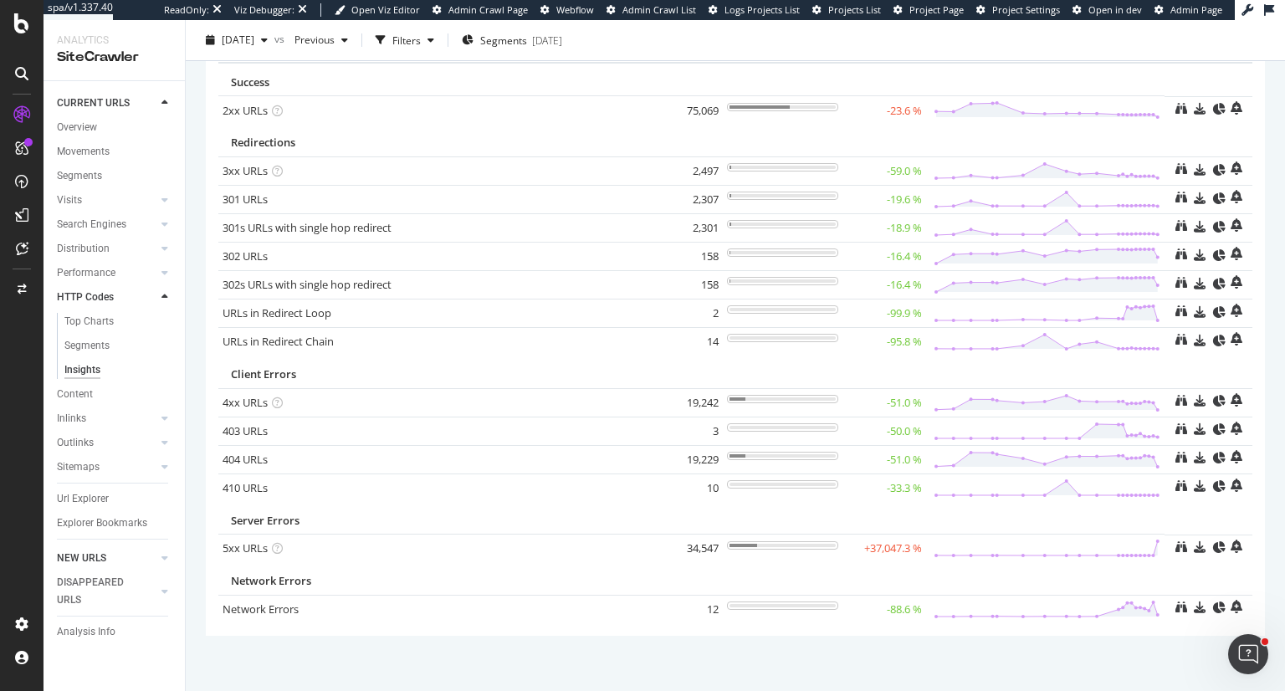
click at [95, 502] on div "Url Explorer" at bounding box center [83, 499] width 52 height 18
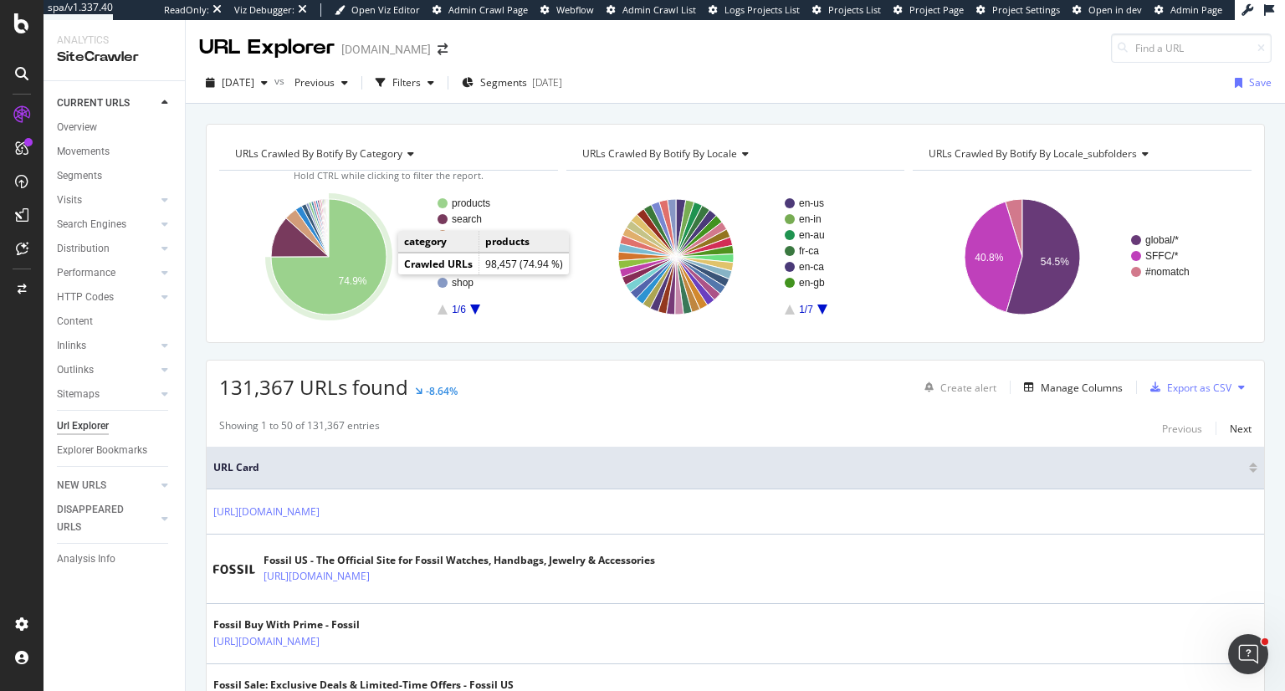
click at [371, 253] on icon "A chart." at bounding box center [328, 256] width 115 height 115
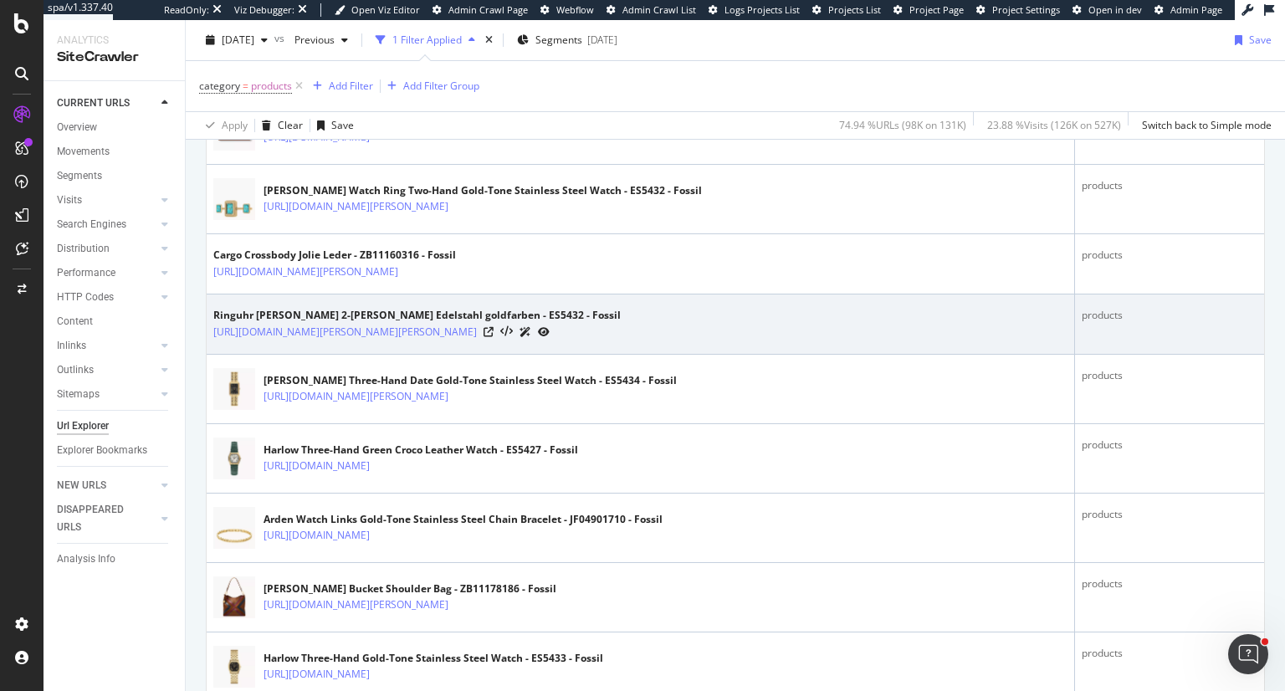
scroll to position [418, 0]
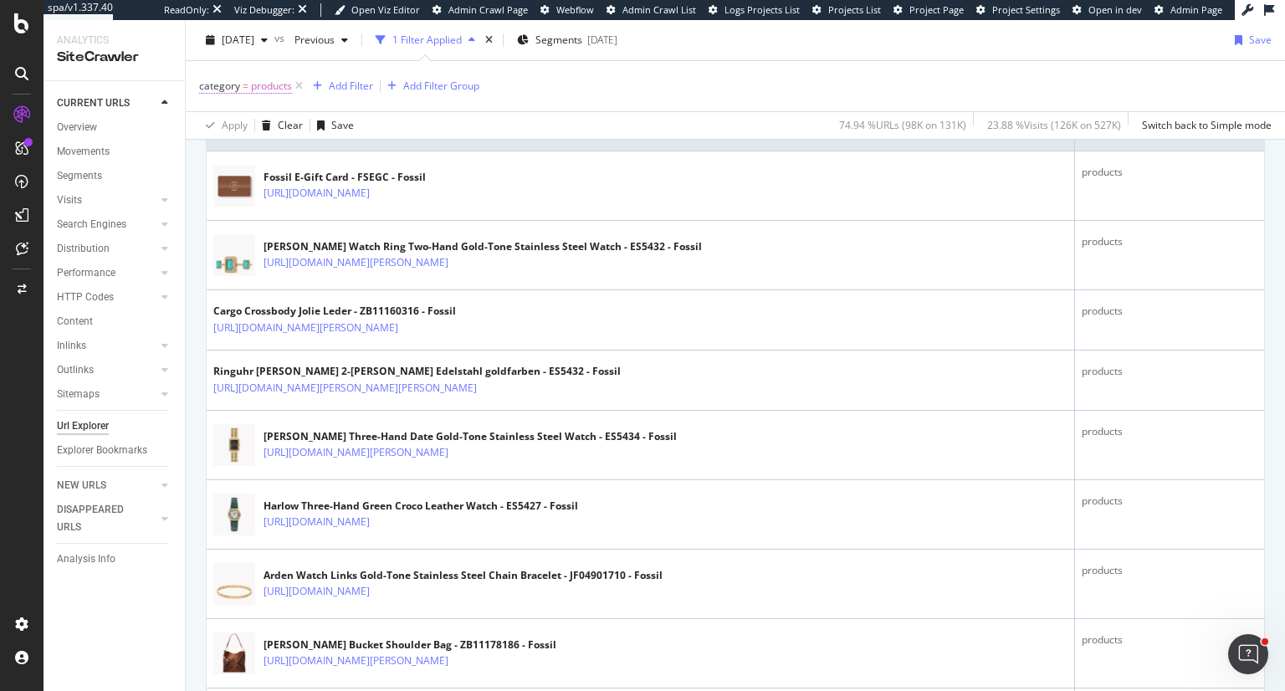
click at [274, 90] on span "products" at bounding box center [271, 85] width 41 height 23
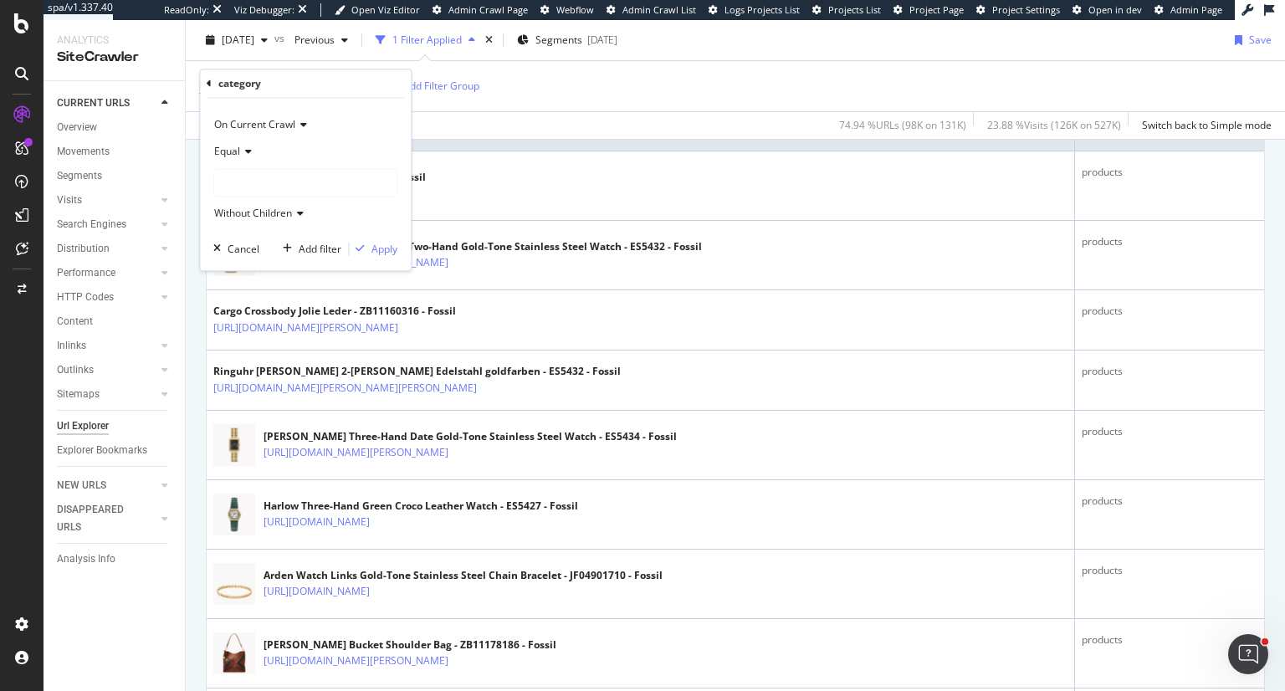
click at [253, 170] on div at bounding box center [305, 183] width 182 height 27
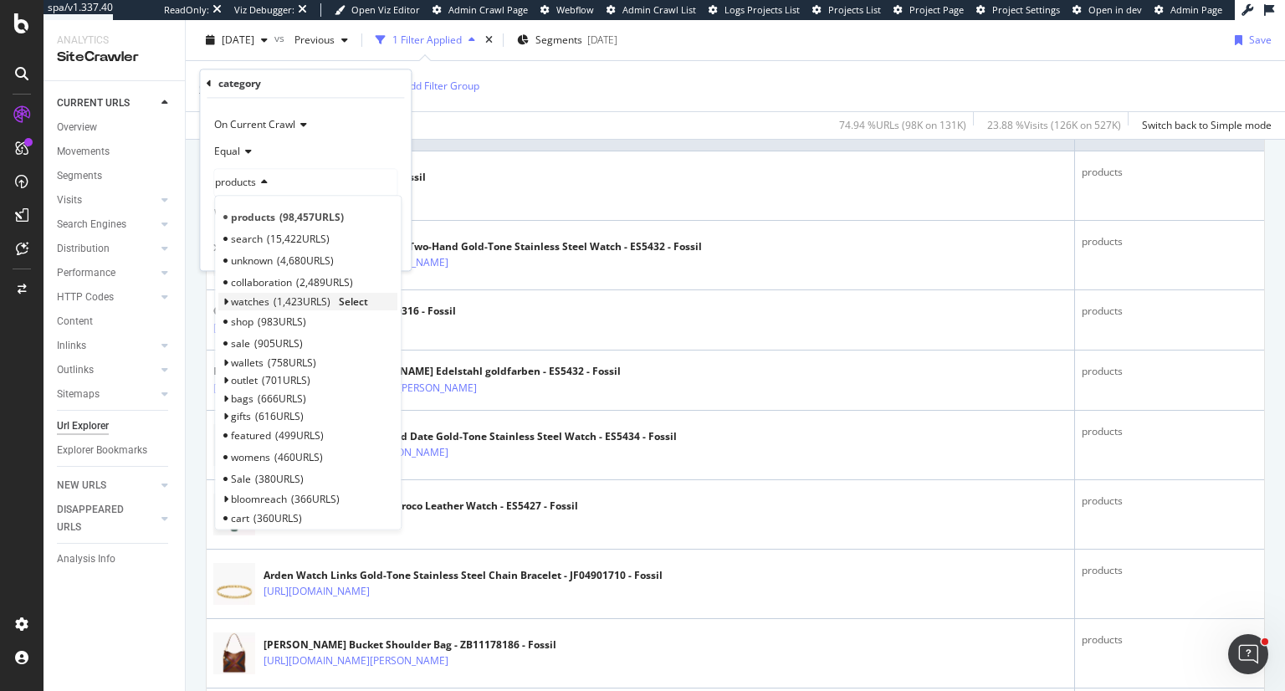
click at [226, 299] on icon at bounding box center [225, 303] width 6 height 10
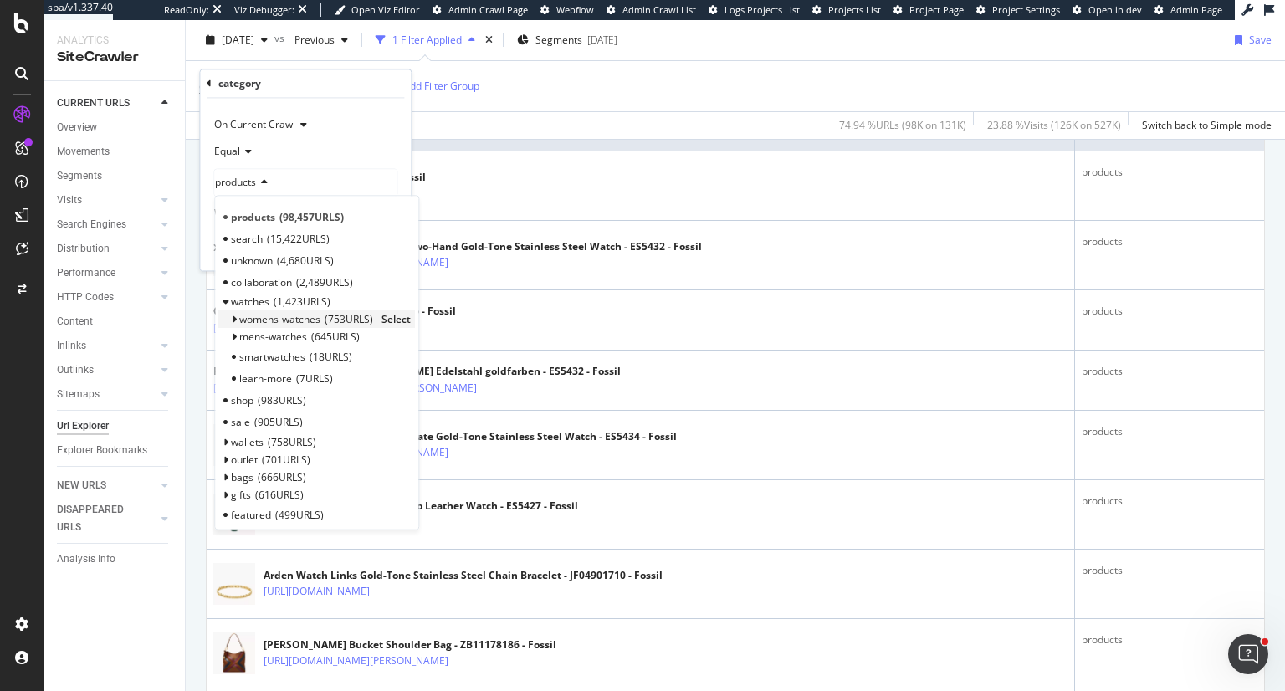
click at [393, 315] on span "Select" at bounding box center [395, 320] width 29 height 14
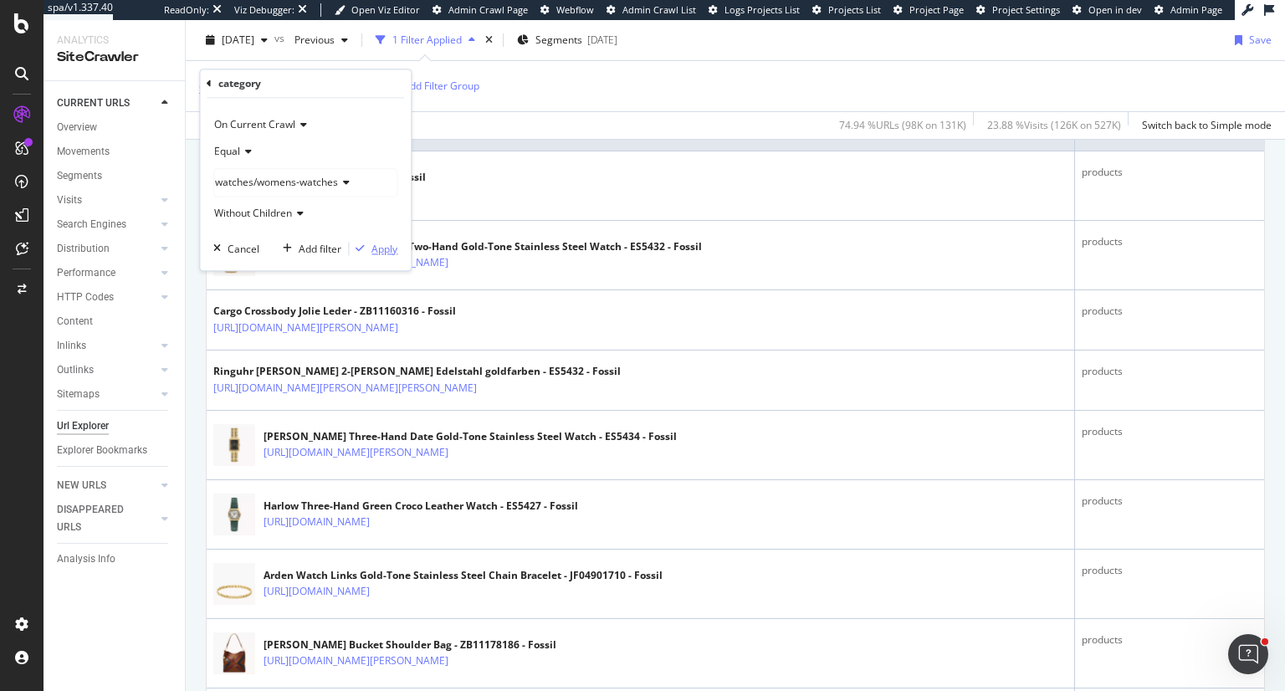
click at [377, 247] on div "Apply" at bounding box center [384, 249] width 26 height 14
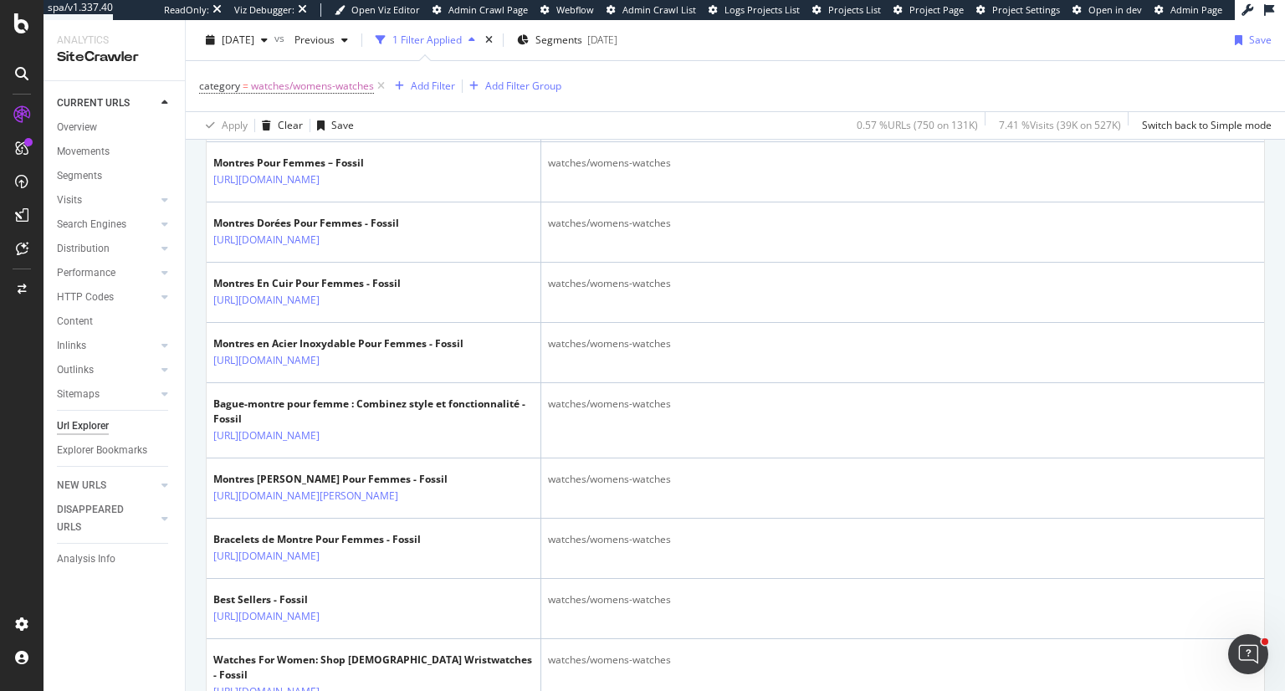
scroll to position [1087, 0]
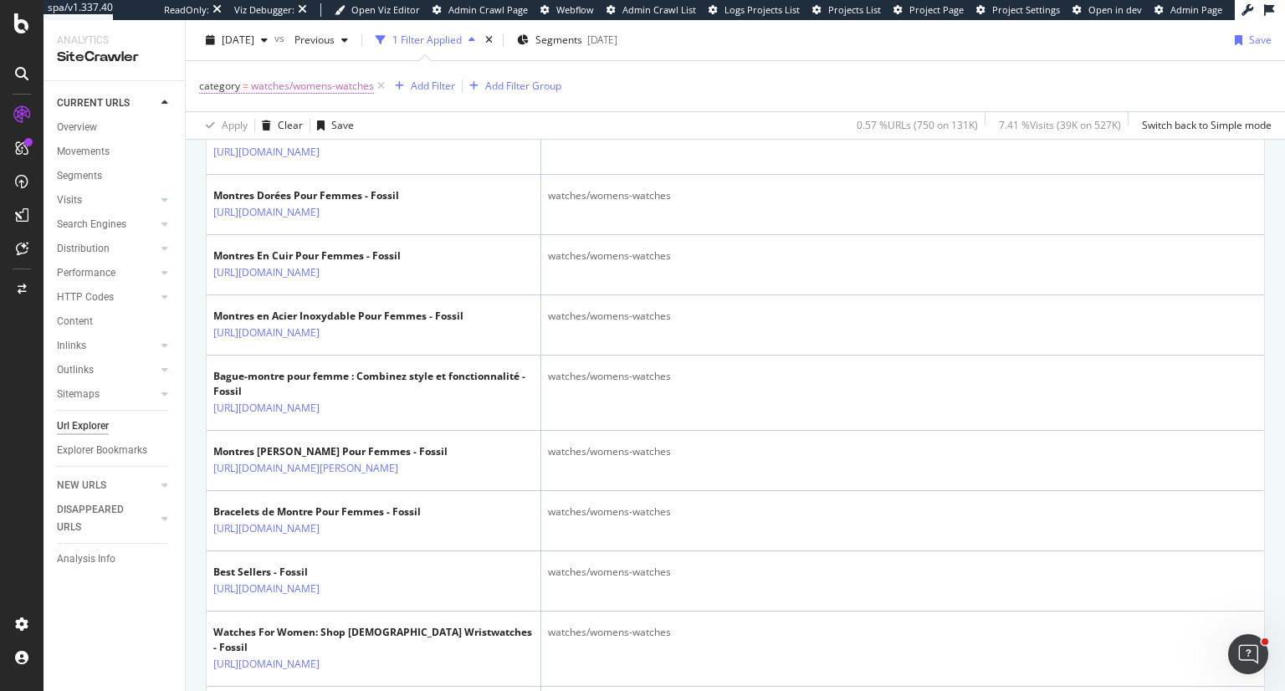
click at [355, 89] on span "watches/womens-watches" at bounding box center [312, 85] width 123 height 23
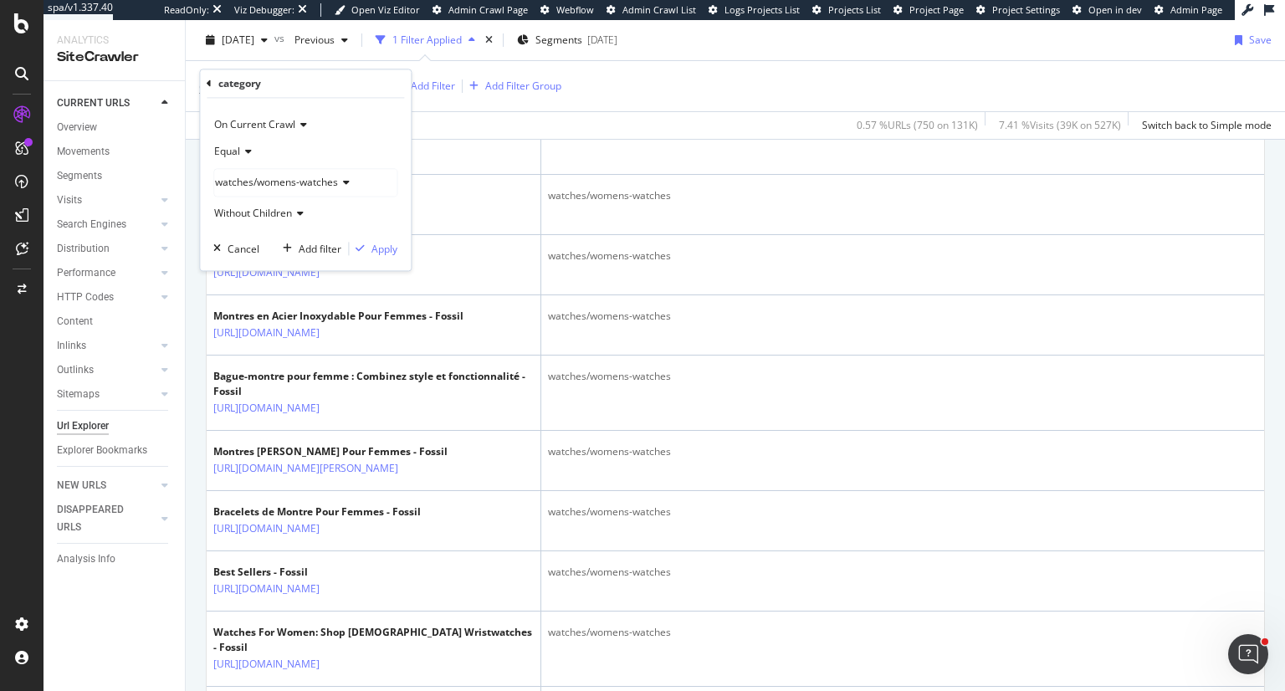
click at [258, 176] on span "watches/womens-watches" at bounding box center [276, 183] width 123 height 14
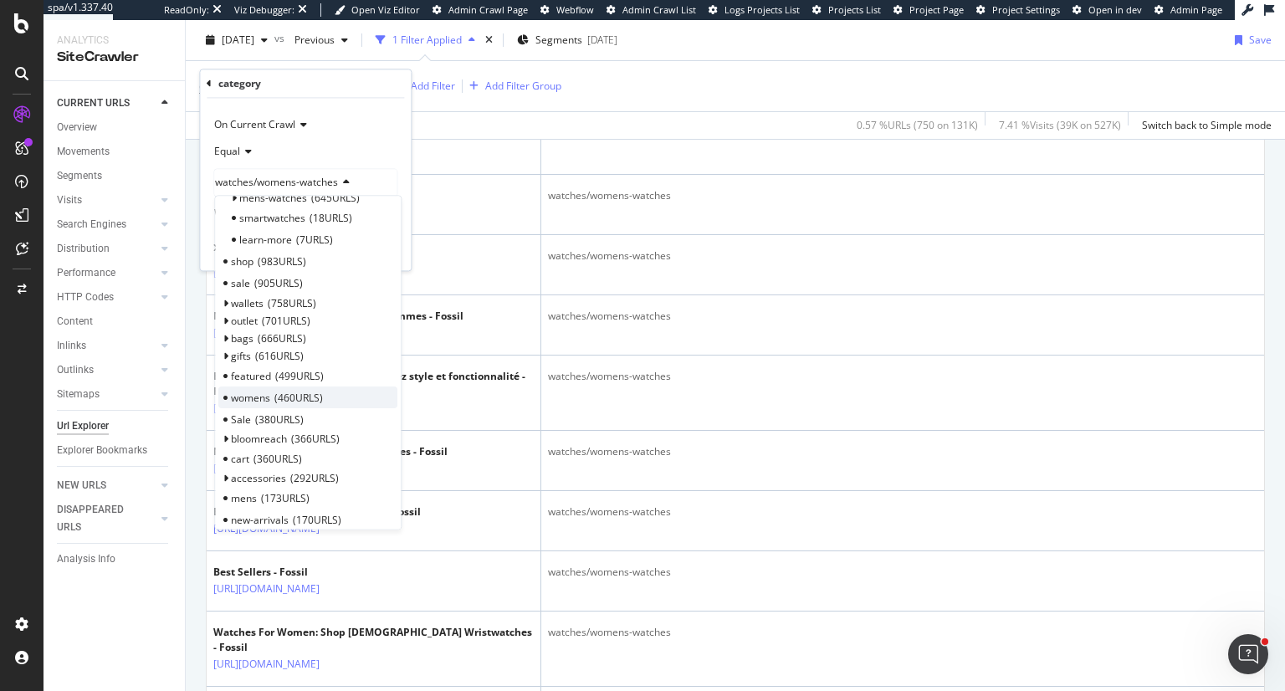
scroll to position [167, 0]
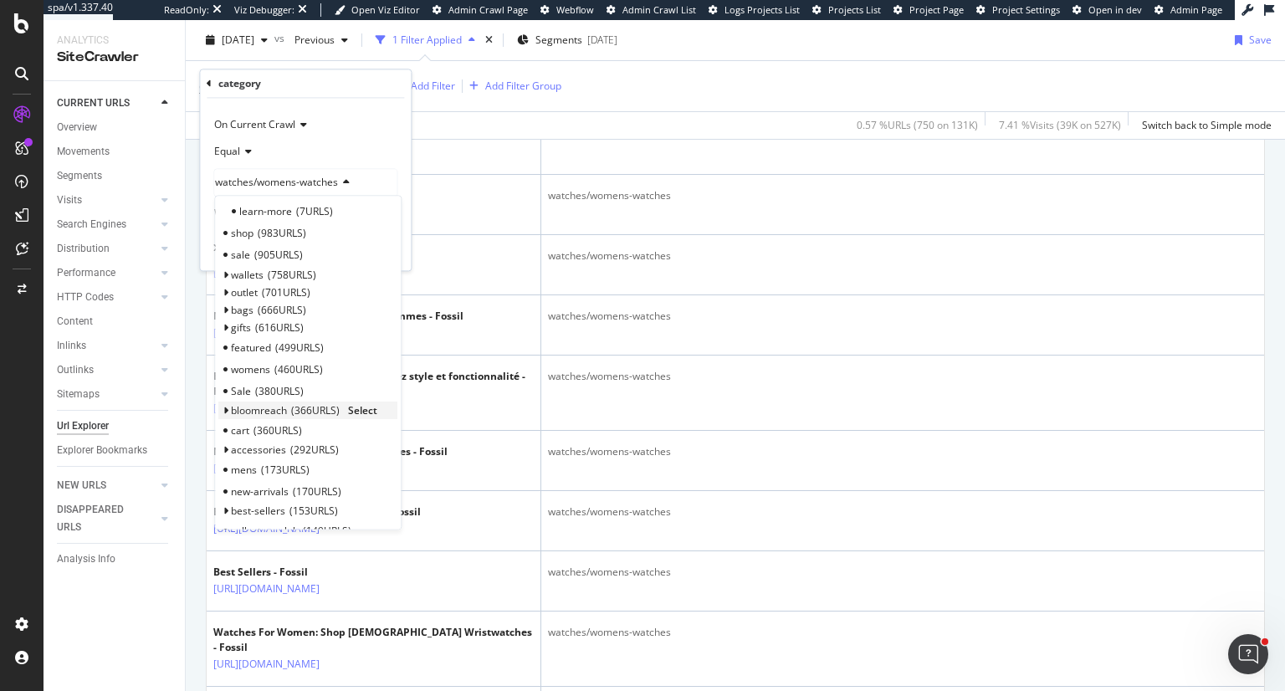
click at [355, 409] on span "Select" at bounding box center [362, 411] width 29 height 14
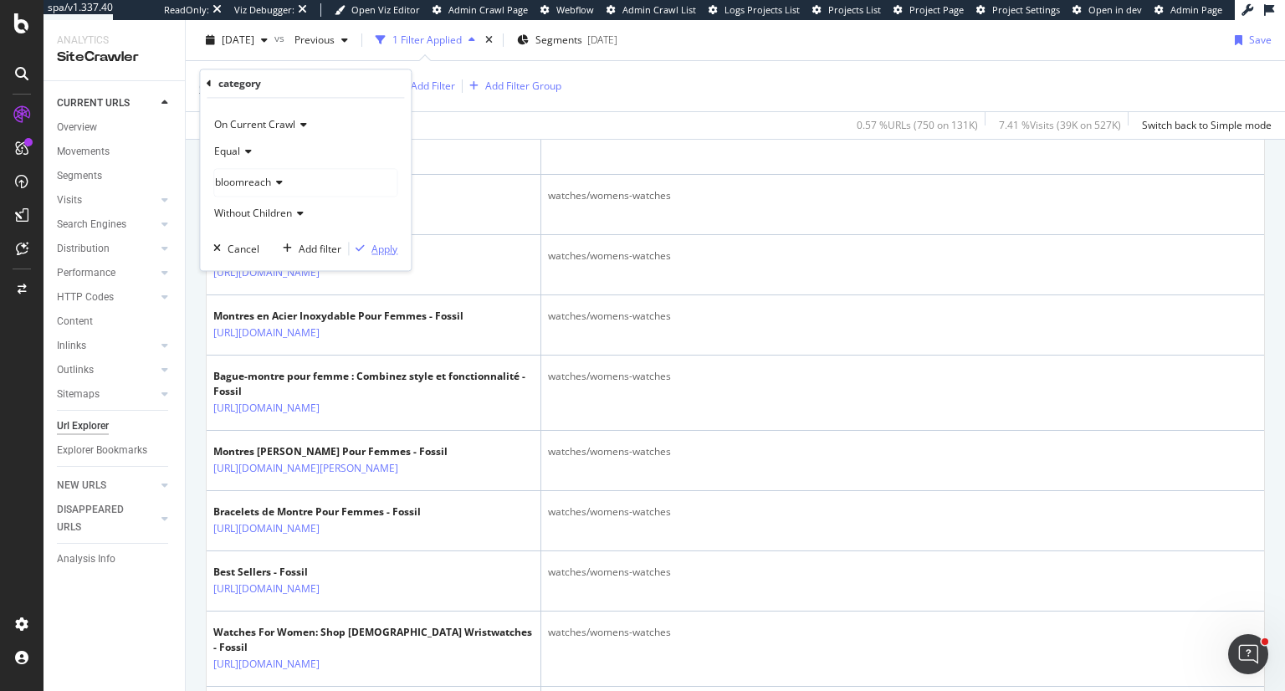
click at [385, 249] on div "Apply" at bounding box center [384, 249] width 26 height 14
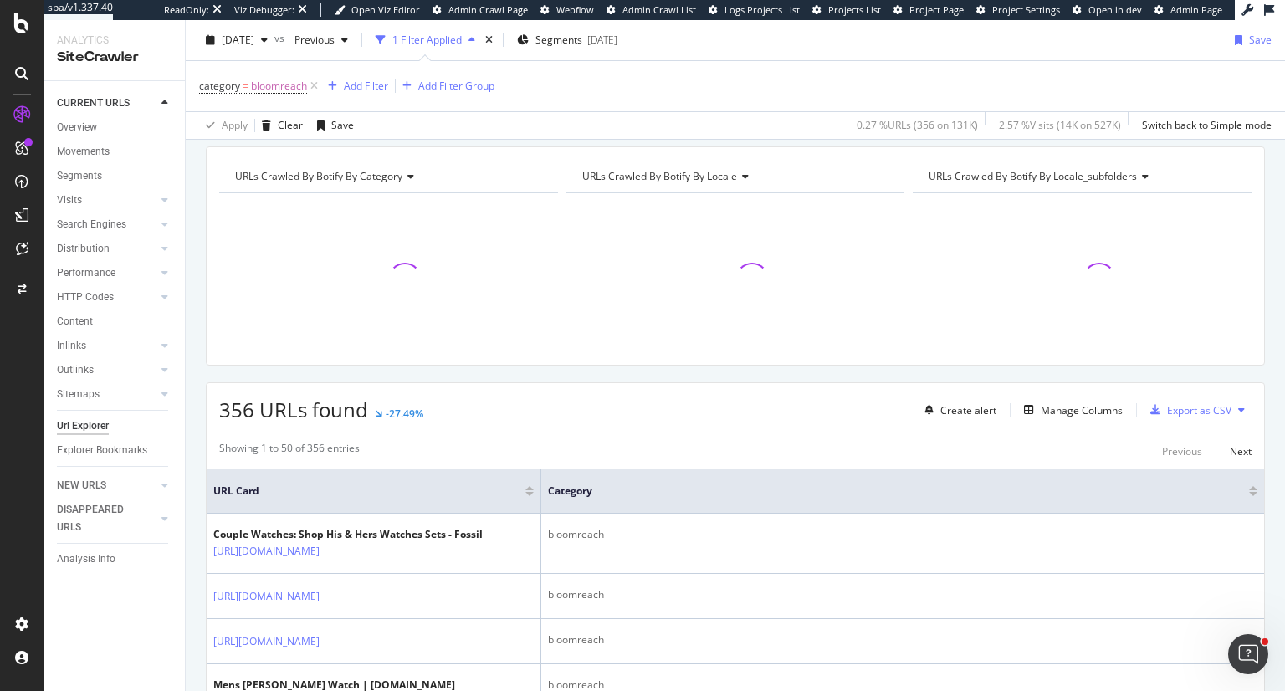
scroll to position [1087, 0]
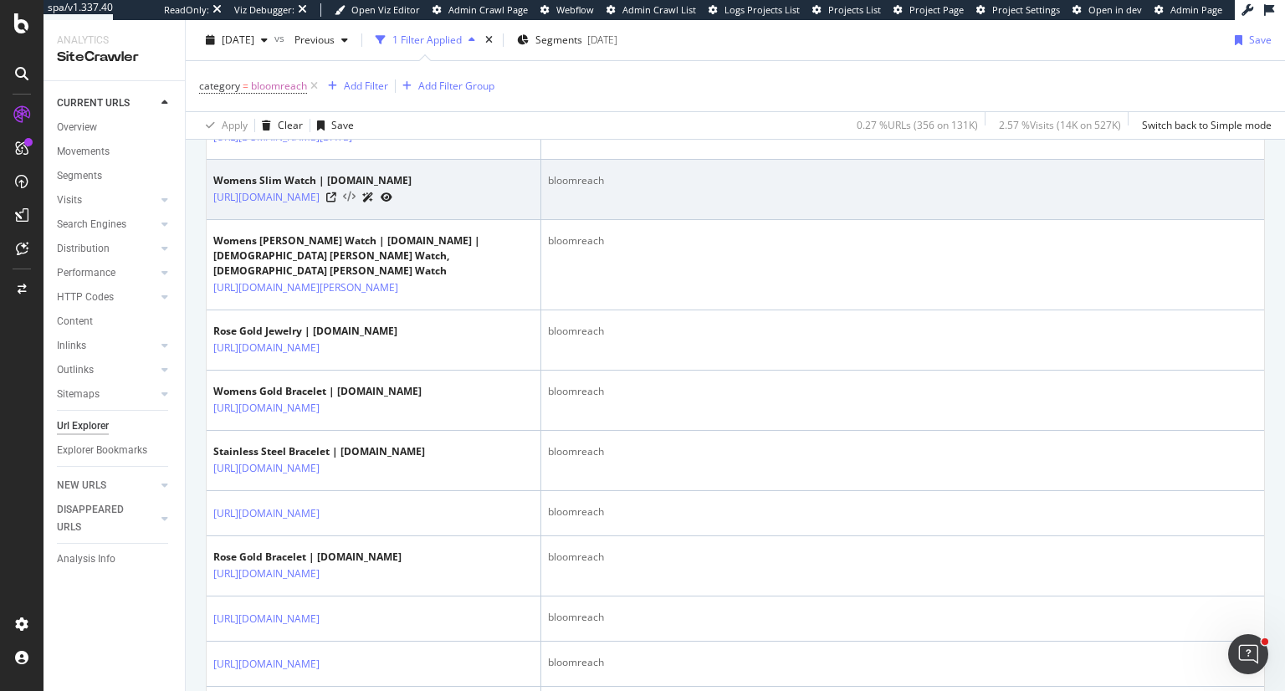
click at [355, 203] on icon at bounding box center [349, 198] width 13 height 12
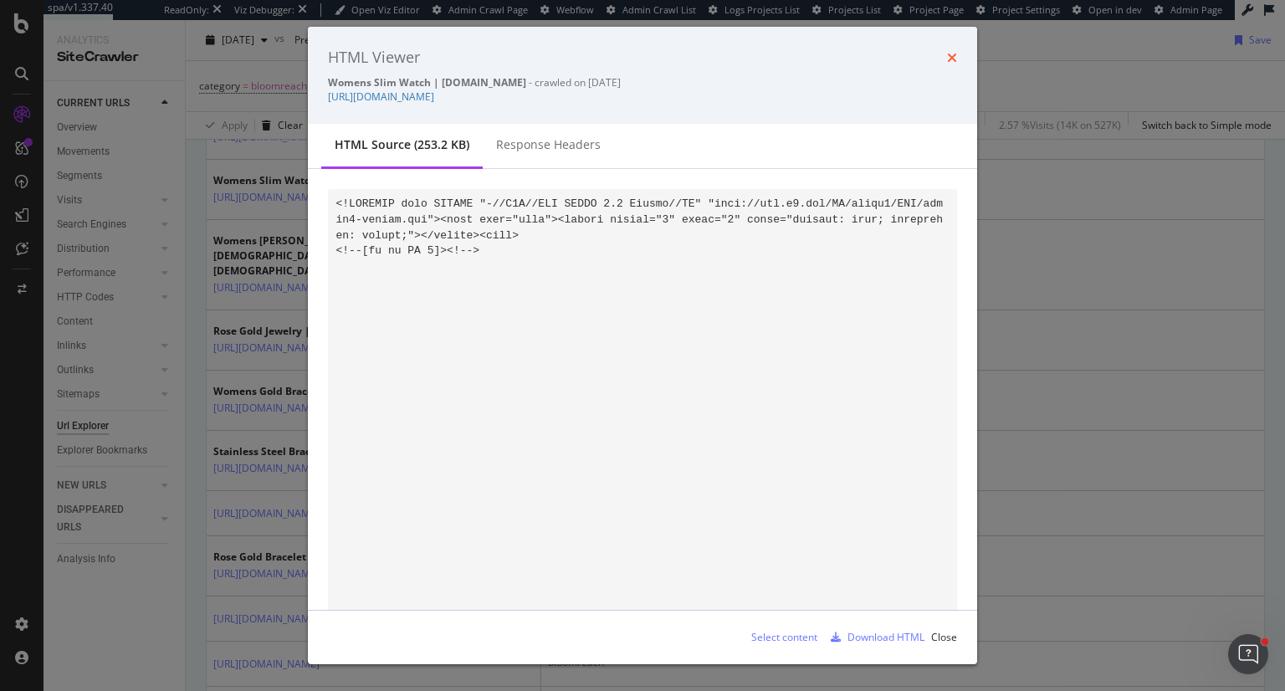
click at [948, 54] on icon "times" at bounding box center [952, 57] width 10 height 13
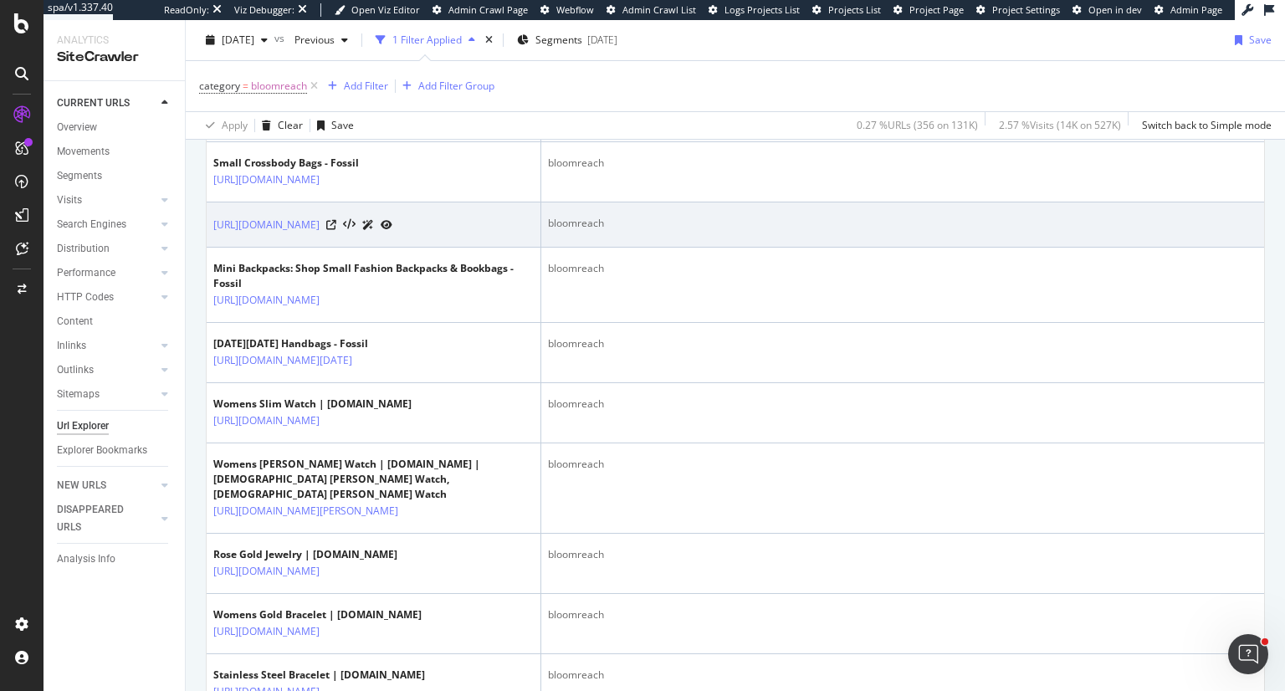
scroll to position [836, 0]
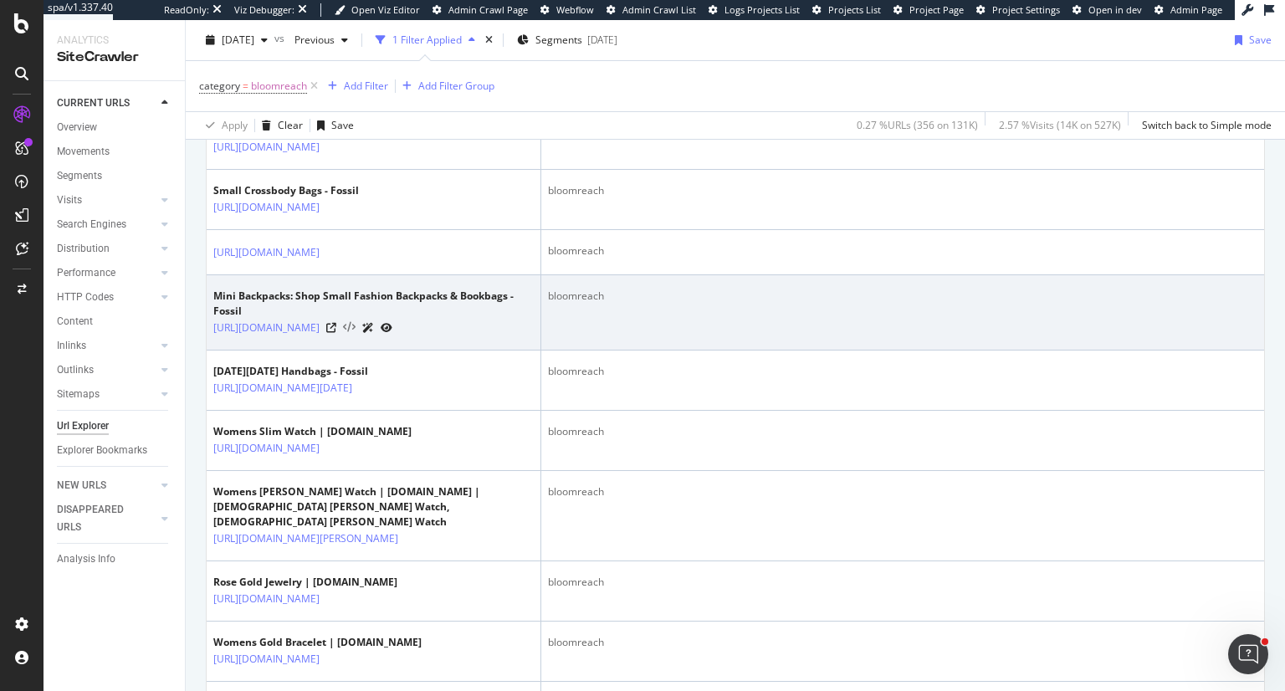
drag, startPoint x: 465, startPoint y: 359, endPoint x: 486, endPoint y: 440, distance: 83.8
click at [355, 334] on icon at bounding box center [349, 328] width 13 height 12
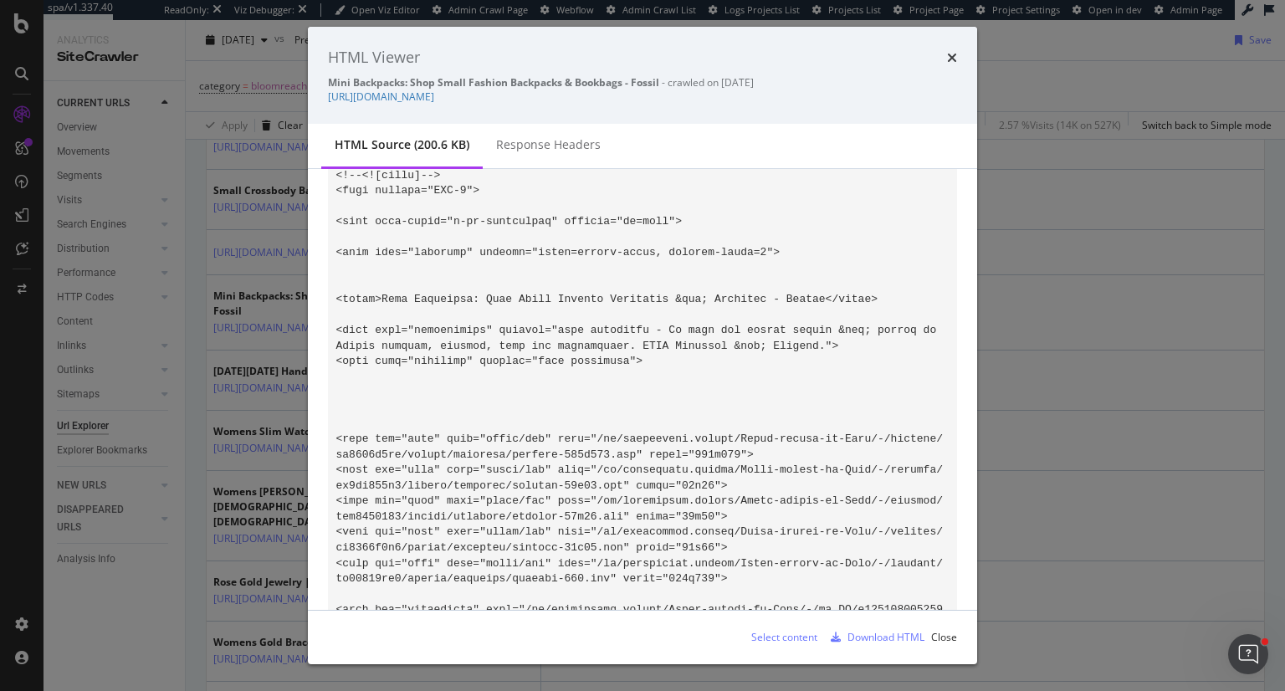
scroll to position [669, 0]
click at [874, 638] on div "Download HTML" at bounding box center [885, 637] width 77 height 14
click at [434, 98] on link "[URL][DOMAIN_NAME]" at bounding box center [381, 96] width 106 height 14
click at [948, 57] on icon "times" at bounding box center [952, 57] width 10 height 13
